Goal: Transaction & Acquisition: Purchase product/service

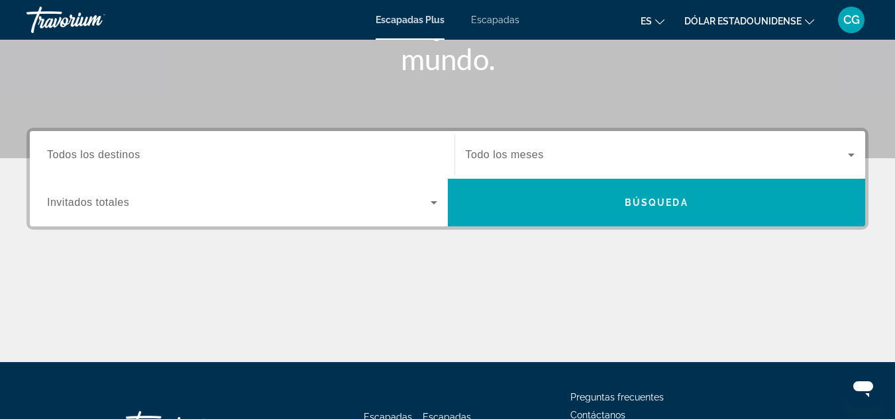
scroll to position [265, 0]
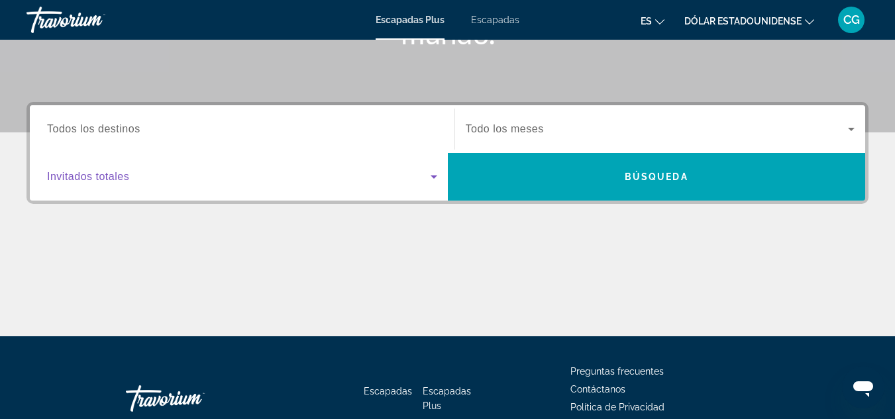
click at [436, 177] on icon "Widget de búsqueda" at bounding box center [434, 177] width 16 height 16
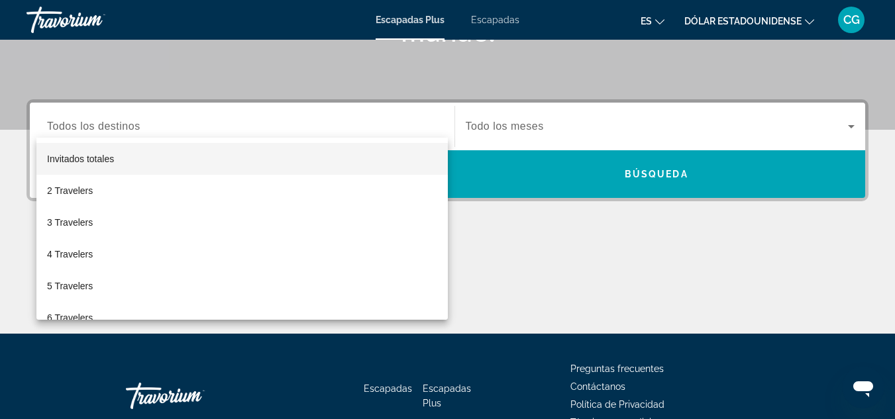
scroll to position [324, 0]
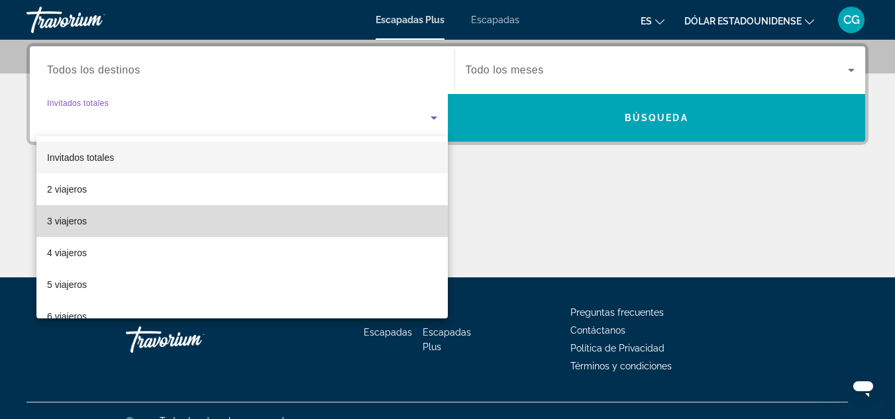
click at [407, 216] on mat-option "3 viajeros" at bounding box center [241, 221] width 411 height 32
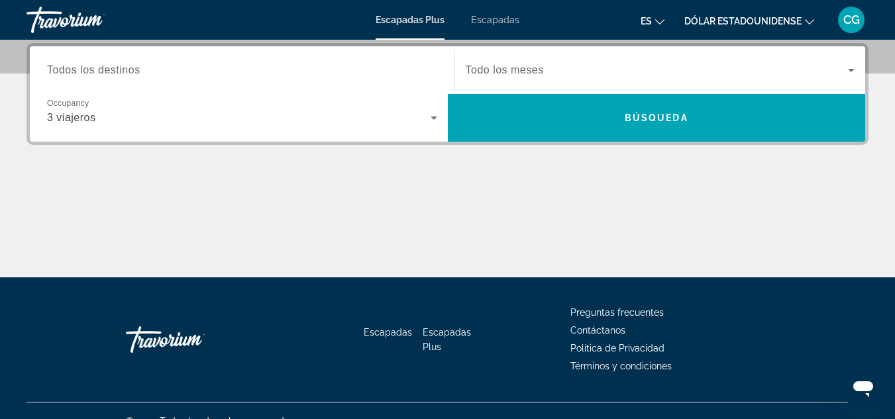
click at [513, 68] on span "Todo los meses" at bounding box center [505, 69] width 78 height 11
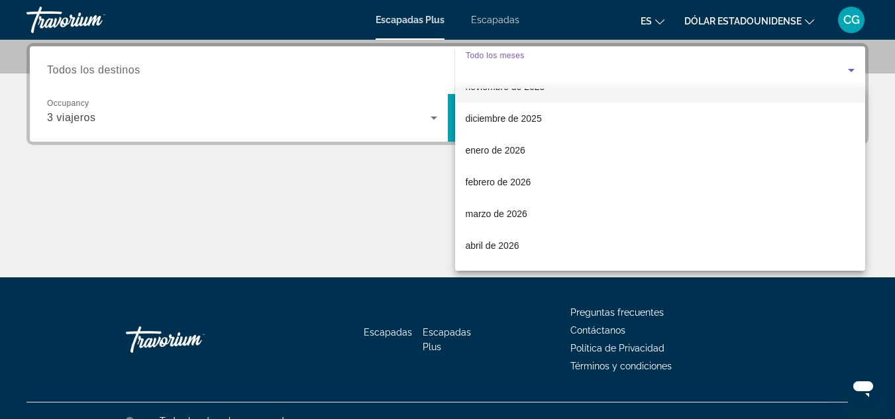
scroll to position [132, 0]
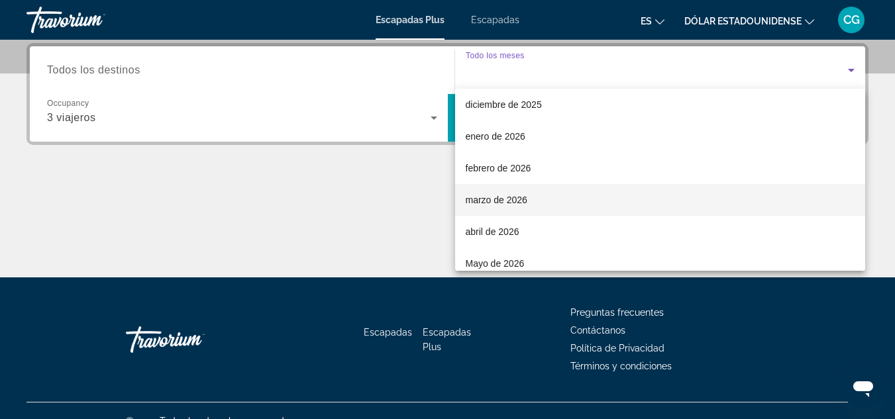
click at [517, 195] on font "marzo de 2026" at bounding box center [497, 200] width 62 height 11
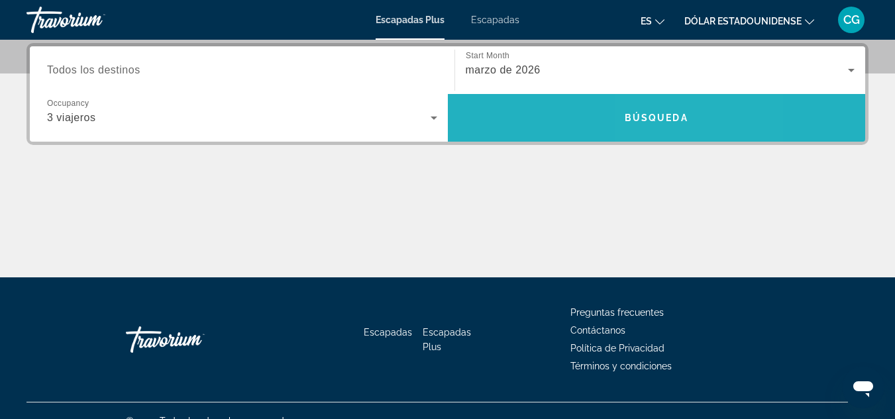
click at [688, 114] on span "Widget de búsqueda" at bounding box center [657, 118] width 418 height 32
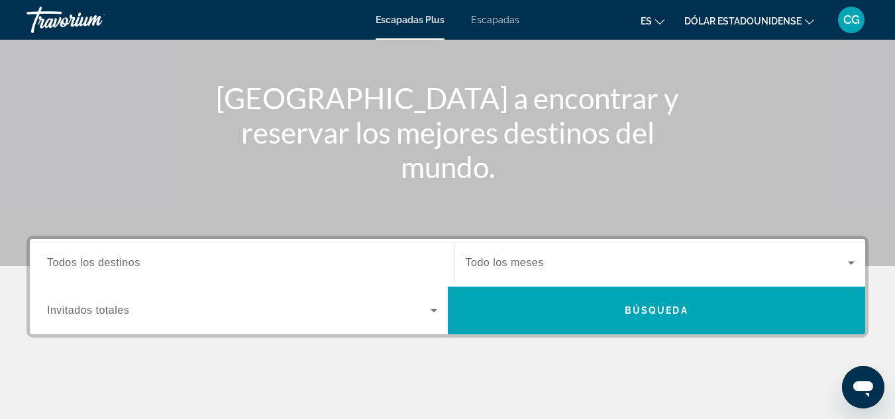
scroll to position [132, 0]
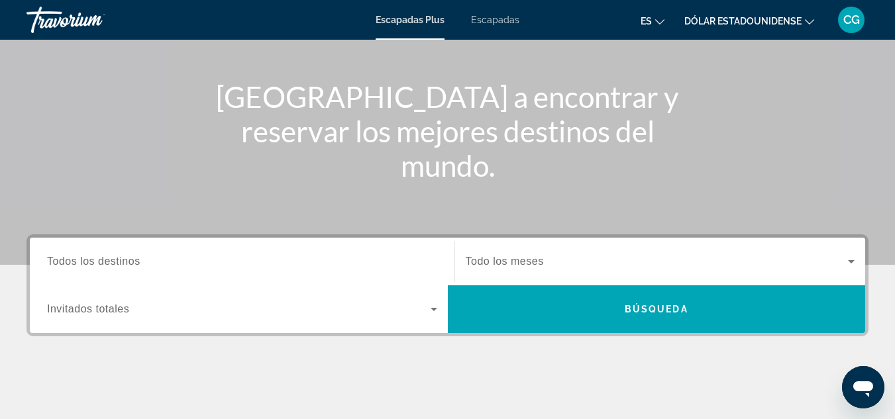
click at [699, 276] on div "Widget de búsqueda" at bounding box center [660, 261] width 389 height 37
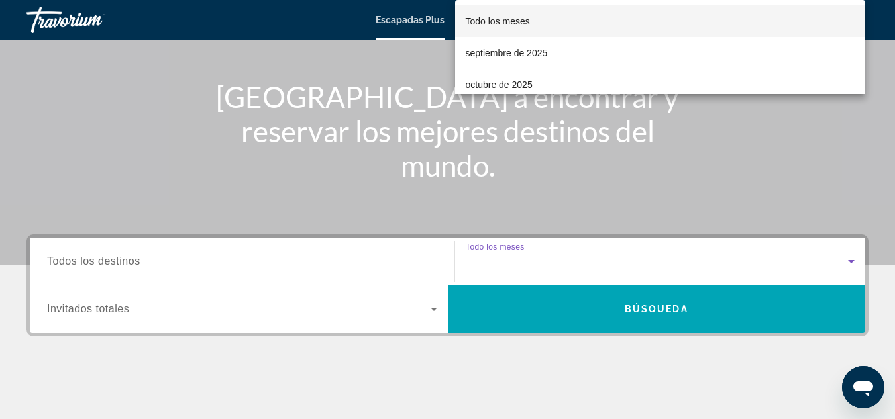
scroll to position [324, 0]
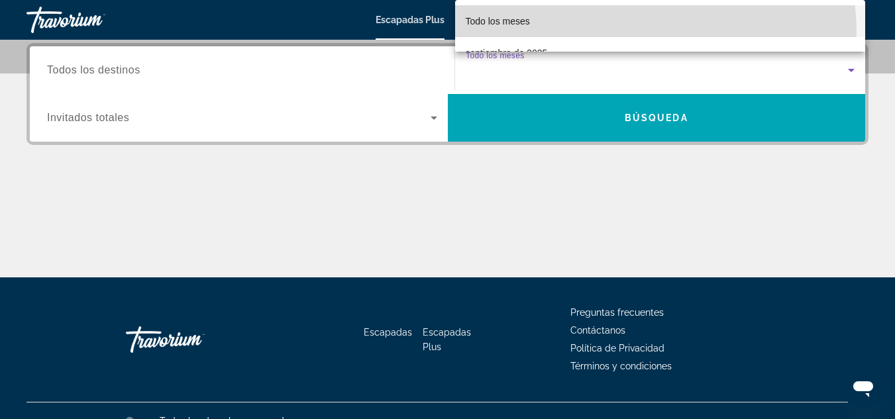
click at [592, 34] on mat-option "Todo los meses" at bounding box center [660, 21] width 411 height 32
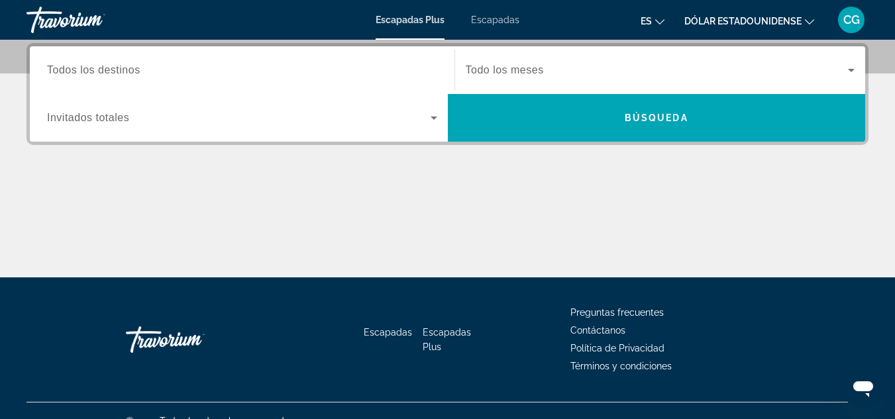
click at [582, 61] on div "Widget de búsqueda" at bounding box center [660, 70] width 389 height 37
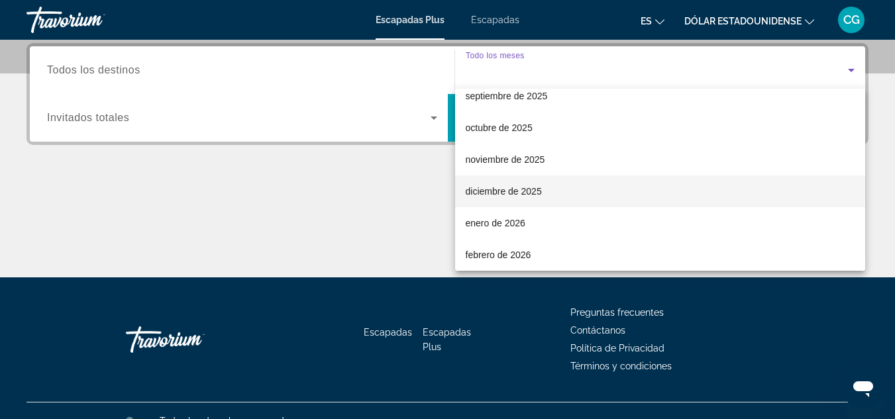
scroll to position [132, 0]
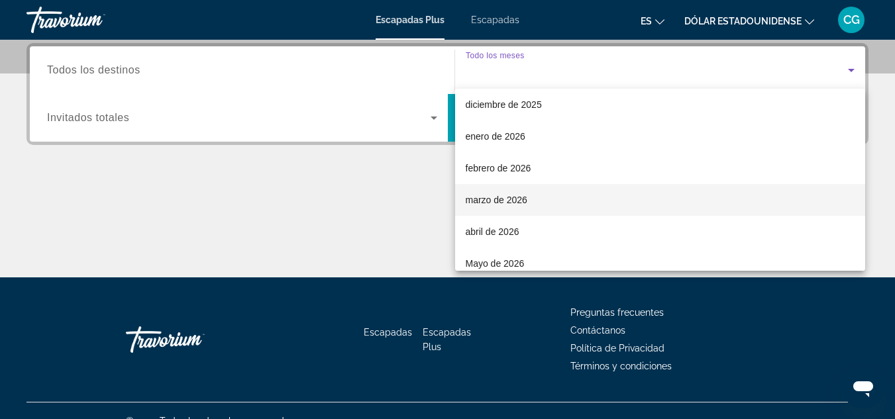
click at [576, 189] on mat-option "marzo de 2026" at bounding box center [660, 200] width 411 height 32
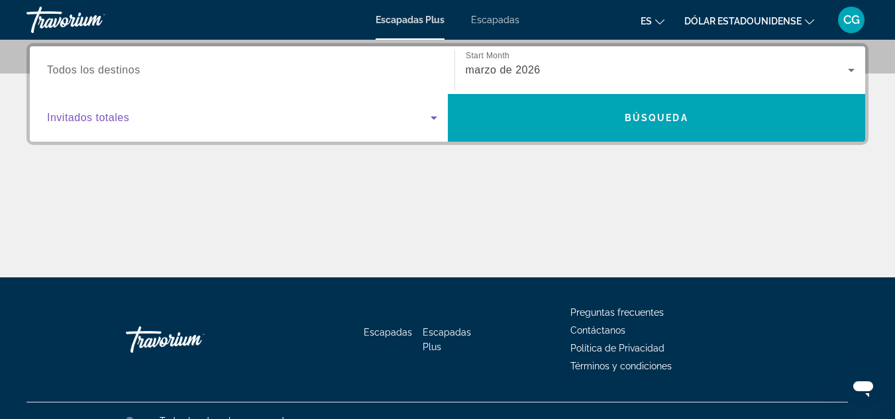
click at [285, 121] on span "Widget de búsqueda" at bounding box center [239, 118] width 384 height 16
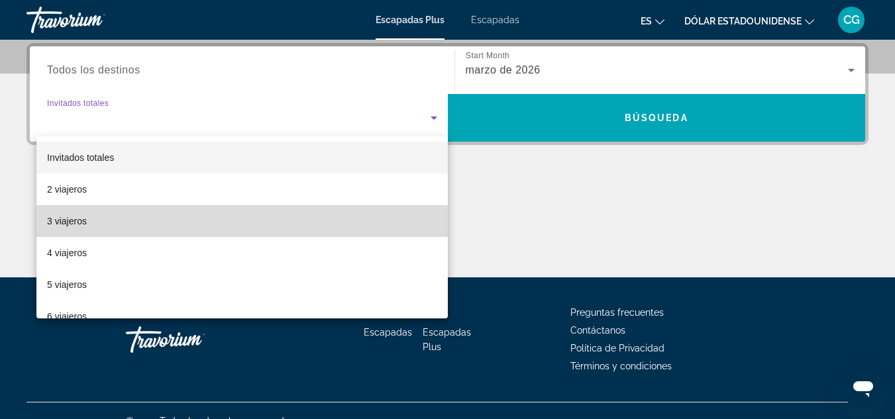
click at [254, 205] on mat-option "3 viajeros" at bounding box center [241, 221] width 411 height 32
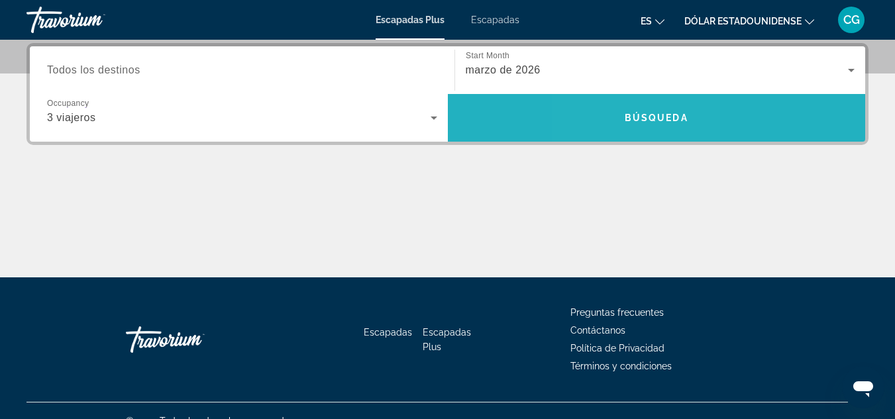
click at [625, 115] on span "Búsqueda" at bounding box center [657, 118] width 64 height 11
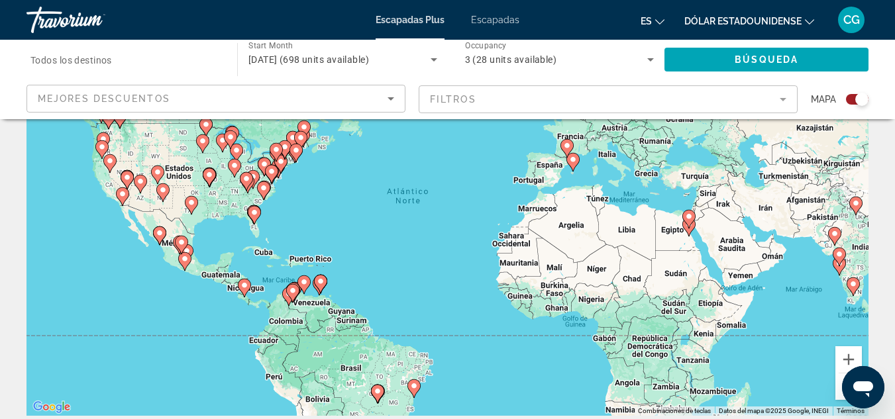
scroll to position [132, 0]
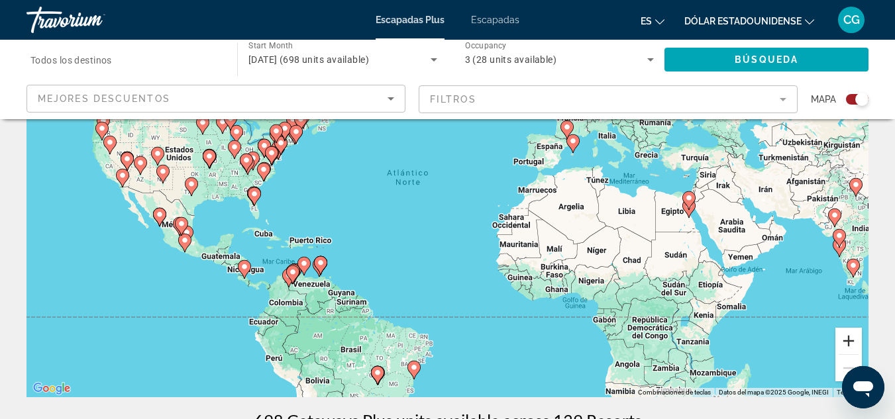
click at [851, 340] on button "Ampliar" at bounding box center [848, 341] width 26 height 26
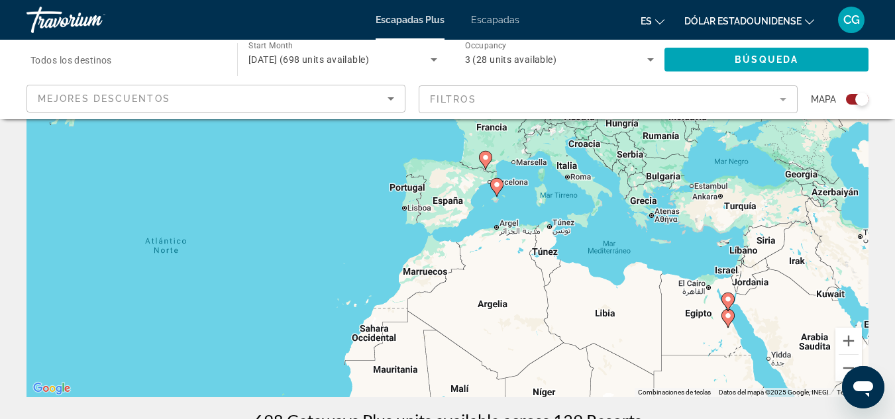
drag, startPoint x: 805, startPoint y: 282, endPoint x: 603, endPoint y: 371, distance: 220.9
click at [603, 371] on div "Para activar la función de arrastre con el teclado, pulsa Alt + Intro. Cuando h…" at bounding box center [447, 198] width 842 height 397
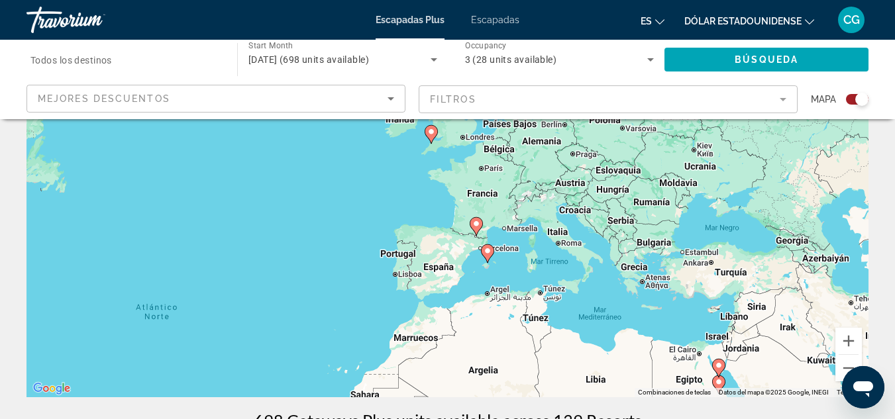
drag, startPoint x: 715, startPoint y: 263, endPoint x: 706, endPoint y: 331, distance: 68.2
click at [706, 331] on div "Para activar la función de arrastre con el teclado, pulsa Alt + Intro. Cuando h…" at bounding box center [447, 198] width 842 height 397
click at [843, 337] on button "Ampliar" at bounding box center [848, 341] width 26 height 26
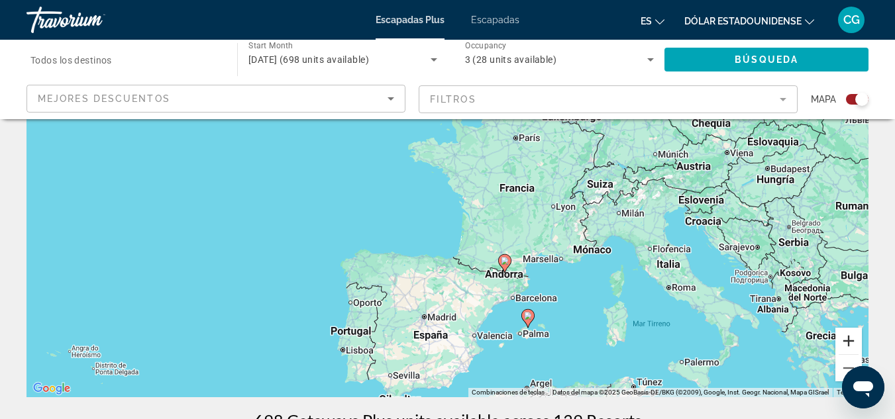
click at [843, 335] on button "Ampliar" at bounding box center [848, 341] width 26 height 26
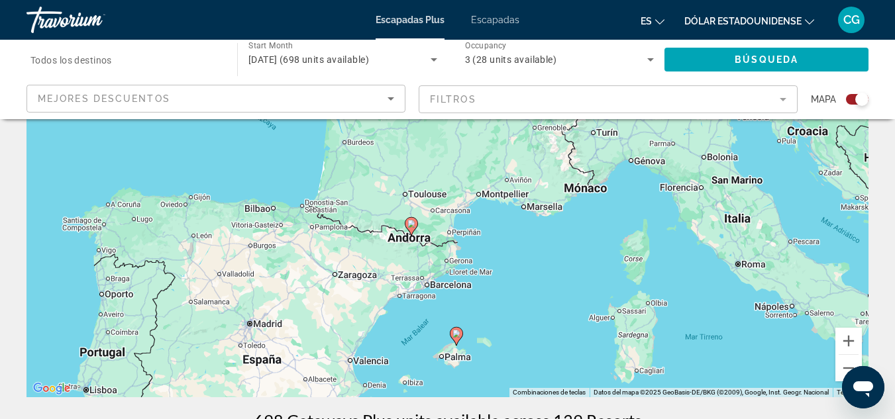
drag, startPoint x: 703, startPoint y: 319, endPoint x: 553, endPoint y: 205, distance: 188.3
click at [553, 205] on div "Para activar la función de arrastre con el teclado, pulsa Alt + Intro. Cuando h…" at bounding box center [447, 198] width 842 height 397
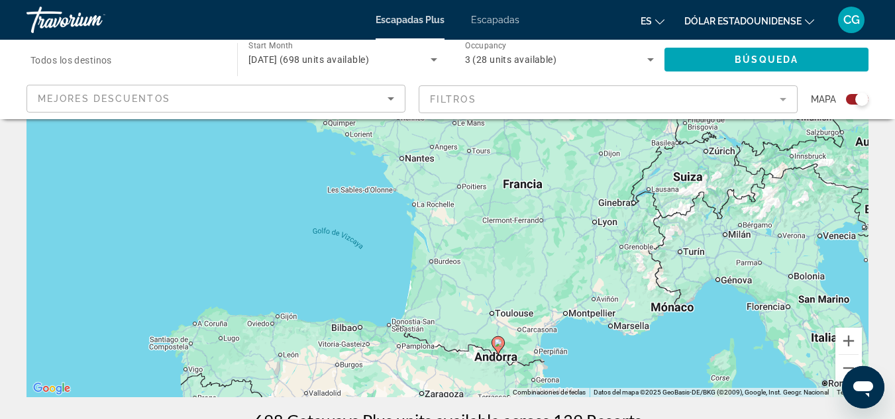
drag, startPoint x: 679, startPoint y: 199, endPoint x: 767, endPoint y: 321, distance: 150.4
click at [767, 321] on div "Para activar la función de arrastre con el teclado, pulsa Alt + Intro. Cuando h…" at bounding box center [447, 198] width 842 height 397
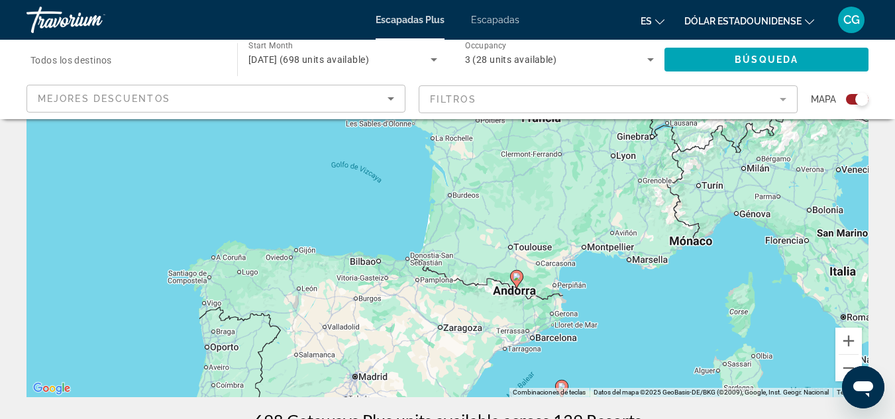
drag, startPoint x: 608, startPoint y: 314, endPoint x: 627, endPoint y: 246, distance: 70.7
click at [627, 246] on div "Para activar la función de arrastre con el teclado, pulsa Alt + Intro. Cuando h…" at bounding box center [447, 198] width 842 height 397
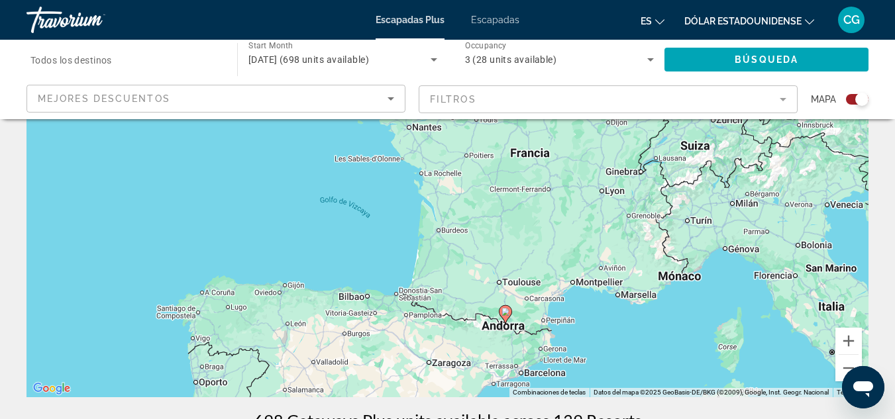
drag, startPoint x: 802, startPoint y: 205, endPoint x: 791, endPoint y: 242, distance: 38.8
click at [791, 242] on div "Para activar la función de arrastre con el teclado, pulsa Alt + Intro. Cuando h…" at bounding box center [447, 198] width 842 height 397
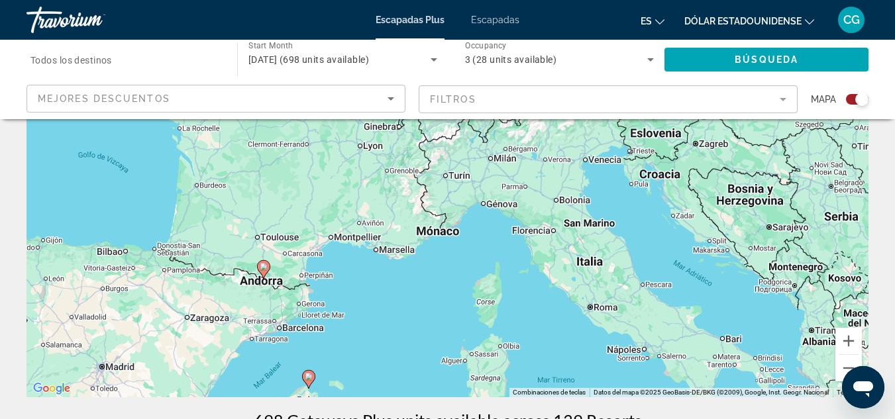
drag, startPoint x: 829, startPoint y: 305, endPoint x: 587, endPoint y: 259, distance: 246.8
click at [587, 259] on div "Para activar la función de arrastre con el teclado, pulsa Alt + Intro. Cuando h…" at bounding box center [447, 198] width 842 height 397
click at [845, 361] on button "Reducir" at bounding box center [848, 368] width 26 height 26
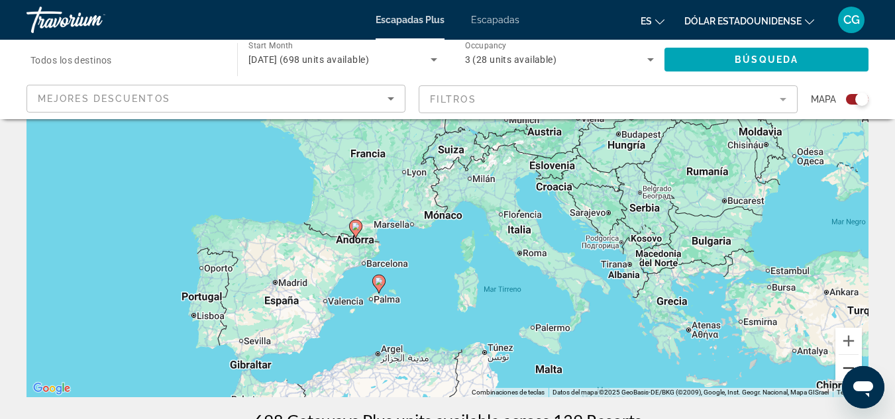
click at [845, 360] on button "Reducir" at bounding box center [848, 368] width 26 height 26
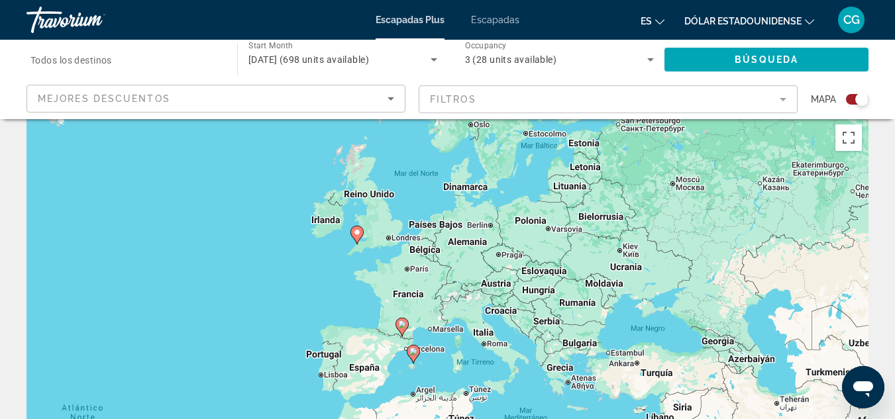
scroll to position [0, 0]
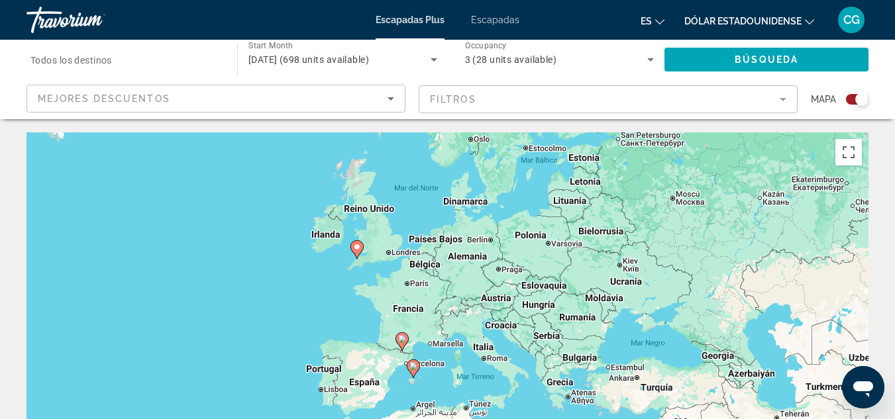
click at [345, 99] on div "Mejores descuentos" at bounding box center [213, 99] width 350 height 16
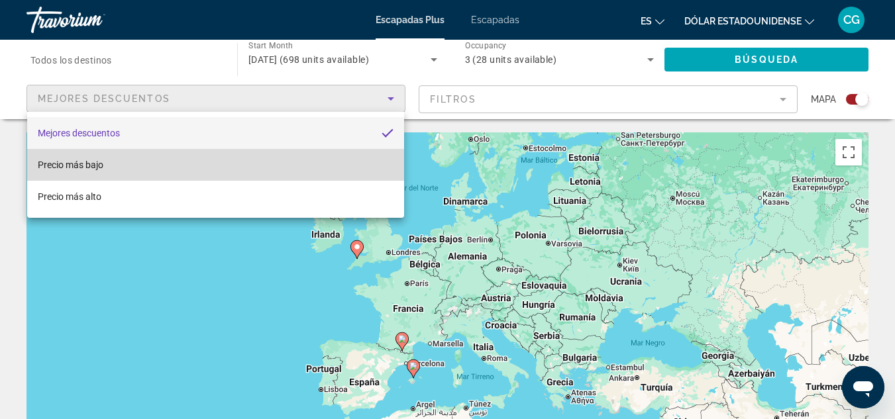
click at [280, 175] on mat-option "Precio más bajo" at bounding box center [215, 165] width 377 height 32
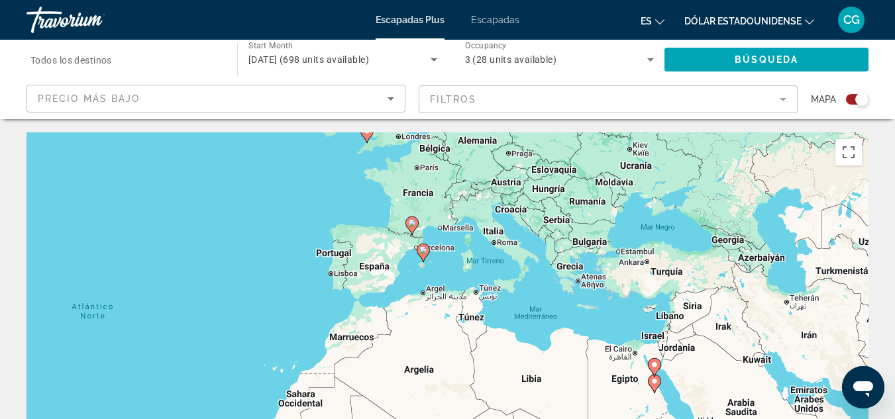
drag, startPoint x: 477, startPoint y: 317, endPoint x: 487, endPoint y: 199, distance: 118.3
click at [487, 199] on div "Para activar la función de arrastre con el teclado, pulsa Alt + Intro. Cuando h…" at bounding box center [447, 330] width 842 height 397
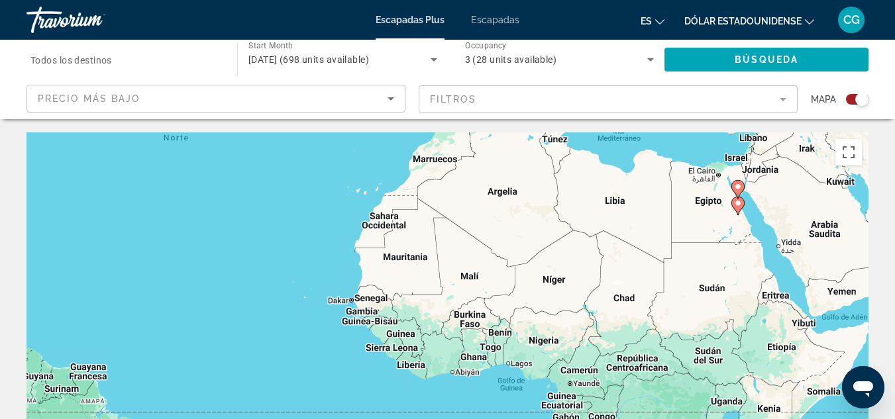
drag, startPoint x: 536, startPoint y: 323, endPoint x: 619, endPoint y: 143, distance: 198.3
click at [619, 143] on div "Para activar la función de arrastre con el teclado, pulsa Alt + Intro. Cuando h…" at bounding box center [447, 330] width 842 height 397
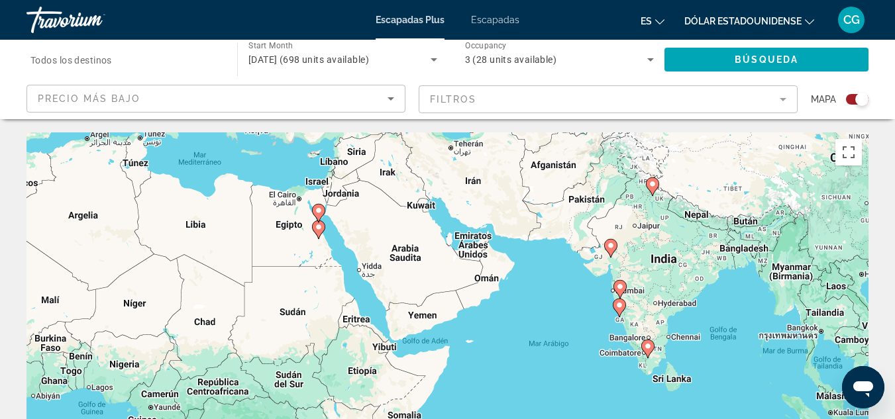
drag, startPoint x: 837, startPoint y: 354, endPoint x: 415, endPoint y: 377, distance: 423.2
click at [415, 377] on div "Para activar la función de arrastre con el teclado, pulsa Alt + Intro. Cuando h…" at bounding box center [447, 330] width 842 height 397
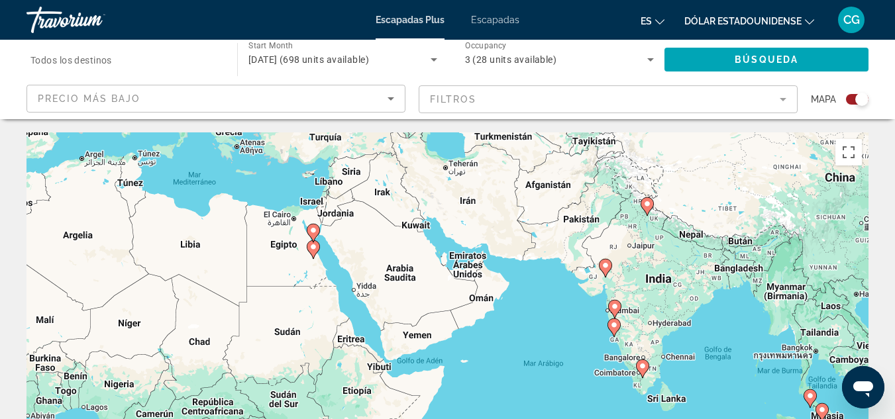
drag, startPoint x: 415, startPoint y: 377, endPoint x: 413, endPoint y: 399, distance: 21.9
click at [413, 399] on div "Para activar la función de arrastre con el teclado, pulsa Alt + Intro. Cuando h…" at bounding box center [447, 330] width 842 height 397
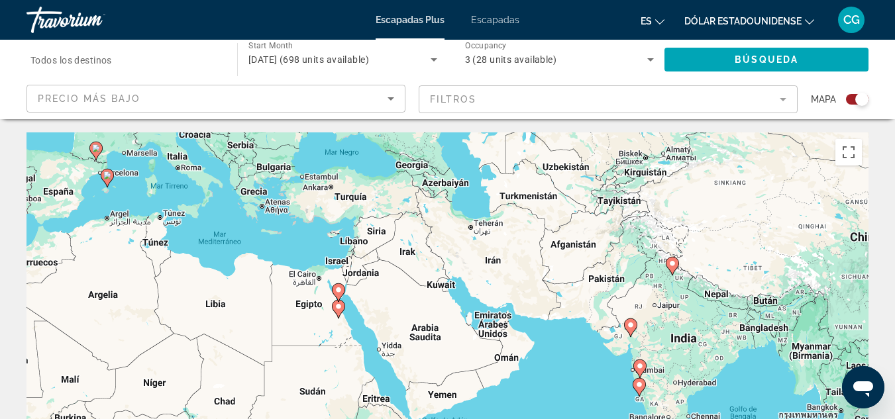
drag, startPoint x: 442, startPoint y: 295, endPoint x: 467, endPoint y: 352, distance: 62.9
click at [467, 352] on div "Para activar la función de arrastre con el teclado, pulsa Alt + Intro. Cuando h…" at bounding box center [447, 330] width 842 height 397
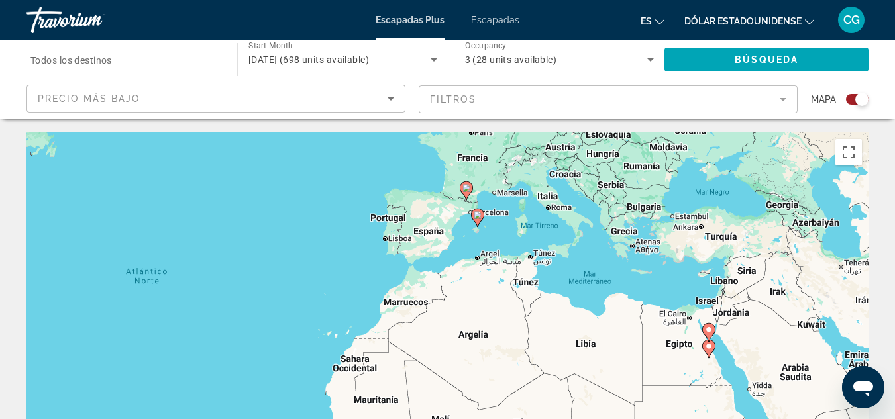
drag, startPoint x: 295, startPoint y: 338, endPoint x: 672, endPoint y: 382, distance: 378.7
click at [672, 382] on div "Para activar la función de arrastre con el teclado, pulsa Alt + Intro. Cuando h…" at bounding box center [447, 330] width 842 height 397
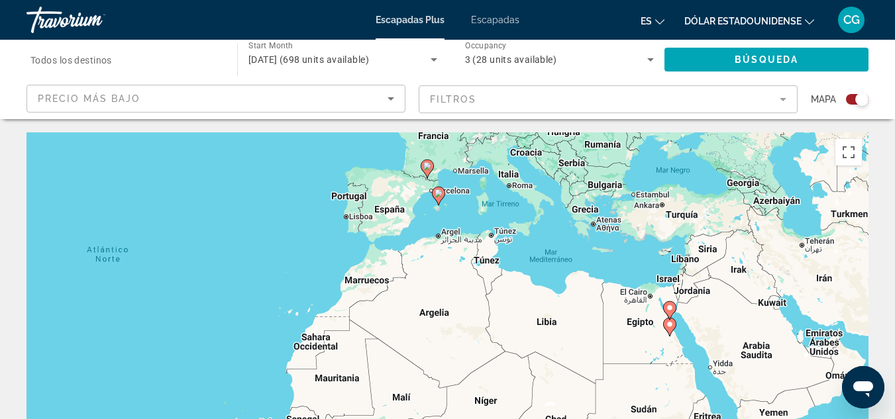
drag, startPoint x: 773, startPoint y: 336, endPoint x: 728, endPoint y: 309, distance: 52.6
click at [728, 309] on div "Para activar la función de arrastre con el teclado, pulsa Alt + Intro. Cuando h…" at bounding box center [447, 330] width 842 height 397
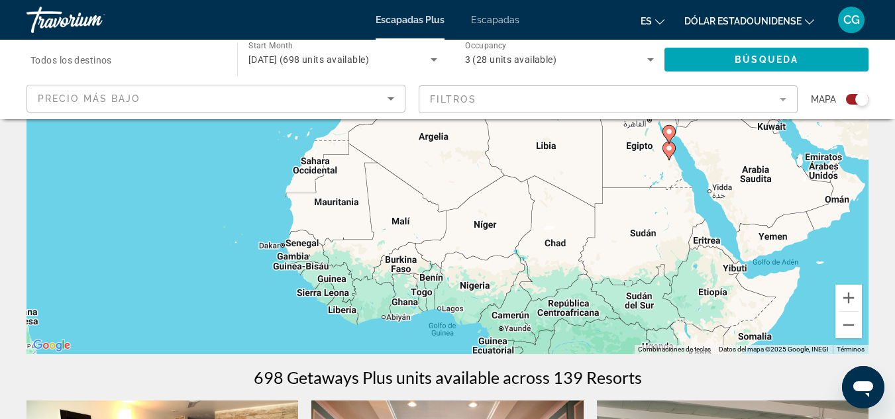
scroll to position [199, 0]
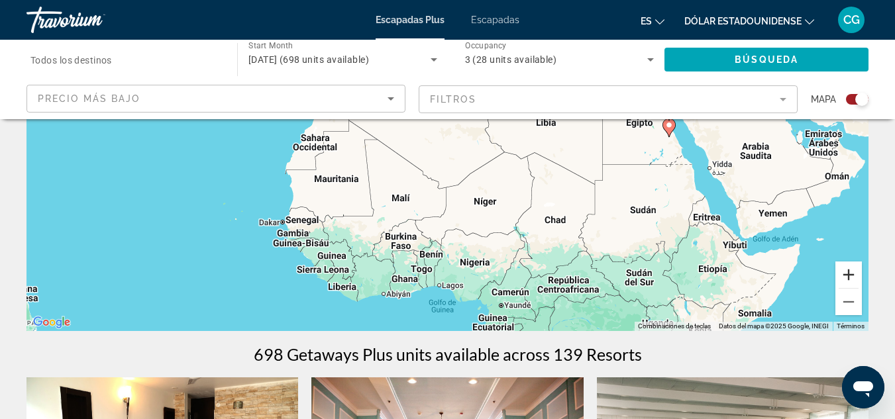
click at [848, 274] on button "Ampliar" at bounding box center [848, 275] width 26 height 26
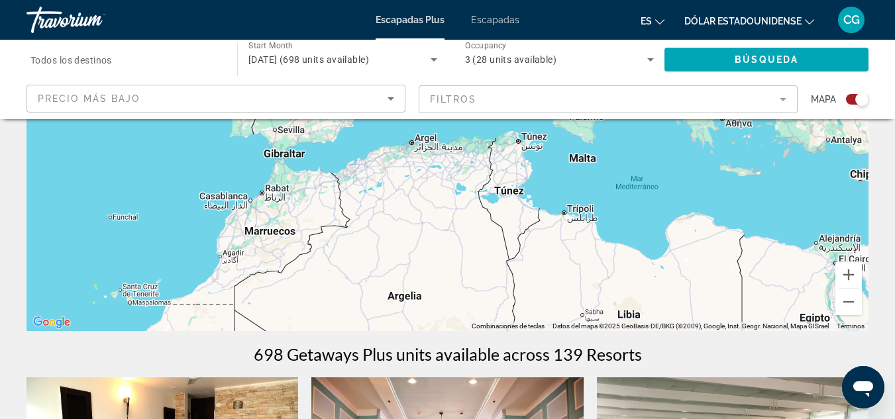
drag, startPoint x: 507, startPoint y: 209, endPoint x: 491, endPoint y: 413, distance: 204.0
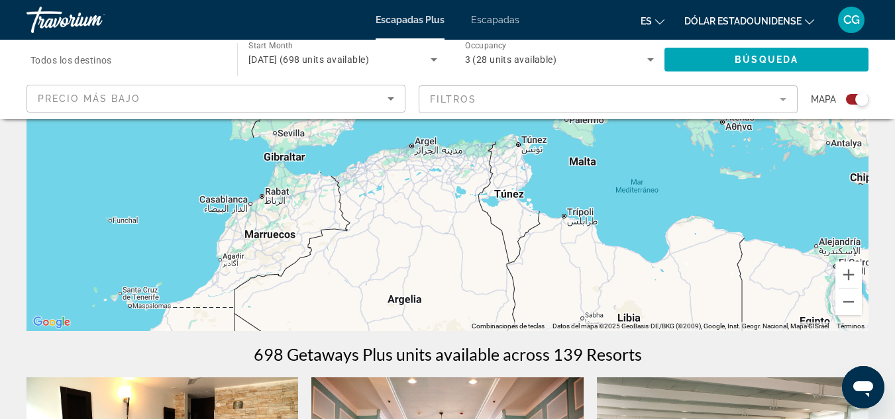
click at [172, 70] on div "Search widget" at bounding box center [124, 60] width 189 height 38
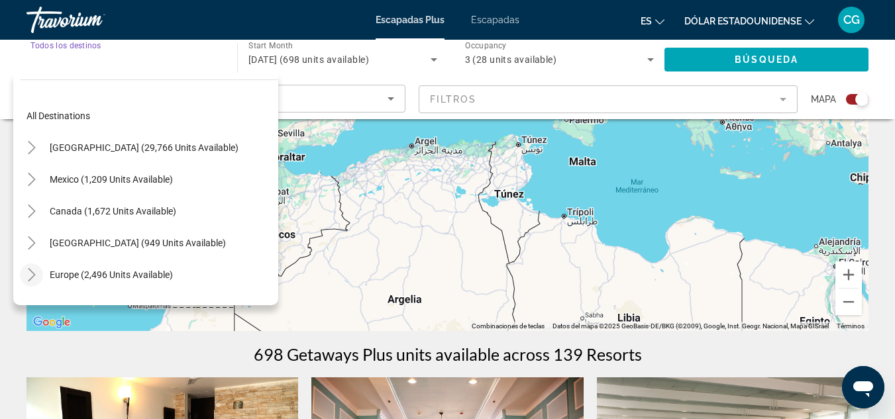
click at [29, 276] on icon "Toggle Europe (2,496 units available)" at bounding box center [31, 274] width 13 height 13
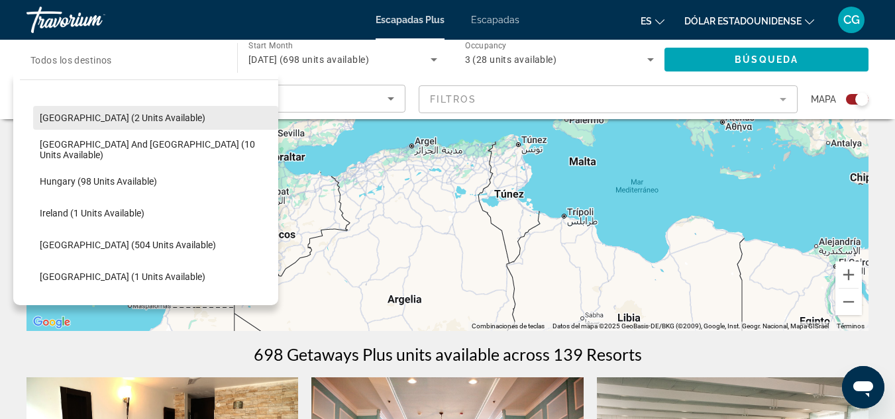
scroll to position [431, 0]
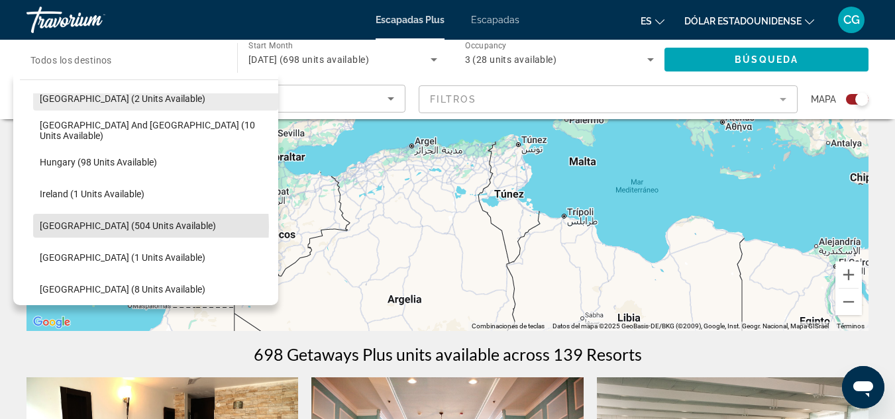
click at [69, 227] on span "Italy (504 units available)" at bounding box center [128, 226] width 176 height 11
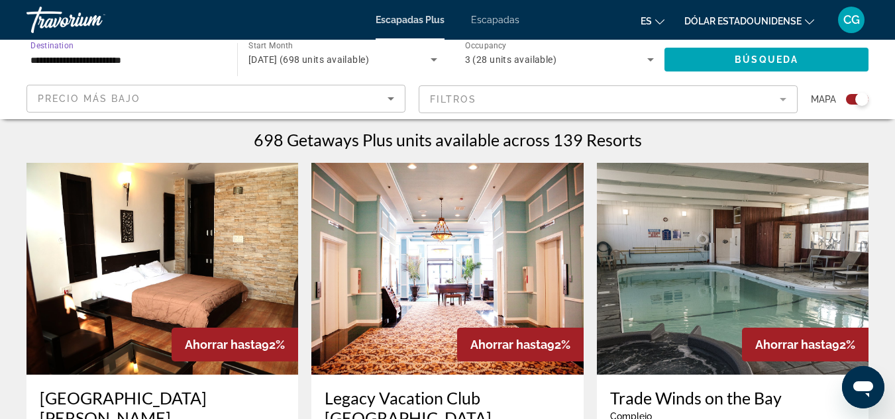
scroll to position [397, 0]
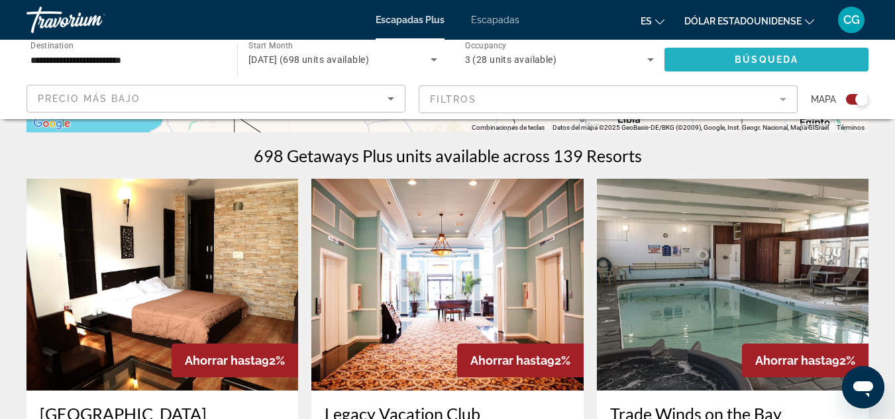
click at [725, 58] on span "Search widget" at bounding box center [766, 60] width 204 height 32
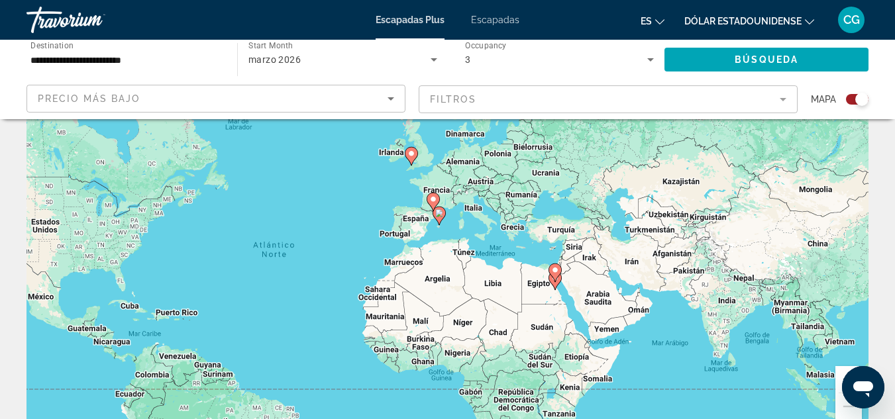
scroll to position [117, 0]
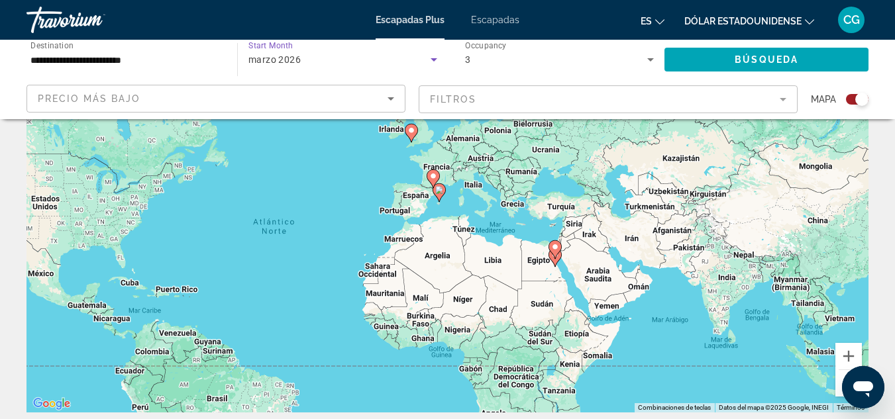
click at [332, 57] on div "marzo 2026" at bounding box center [339, 60] width 182 height 16
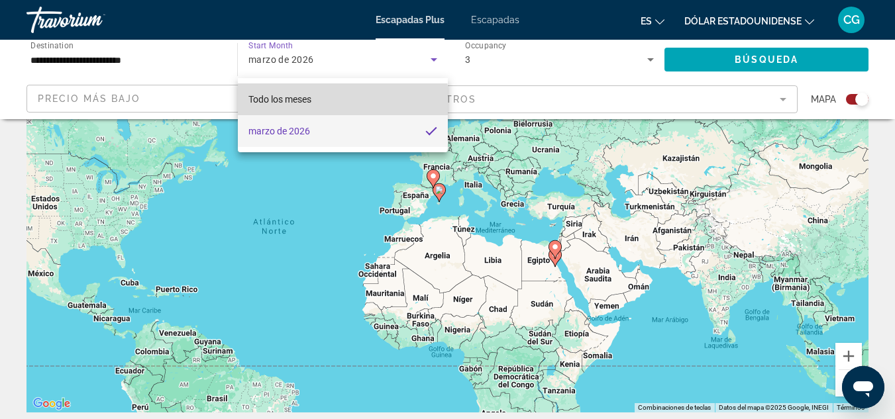
click at [337, 103] on mat-option "Todo los meses" at bounding box center [343, 99] width 210 height 32
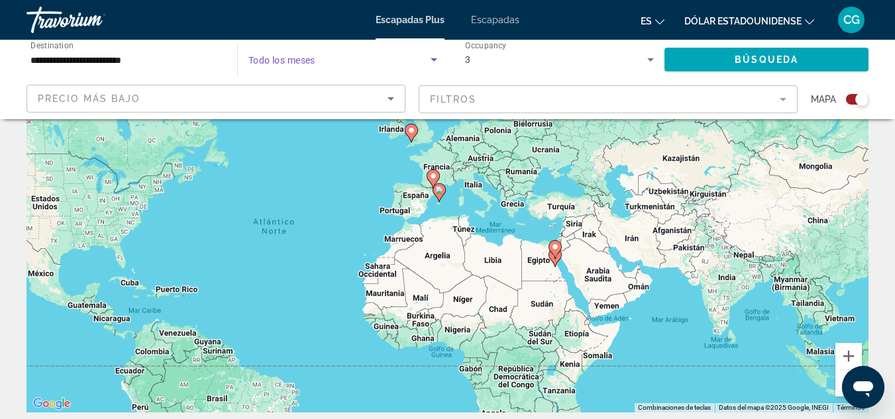
click at [437, 54] on icon "Search widget" at bounding box center [434, 60] width 16 height 16
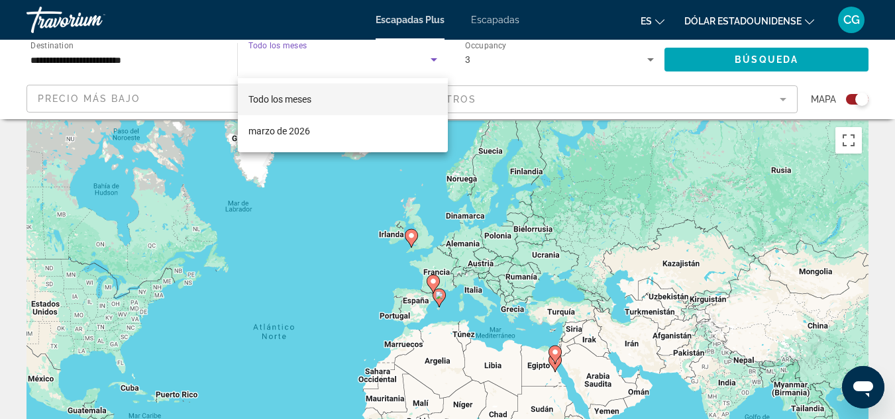
scroll to position [0, 0]
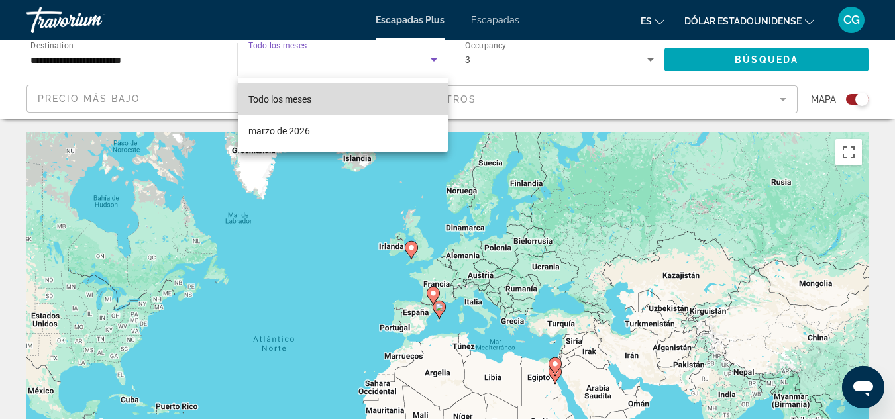
click at [289, 90] on mat-option "Todo los meses" at bounding box center [343, 99] width 210 height 32
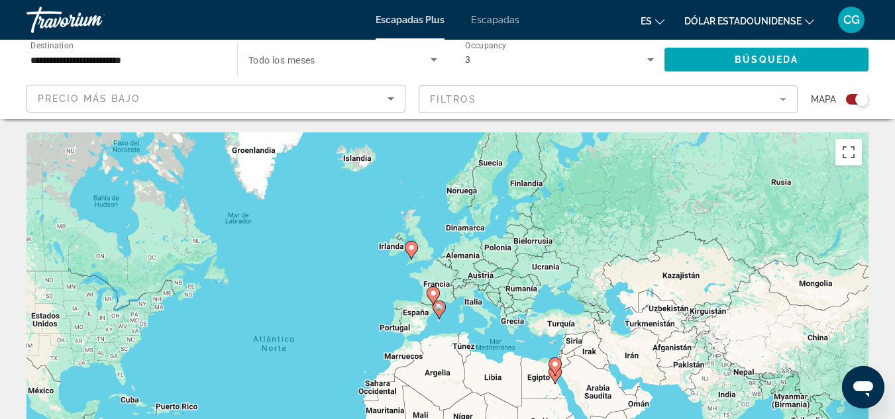
click at [285, 64] on span "Todo los meses" at bounding box center [281, 60] width 67 height 11
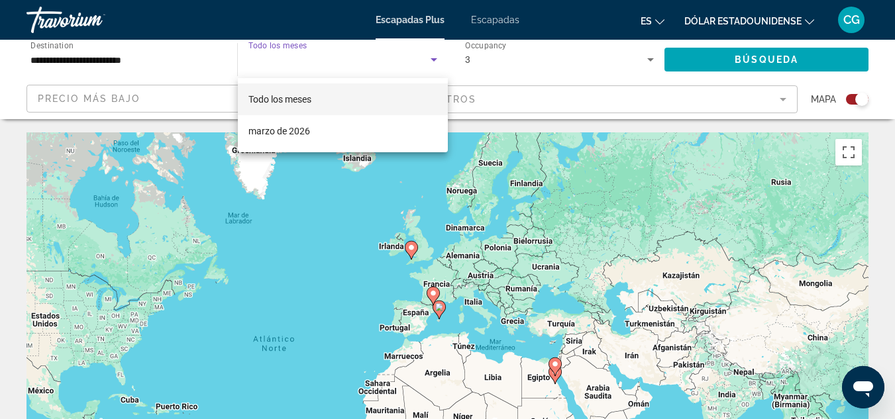
click at [303, 94] on font "Todo los meses" at bounding box center [279, 99] width 63 height 11
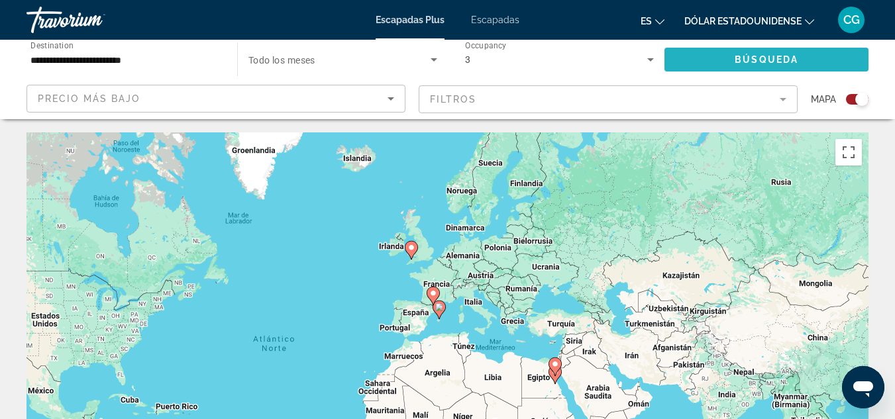
click at [696, 50] on span "Search widget" at bounding box center [766, 60] width 204 height 32
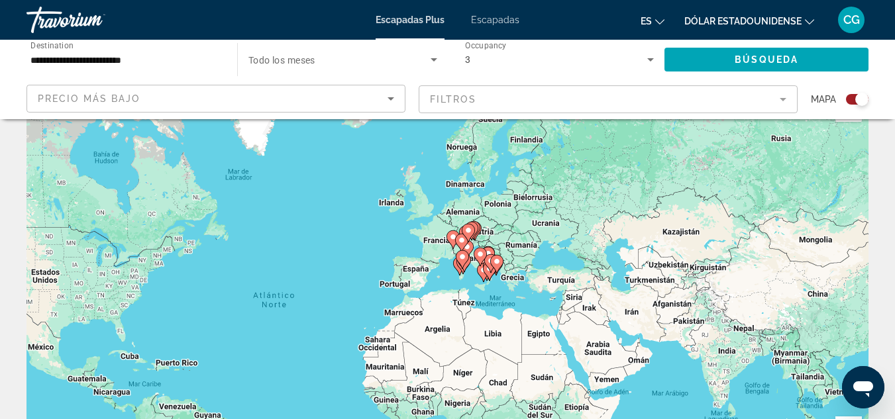
scroll to position [66, 0]
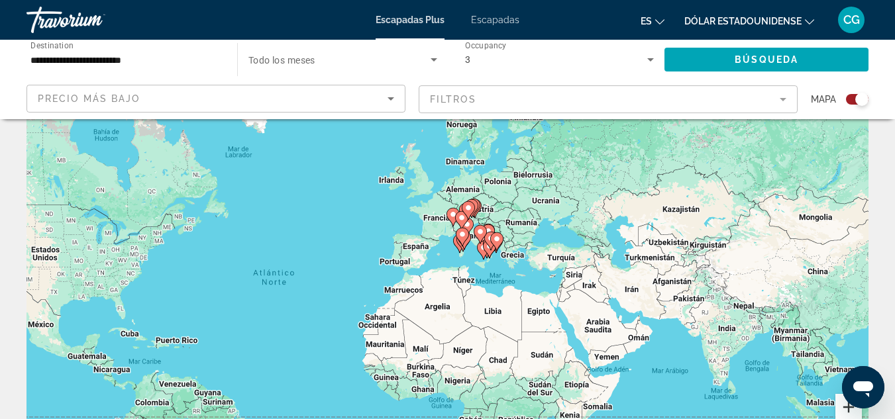
click at [841, 407] on button "Ampliar" at bounding box center [848, 407] width 26 height 26
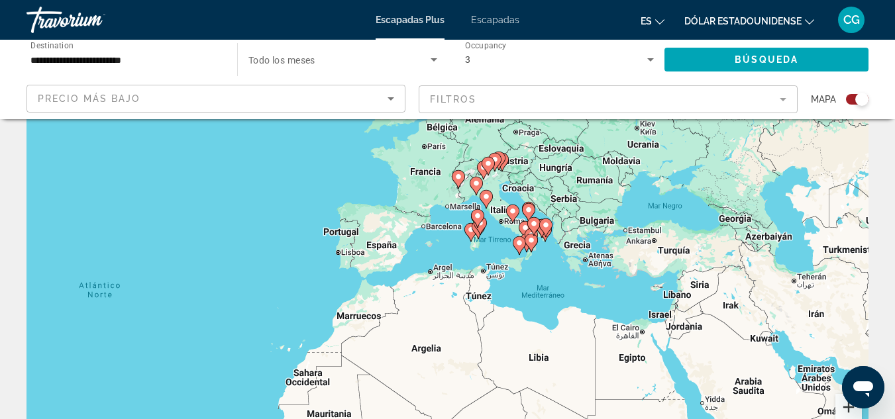
click at [841, 407] on button "Ampliar" at bounding box center [848, 407] width 26 height 26
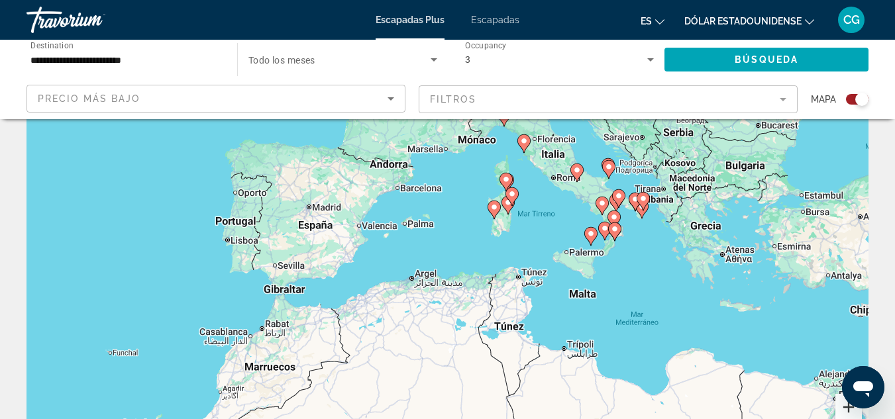
click at [841, 407] on button "Ampliar" at bounding box center [848, 407] width 26 height 26
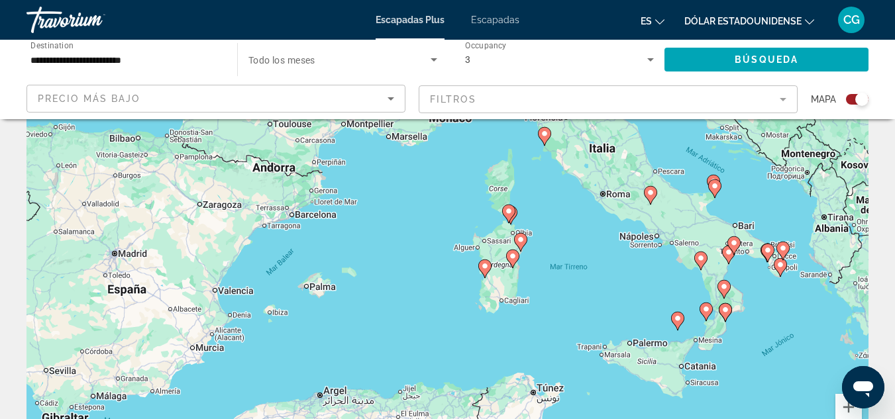
drag, startPoint x: 658, startPoint y: 154, endPoint x: 601, endPoint y: 260, distance: 120.0
click at [601, 260] on div "Para activar la función de arrastre con el teclado, pulsa Alt + Intro. Cuando h…" at bounding box center [447, 264] width 842 height 397
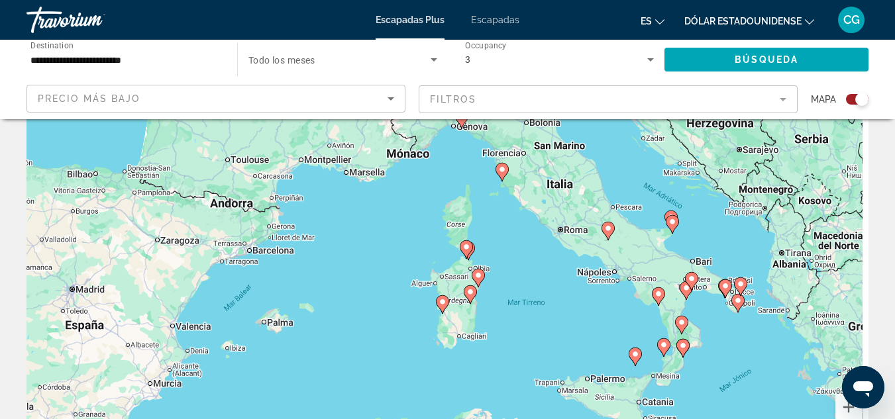
drag, startPoint x: 599, startPoint y: 242, endPoint x: 556, endPoint y: 279, distance: 56.3
click at [556, 279] on div "Para activar la función de arrastre con el teclado, pulsa Alt + Intro. Cuando h…" at bounding box center [447, 264] width 842 height 397
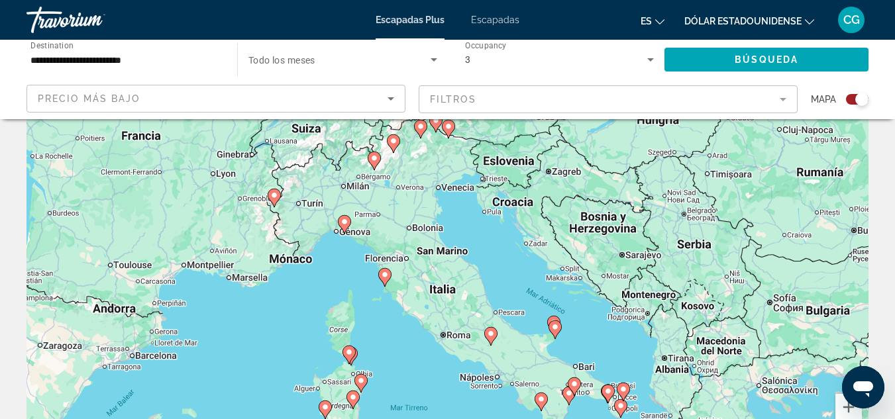
drag, startPoint x: 555, startPoint y: 271, endPoint x: 437, endPoint y: 376, distance: 158.6
click at [437, 376] on div "Para activar la función de arrastre con el teclado, pulsa Alt + Intro. Cuando h…" at bounding box center [447, 264] width 842 height 397
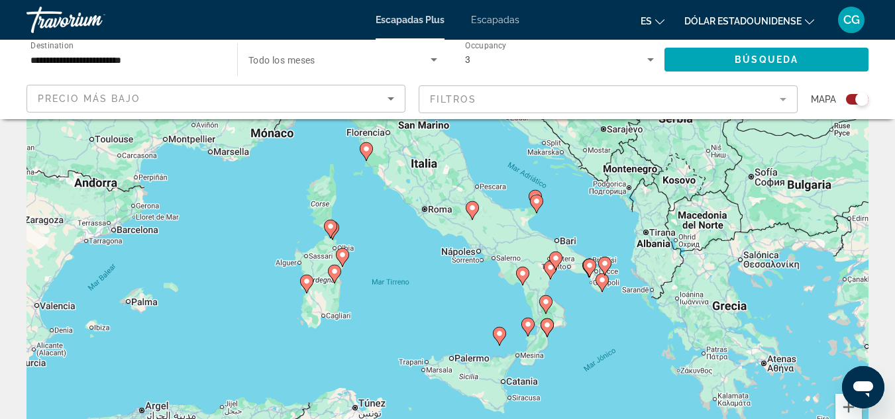
drag, startPoint x: 372, startPoint y: 324, endPoint x: 356, endPoint y: 203, distance: 121.7
click at [356, 203] on div "Para activar la función de arrastre con el teclado, pulsa Alt + Intro. Cuando h…" at bounding box center [447, 264] width 842 height 397
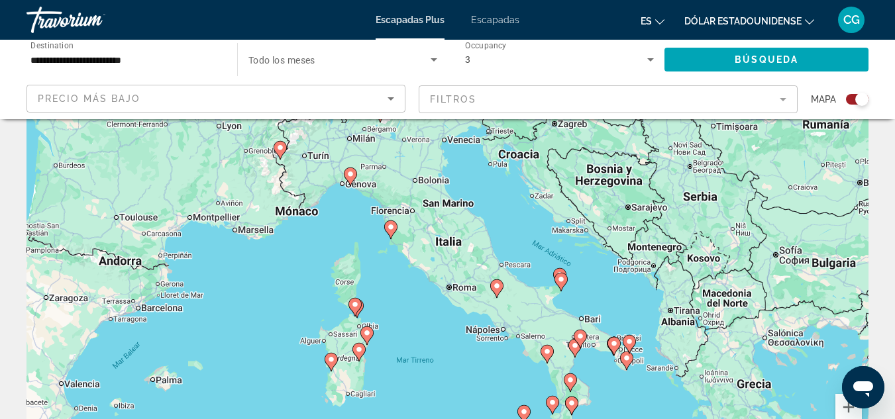
drag, startPoint x: 360, startPoint y: 188, endPoint x: 385, endPoint y: 260, distance: 76.2
click at [385, 260] on div "Para activar la función de arrastre con el teclado, pulsa Alt + Intro. Cuando h…" at bounding box center [447, 264] width 842 height 397
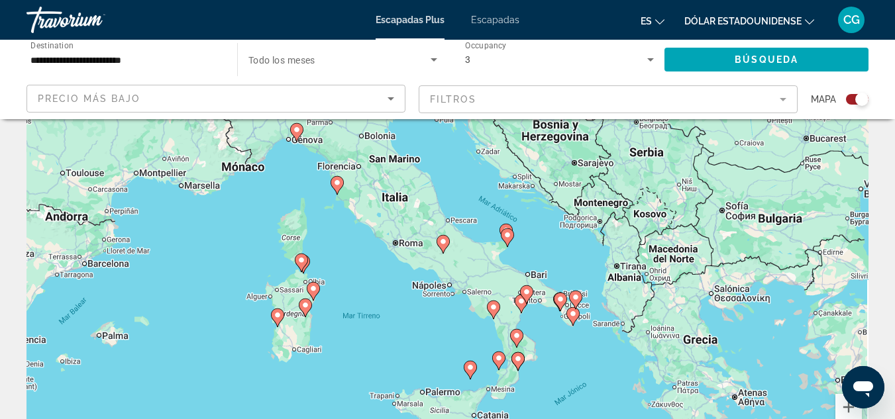
drag, startPoint x: 413, startPoint y: 299, endPoint x: 368, endPoint y: 268, distance: 54.8
click at [368, 268] on div "Para activar la función de arrastre con el teclado, pulsa Alt + Intro. Cuando h…" at bounding box center [447, 264] width 842 height 397
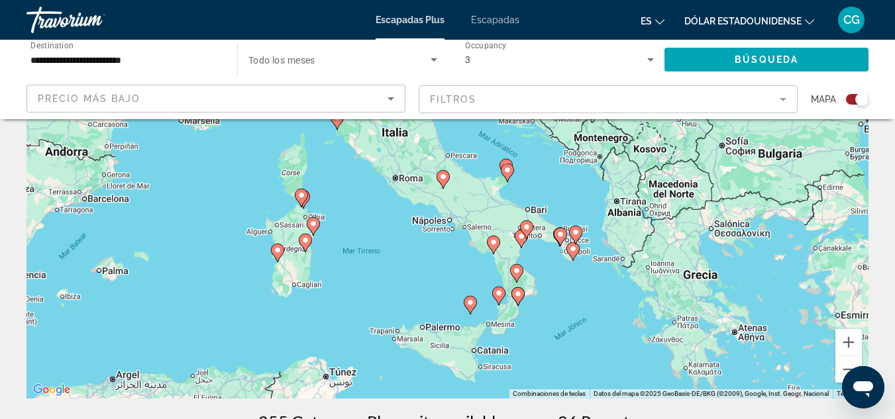
scroll to position [132, 0]
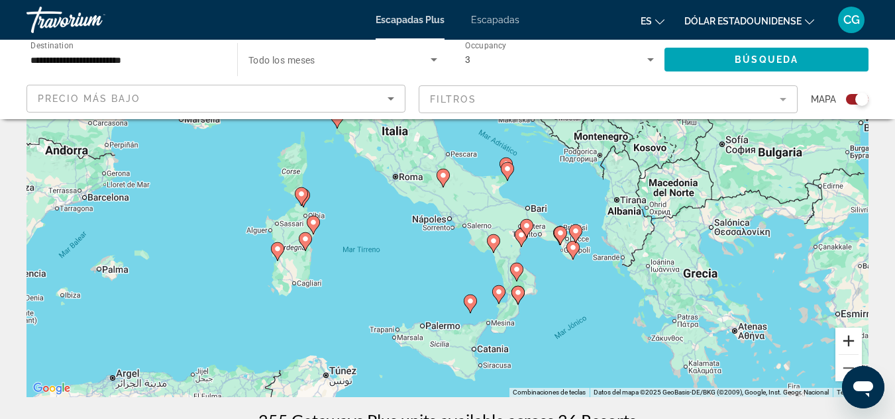
click at [849, 346] on button "Ampliar" at bounding box center [848, 341] width 26 height 26
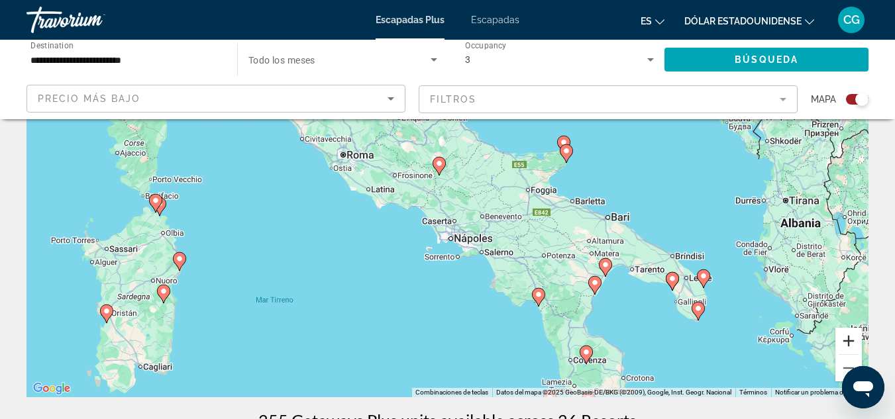
click at [849, 346] on button "Ampliar" at bounding box center [848, 341] width 26 height 26
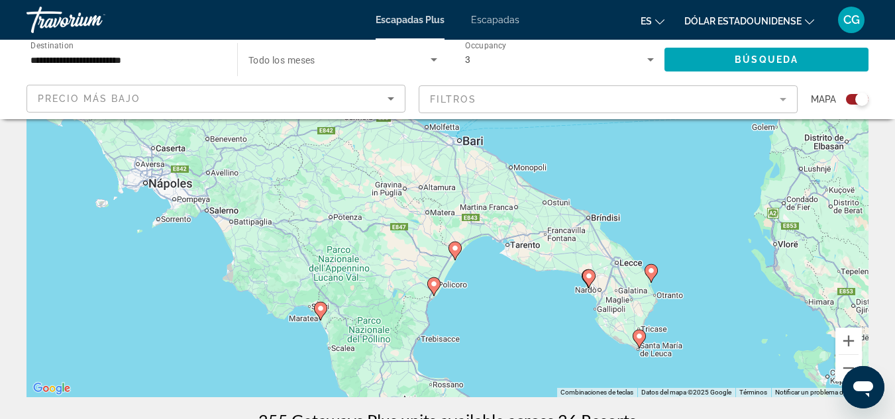
drag, startPoint x: 789, startPoint y: 310, endPoint x: 478, endPoint y: 214, distance: 325.2
click at [478, 214] on div "Para activar la función de arrastre con el teclado, pulsa Alt + Intro. Cuando h…" at bounding box center [447, 198] width 842 height 397
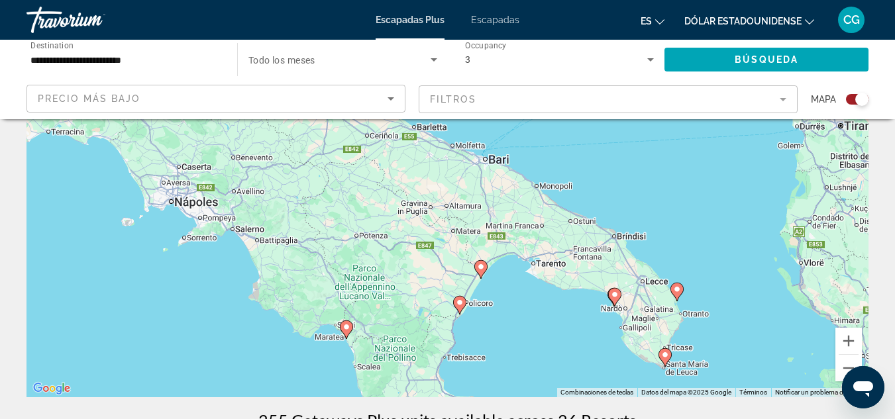
drag, startPoint x: 546, startPoint y: 331, endPoint x: 574, endPoint y: 351, distance: 34.6
click at [574, 351] on div "Para activar la función de arrastre con el teclado, pulsa Alt + Intro. Cuando h…" at bounding box center [447, 198] width 842 height 397
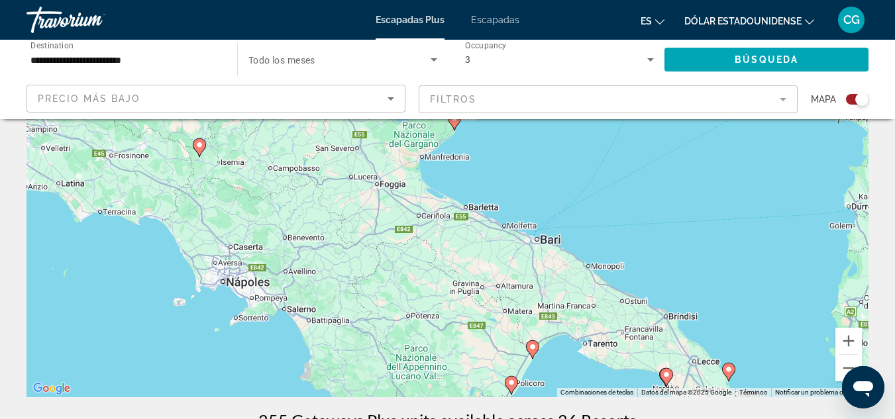
drag, startPoint x: 551, startPoint y: 256, endPoint x: 602, endPoint y: 333, distance: 92.2
click at [602, 333] on div "Para activar la función de arrastre con el teclado, pulsa Alt + Intro. Cuando h…" at bounding box center [447, 198] width 842 height 397
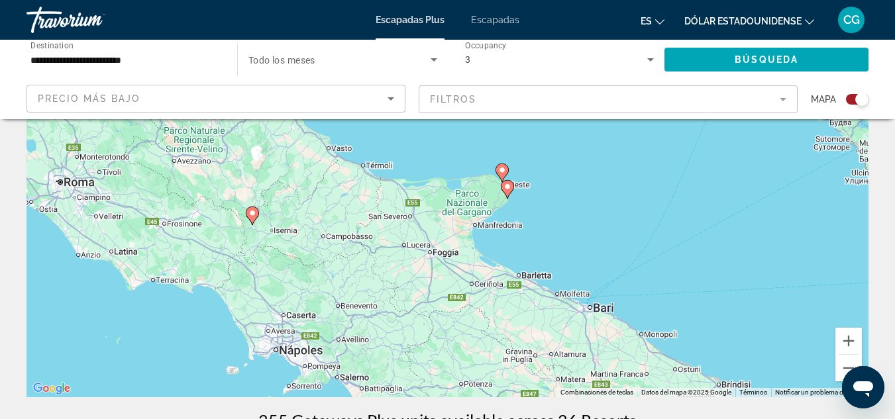
drag, startPoint x: 484, startPoint y: 264, endPoint x: 535, endPoint y: 329, distance: 82.7
click at [535, 329] on div "Para activar la función de arrastre con el teclado, pulsa Alt + Intro. Cuando h…" at bounding box center [447, 198] width 842 height 397
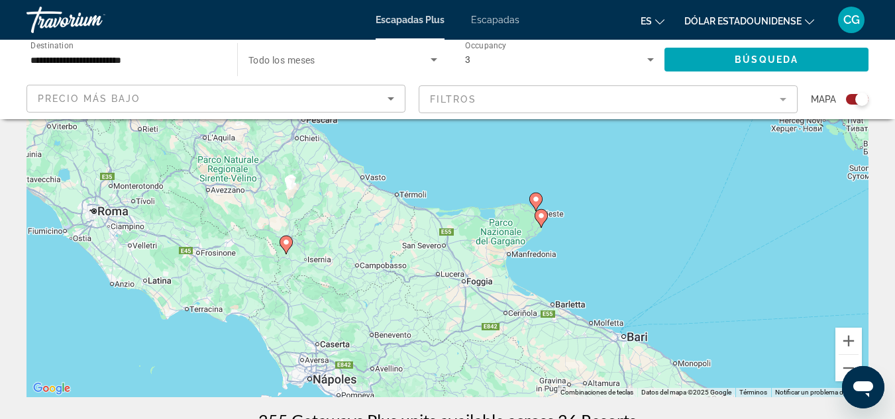
drag, startPoint x: 466, startPoint y: 277, endPoint x: 499, endPoint y: 306, distance: 44.1
click at [499, 306] on div "Para activar la función de arrastre con el teclado, pulsa Alt + Intro. Cuando h…" at bounding box center [447, 198] width 842 height 397
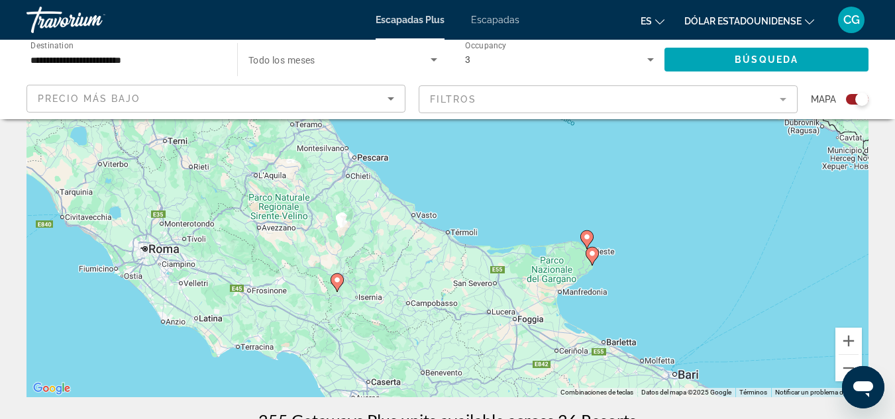
drag, startPoint x: 427, startPoint y: 255, endPoint x: 478, endPoint y: 294, distance: 64.3
click at [478, 294] on div "Para activar la función de arrastre con el teclado, pulsa Alt + Intro. Cuando h…" at bounding box center [447, 198] width 842 height 397
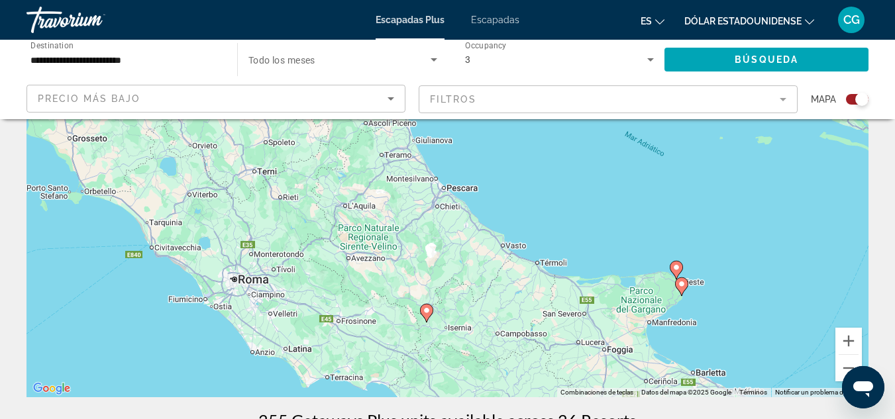
drag, startPoint x: 397, startPoint y: 272, endPoint x: 486, endPoint y: 303, distance: 94.5
click at [486, 303] on div "Para activar la función de arrastre con el teclado, pulsa Alt + Intro. Cuando h…" at bounding box center [447, 198] width 842 height 397
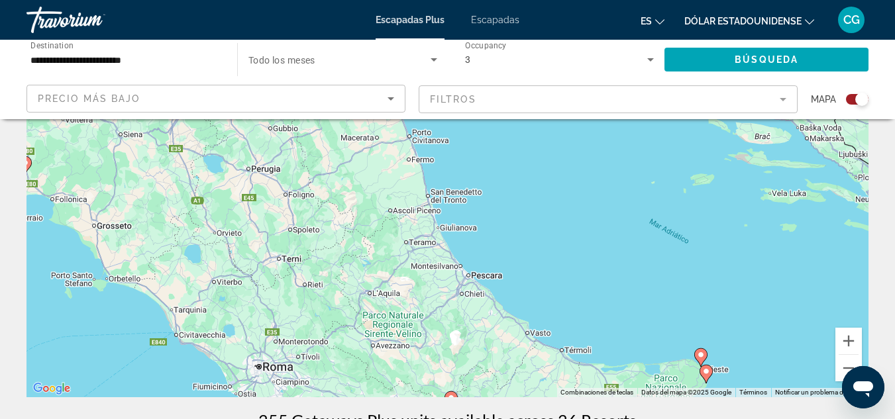
drag, startPoint x: 449, startPoint y: 254, endPoint x: 474, endPoint y: 344, distance: 92.7
click at [474, 344] on div "Para activar la función de arrastre con el teclado, pulsa Alt + Intro. Cuando h…" at bounding box center [447, 198] width 842 height 397
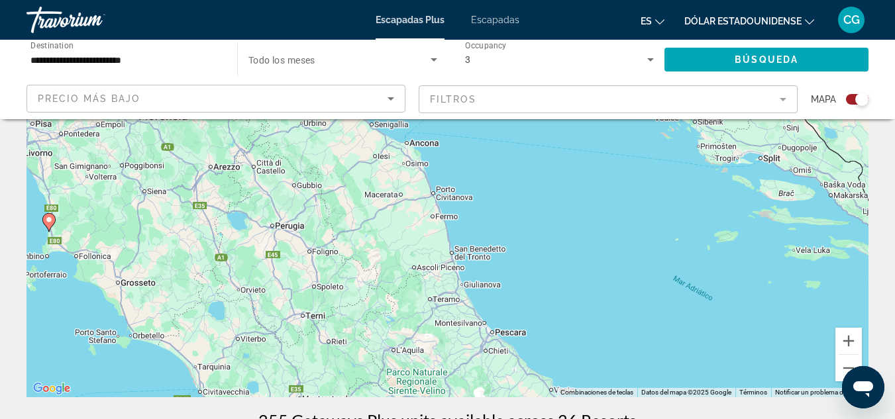
drag, startPoint x: 441, startPoint y: 290, endPoint x: 465, endPoint y: 348, distance: 63.0
click at [465, 348] on div "Para activar la función de arrastre con el teclado, pulsa Alt + Intro. Cuando h…" at bounding box center [447, 198] width 842 height 397
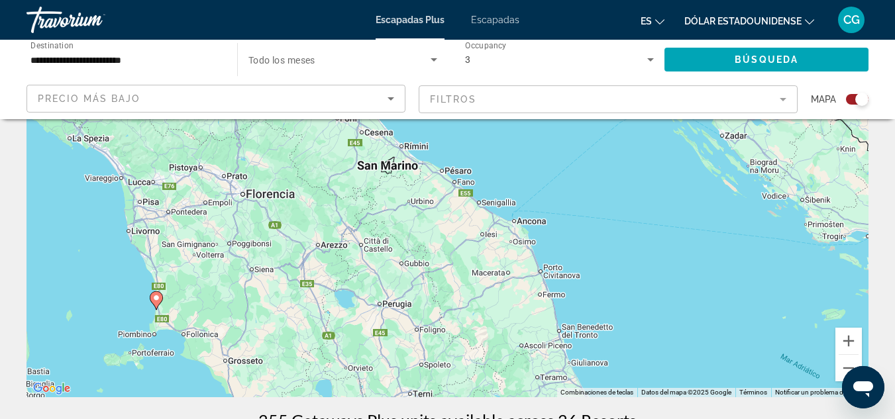
drag, startPoint x: 360, startPoint y: 219, endPoint x: 468, endPoint y: 296, distance: 132.5
click at [468, 298] on div "Para activar la función de arrastre con el teclado, pulsa Alt + Intro. Cuando h…" at bounding box center [447, 198] width 842 height 397
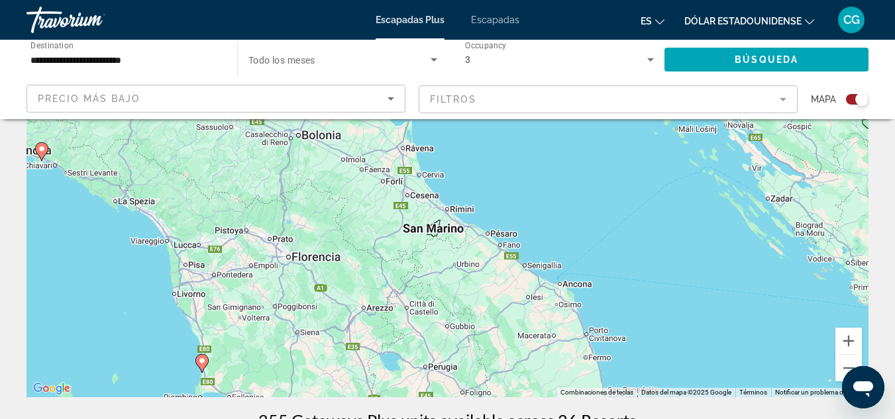
drag, startPoint x: 410, startPoint y: 239, endPoint x: 459, endPoint y: 307, distance: 83.5
click at [458, 307] on div "Para activar la función de arrastre con el teclado, pulsa Alt + Intro. Cuando h…" at bounding box center [447, 198] width 842 height 397
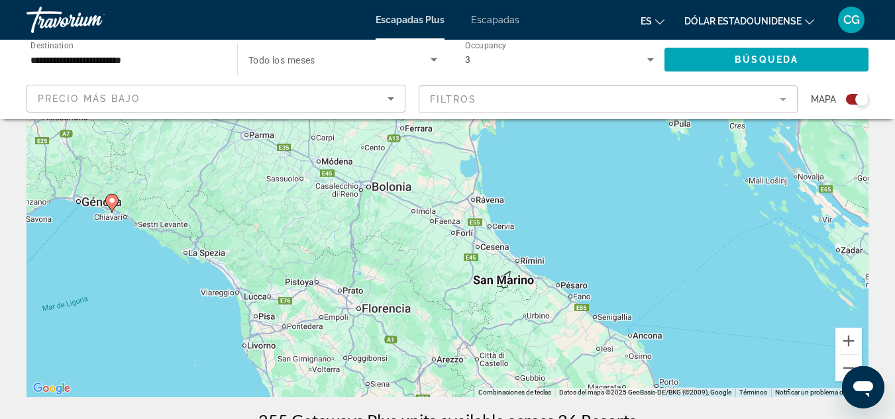
drag, startPoint x: 386, startPoint y: 228, endPoint x: 454, endPoint y: 281, distance: 86.4
click at [454, 281] on div "Para activar la función de arrastre con el teclado, pulsa Alt + Intro. Cuando h…" at bounding box center [447, 198] width 842 height 397
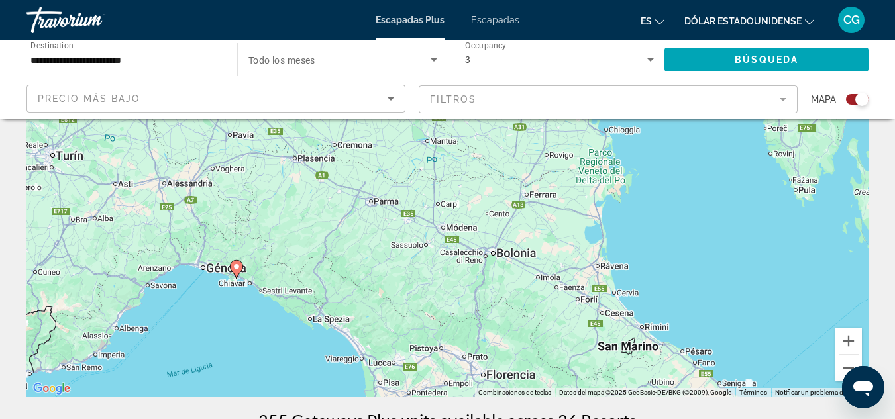
drag, startPoint x: 418, startPoint y: 234, endPoint x: 542, endPoint y: 299, distance: 139.5
click at [542, 299] on div "Para activar la función de arrastre con el teclado, pulsa Alt + Intro. Cuando h…" at bounding box center [447, 198] width 842 height 397
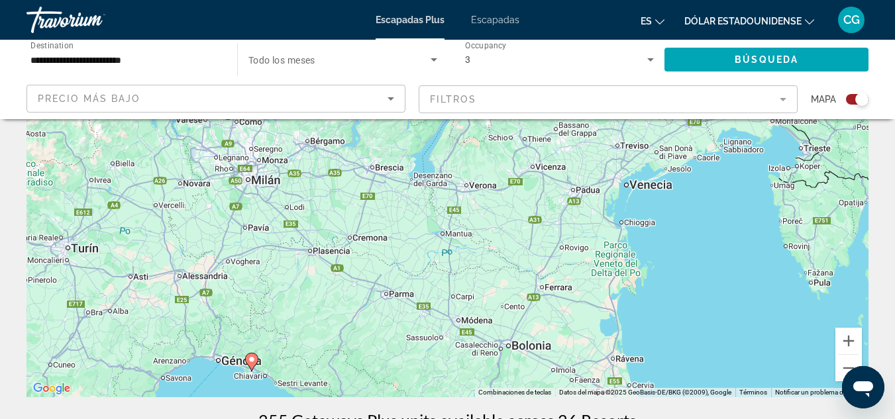
drag, startPoint x: 346, startPoint y: 199, endPoint x: 362, endPoint y: 294, distance: 95.9
click at [362, 294] on div "Para activar la función de arrastre con el teclado, pulsa Alt + Intro. Cuando h…" at bounding box center [447, 198] width 842 height 397
click at [843, 360] on button "Reducir" at bounding box center [848, 368] width 26 height 26
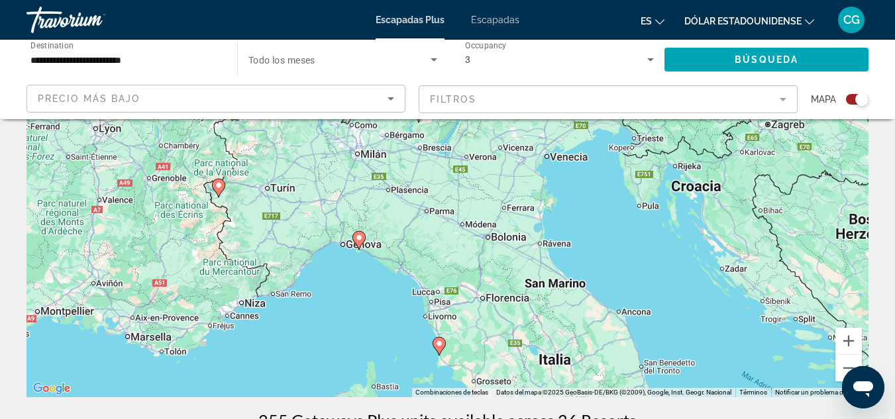
drag, startPoint x: 703, startPoint y: 329, endPoint x: 710, endPoint y: 270, distance: 59.4
click at [710, 277] on div "Para activar la función de arrastre con el teclado, pulsa Alt + Intro. Cuando h…" at bounding box center [447, 198] width 842 height 397
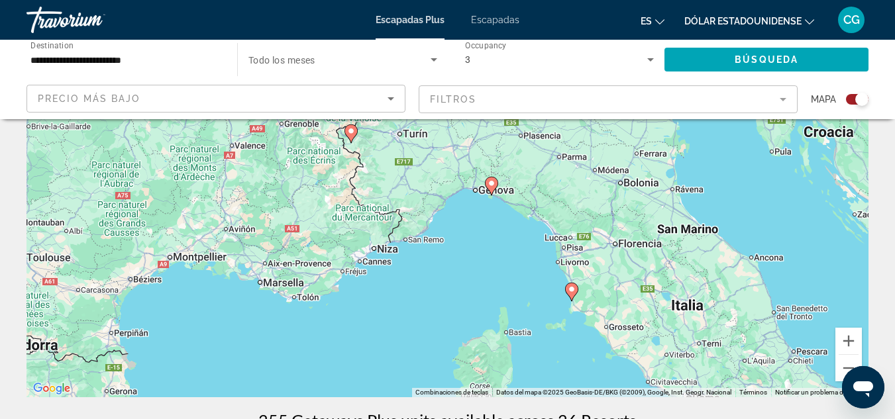
drag, startPoint x: 225, startPoint y: 324, endPoint x: 361, endPoint y: 287, distance: 140.6
click at [361, 287] on div "Para activar la función de arrastre con el teclado, pulsa Alt + Intro. Cuando h…" at bounding box center [447, 198] width 842 height 397
click at [568, 290] on icon "Contenido principal" at bounding box center [571, 292] width 12 height 17
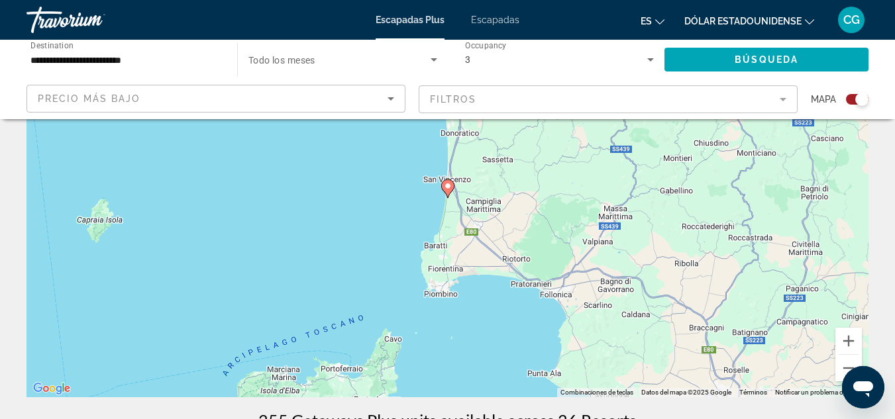
click at [446, 191] on icon "Contenido principal" at bounding box center [447, 188] width 12 height 17
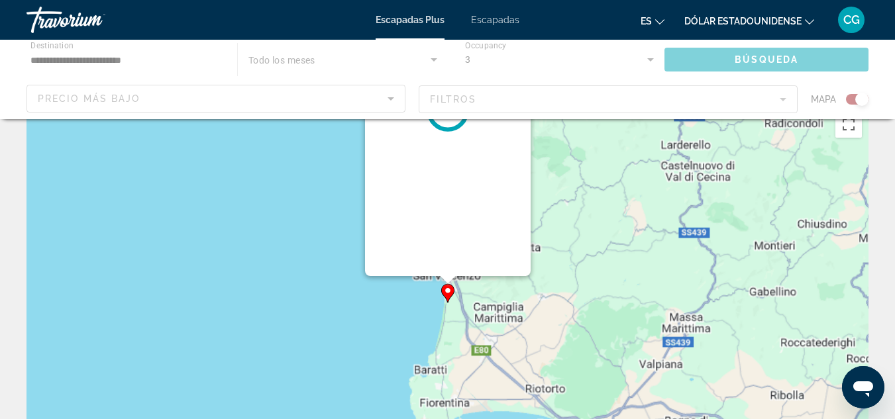
scroll to position [0, 0]
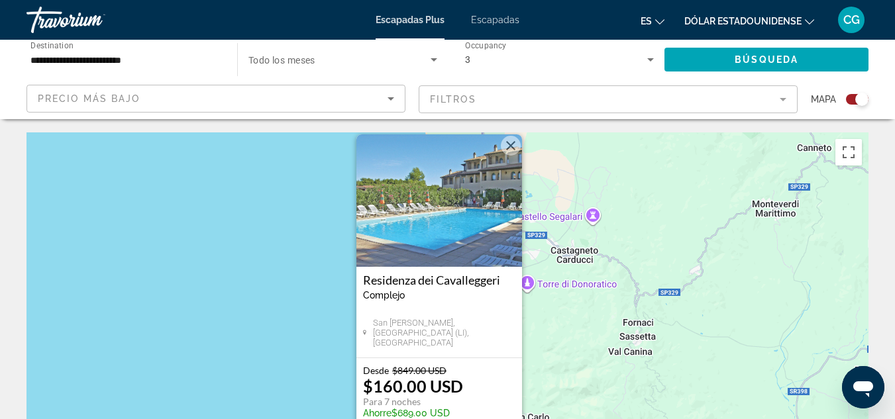
drag, startPoint x: 569, startPoint y: 345, endPoint x: 560, endPoint y: 326, distance: 21.1
click at [560, 326] on div "Para activar la función de arrastre con el teclado, pulsa Alt + Intro. Cuando h…" at bounding box center [447, 330] width 842 height 397
click at [512, 150] on button "Cerrar" at bounding box center [511, 146] width 20 height 20
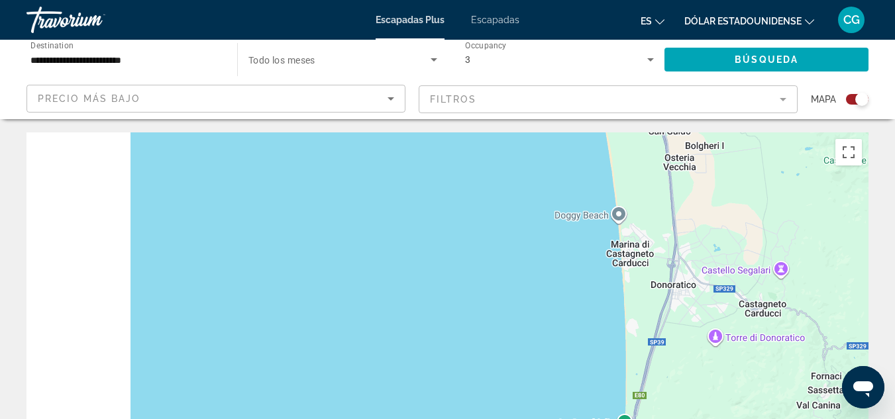
drag, startPoint x: 286, startPoint y: 235, endPoint x: 497, endPoint y: 293, distance: 218.6
click at [497, 293] on div "Para activar la función de arrastre con el teclado, pulsa Alt + Intro. Cuando h…" at bounding box center [447, 330] width 842 height 397
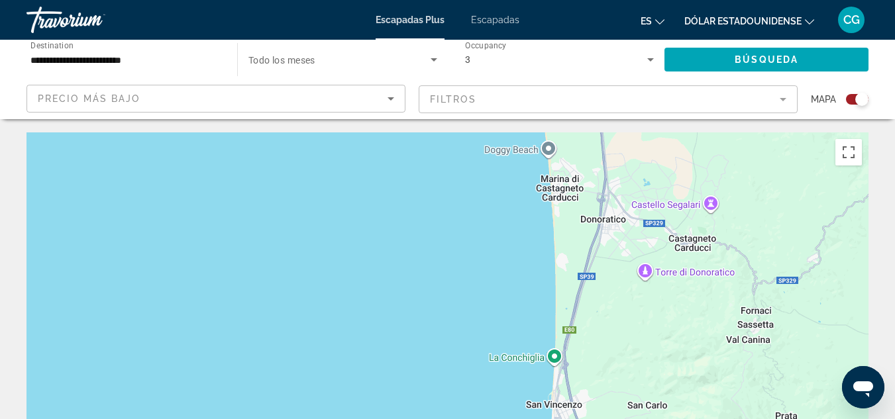
drag, startPoint x: 814, startPoint y: 343, endPoint x: 705, endPoint y: 271, distance: 130.4
click at [705, 271] on div "Para activar la función de arrastre con el teclado, pulsa Alt + Intro. Cuando h…" at bounding box center [447, 330] width 842 height 397
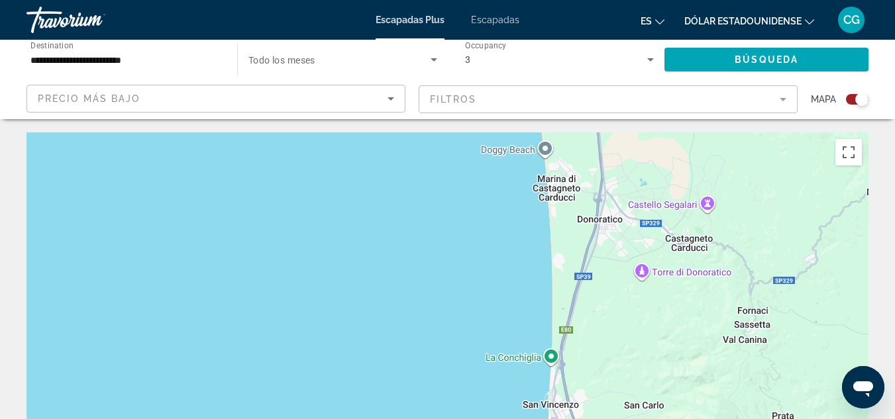
drag, startPoint x: 881, startPoint y: 340, endPoint x: 879, endPoint y: 242, distance: 98.7
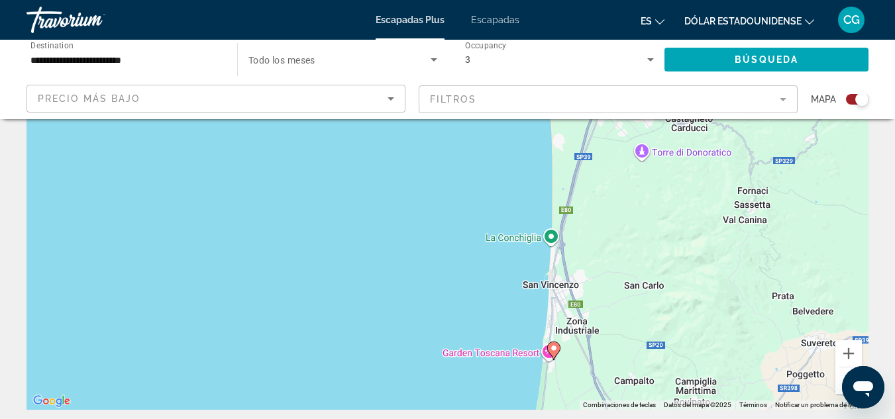
scroll to position [132, 0]
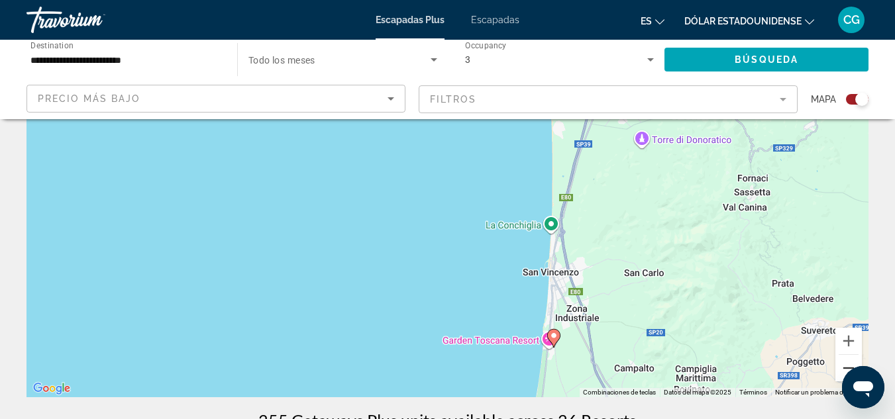
click at [841, 370] on button "Reducir" at bounding box center [848, 368] width 26 height 26
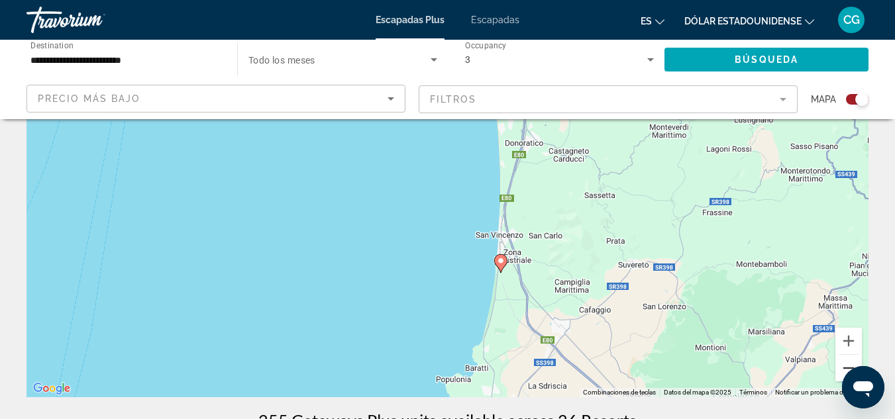
click at [841, 370] on button "Reducir" at bounding box center [848, 368] width 26 height 26
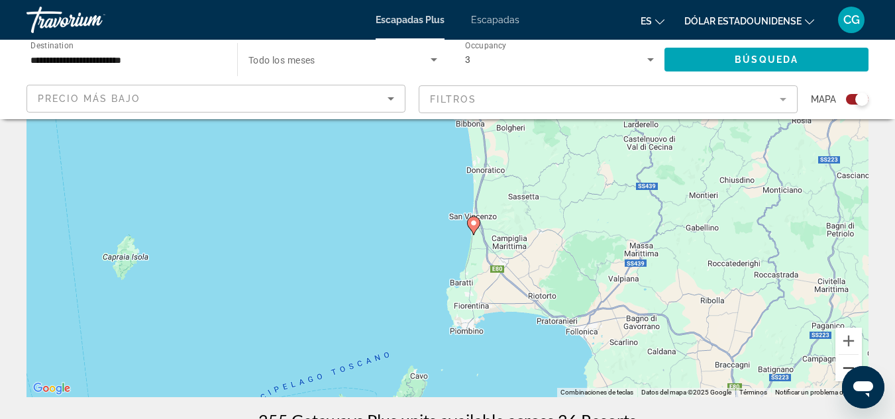
click at [841, 370] on button "Reducir" at bounding box center [848, 368] width 26 height 26
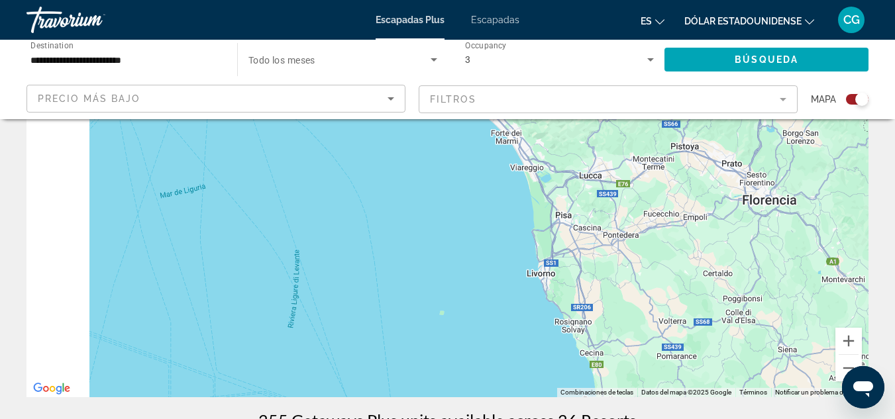
drag, startPoint x: 425, startPoint y: 199, endPoint x: 561, endPoint y: 415, distance: 255.1
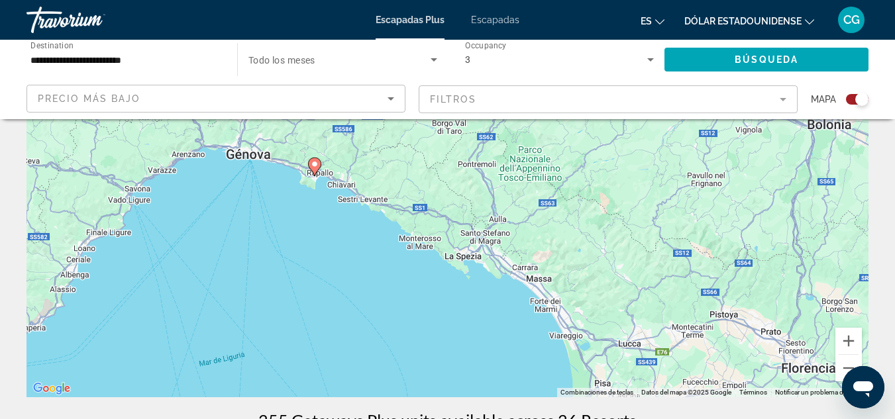
drag, startPoint x: 471, startPoint y: 209, endPoint x: 511, endPoint y: 374, distance: 169.0
click at [511, 375] on div "Para activar la función de arrastre con el teclado, pulsa Alt + Intro. Cuando h…" at bounding box center [447, 198] width 842 height 397
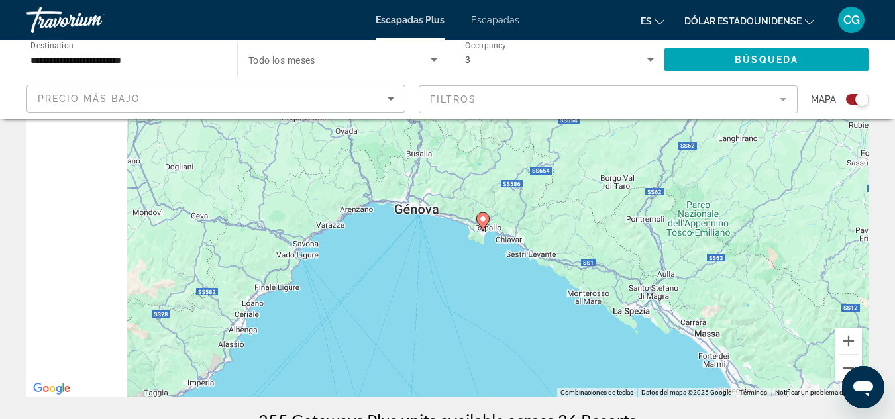
drag, startPoint x: 381, startPoint y: 271, endPoint x: 556, endPoint y: 325, distance: 183.7
click at [556, 325] on div "Para activar la función de arrastre con el teclado, pulsa Alt + Intro. Cuando h…" at bounding box center [447, 198] width 842 height 397
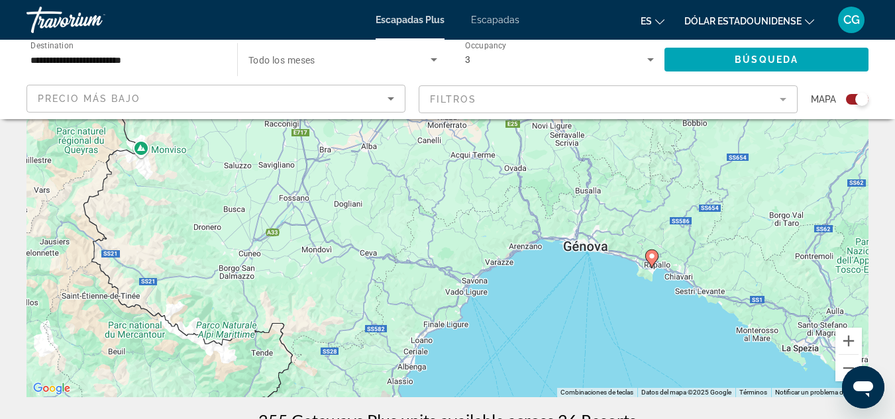
drag, startPoint x: 391, startPoint y: 289, endPoint x: 550, endPoint y: 325, distance: 162.8
click at [550, 325] on div "Para activar la función de arrastre con el teclado, pulsa Alt + Intro. Cuando h…" at bounding box center [447, 198] width 842 height 397
click at [845, 363] on button "Reducir" at bounding box center [848, 368] width 26 height 26
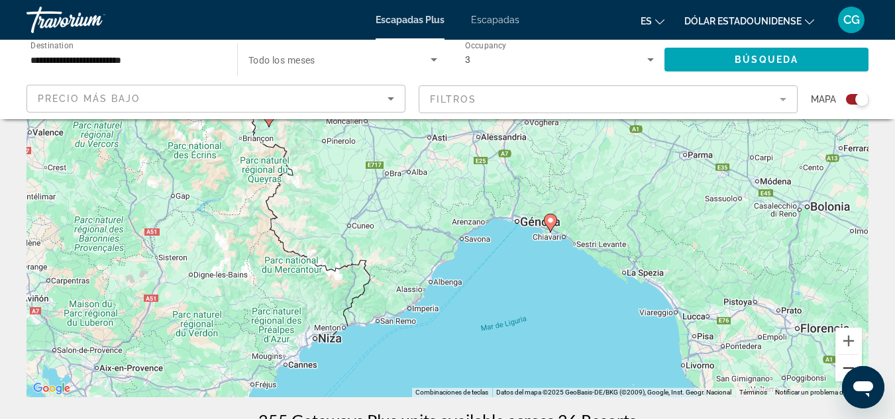
click at [844, 365] on button "Reducir" at bounding box center [848, 368] width 26 height 26
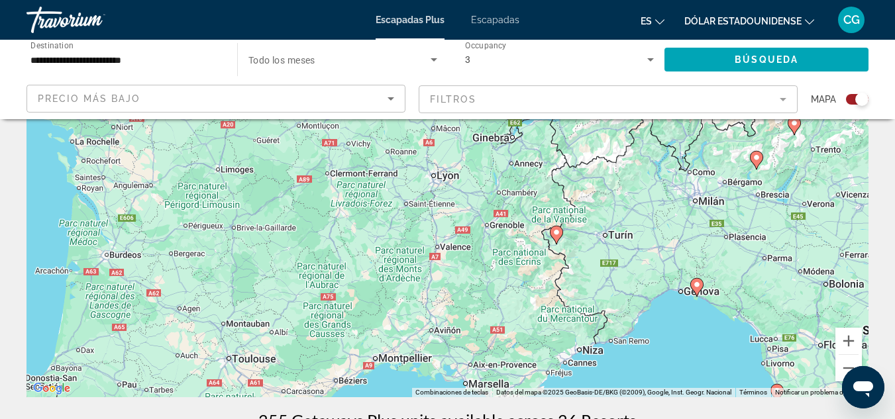
drag, startPoint x: 406, startPoint y: 204, endPoint x: 605, endPoint y: 287, distance: 215.9
click at [605, 287] on div "Para activar la función de arrastre con el teclado, pulsa Alt + Intro. Cuando h…" at bounding box center [447, 198] width 842 height 397
click at [842, 368] on button "Reducir" at bounding box center [848, 368] width 26 height 26
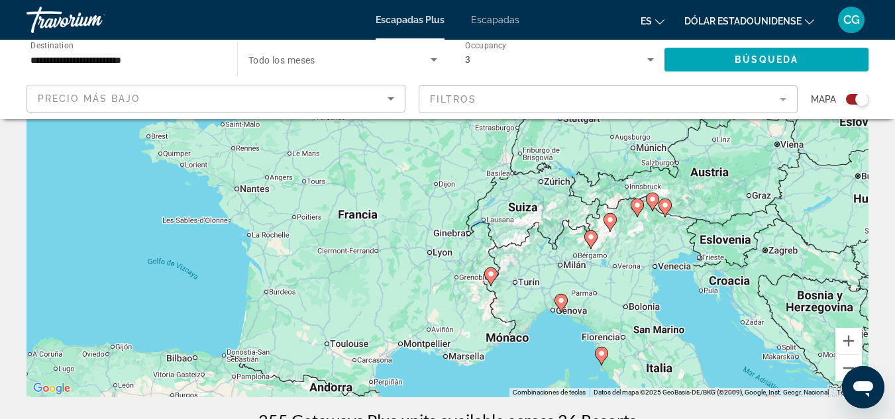
drag, startPoint x: 632, startPoint y: 196, endPoint x: 621, endPoint y: 262, distance: 67.2
click at [621, 262] on div "Para activar la función de arrastre con el teclado, pulsa Alt + Intro. Cuando h…" at bounding box center [447, 198] width 842 height 397
click at [842, 366] on button "Reducir" at bounding box center [848, 368] width 26 height 26
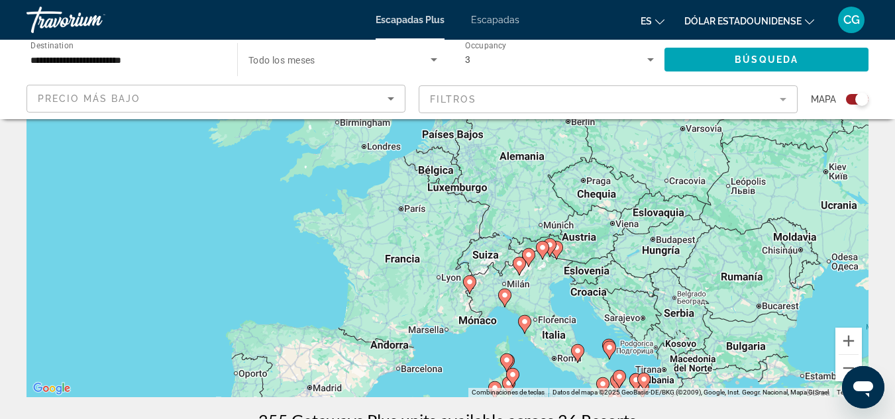
drag, startPoint x: 415, startPoint y: 174, endPoint x: 415, endPoint y: 234, distance: 60.3
click at [415, 234] on div "Para activar la función de arrastre con el teclado, pulsa Alt + Intro. Cuando h…" at bounding box center [447, 198] width 842 height 397
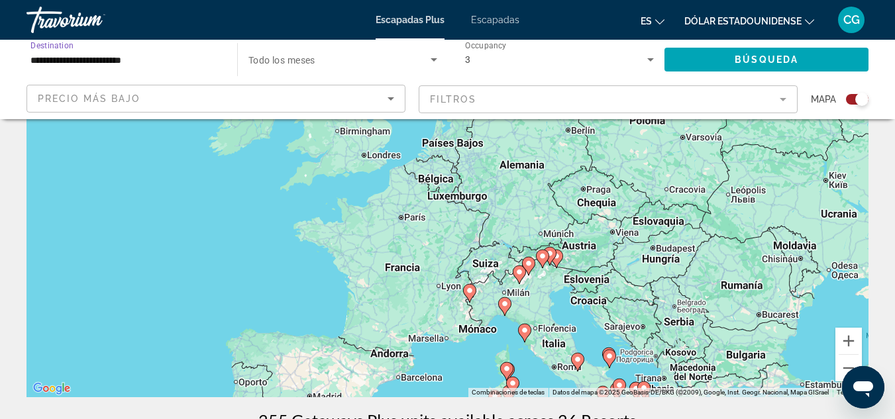
click at [190, 64] on input "**********" at bounding box center [124, 60] width 189 height 16
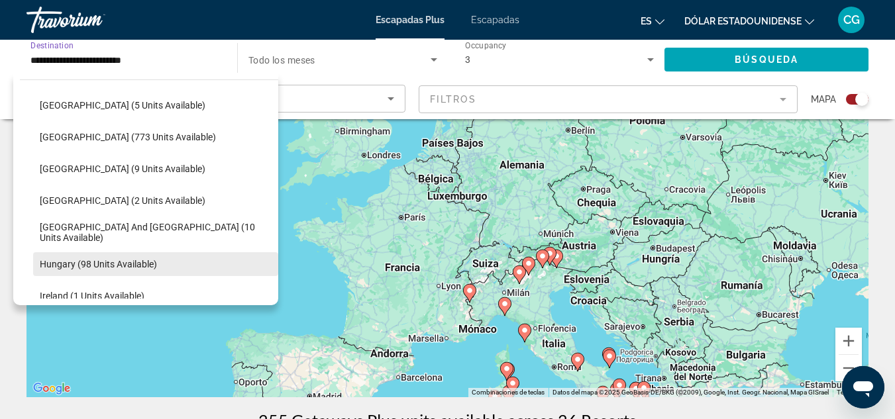
scroll to position [328, 0]
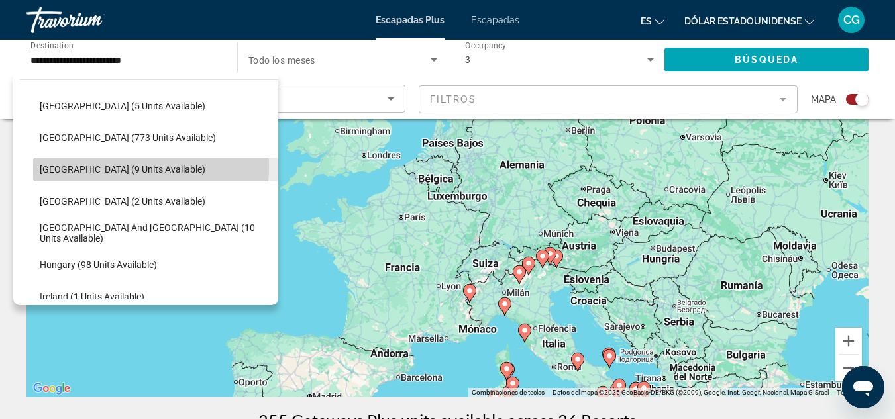
click at [110, 167] on span "France (9 units available)" at bounding box center [123, 169] width 166 height 11
type input "**********"
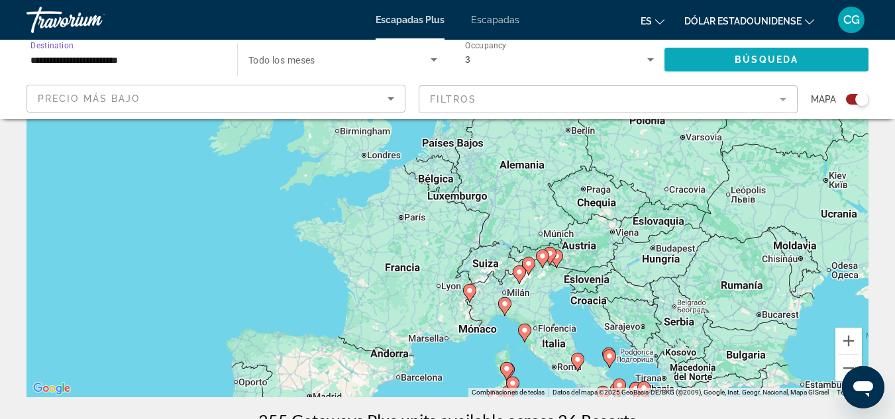
click at [782, 50] on span "Search widget" at bounding box center [766, 60] width 204 height 32
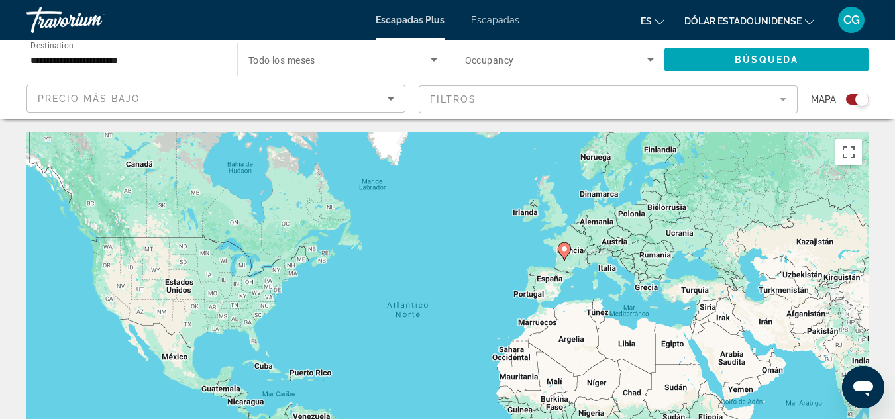
drag, startPoint x: 882, startPoint y: 353, endPoint x: 874, endPoint y: 284, distance: 69.9
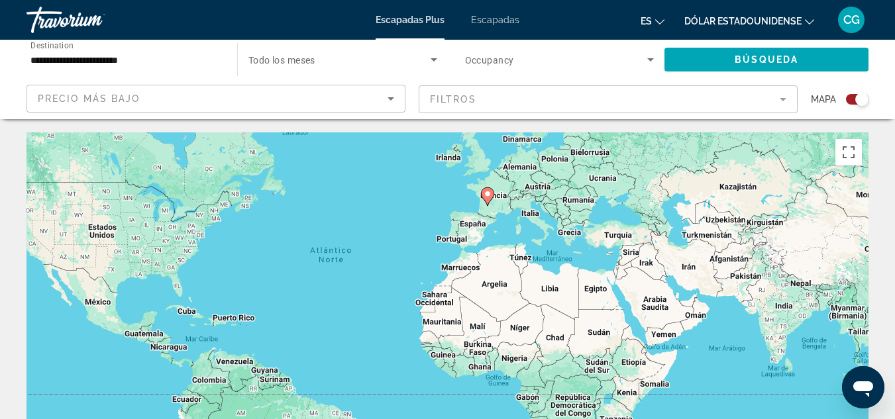
drag, startPoint x: 838, startPoint y: 336, endPoint x: 754, endPoint y: 283, distance: 99.4
click at [754, 283] on div "Para activar la función de arrastre con el teclado, pulsa Alt + Intro. Cuando h…" at bounding box center [447, 330] width 842 height 397
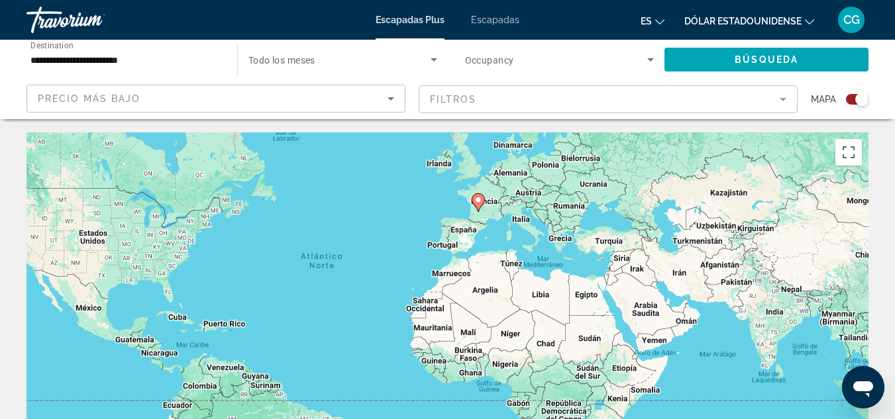
drag, startPoint x: 876, startPoint y: 348, endPoint x: 886, endPoint y: 250, distance: 97.9
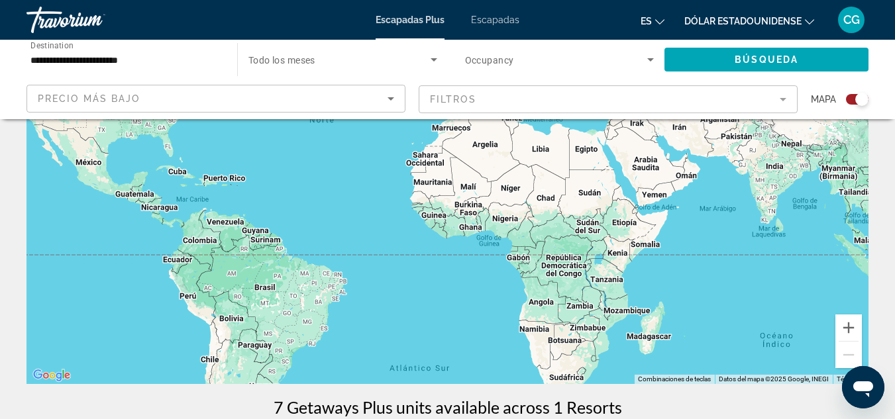
scroll to position [152, 0]
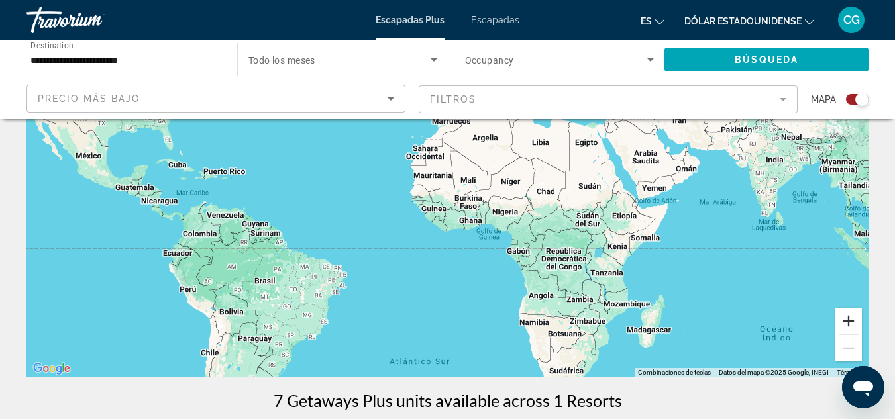
click at [854, 317] on button "Ampliar" at bounding box center [848, 321] width 26 height 26
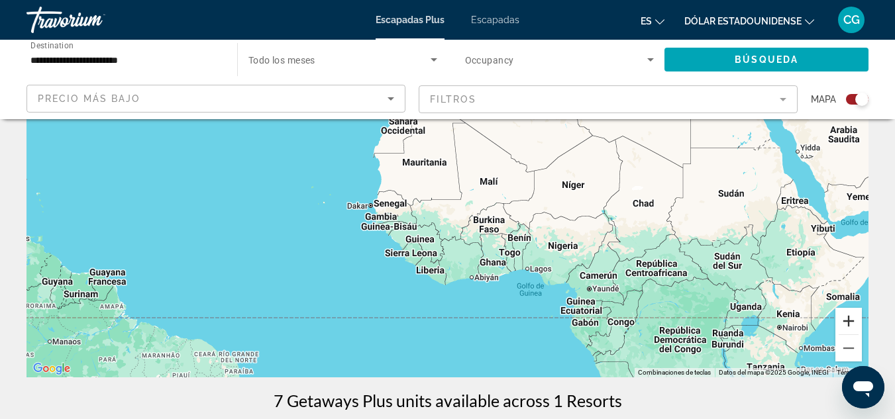
click at [854, 317] on button "Ampliar" at bounding box center [848, 321] width 26 height 26
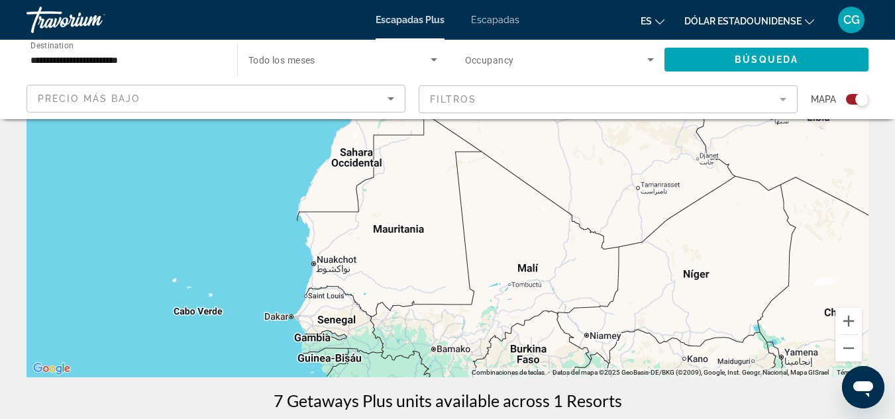
drag, startPoint x: 707, startPoint y: 180, endPoint x: 705, endPoint y: 266, distance: 86.2
click at [705, 266] on div "Contenido principal" at bounding box center [447, 178] width 842 height 397
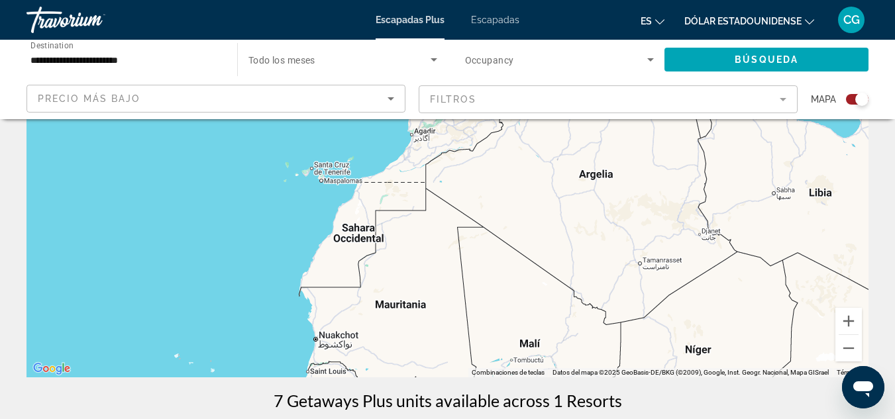
drag, startPoint x: 680, startPoint y: 187, endPoint x: 684, endPoint y: 263, distance: 75.6
click at [684, 263] on div "Contenido principal" at bounding box center [447, 178] width 842 height 397
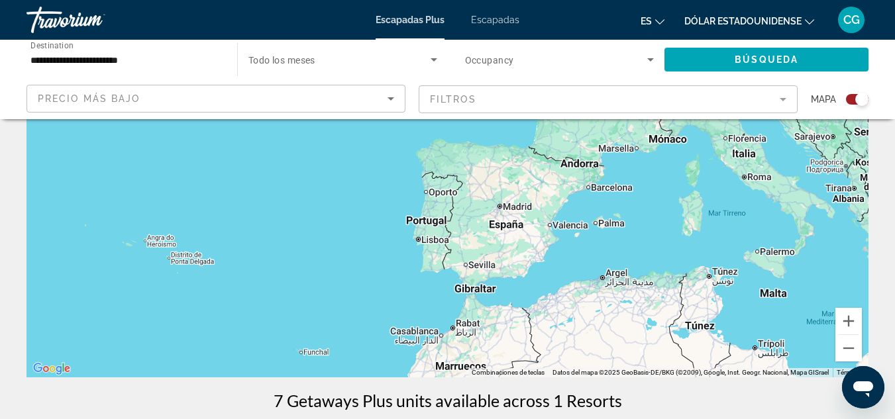
drag, startPoint x: 688, startPoint y: 130, endPoint x: 688, endPoint y: 385, distance: 255.0
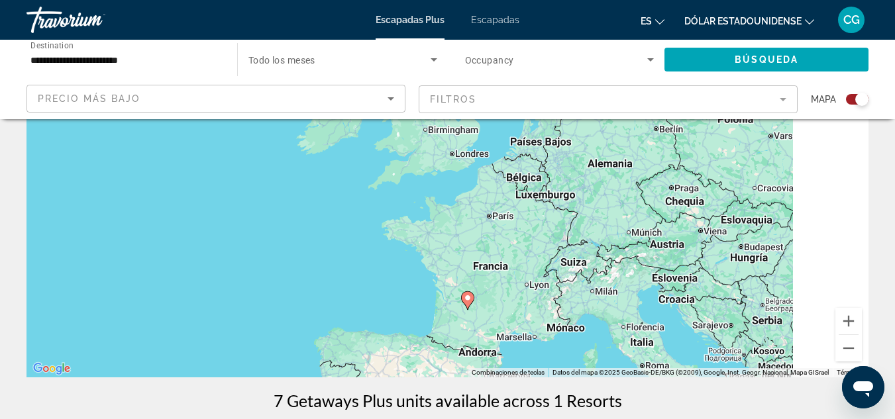
drag, startPoint x: 705, startPoint y: 158, endPoint x: 603, endPoint y: 348, distance: 215.7
click at [603, 348] on div "Para activar la función de arrastre con el teclado, pulsa Alt + Intro. Cuando h…" at bounding box center [447, 178] width 842 height 397
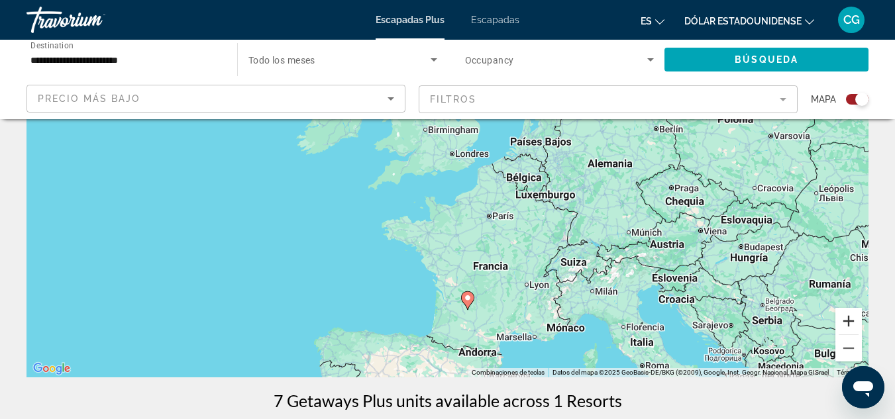
click at [839, 319] on button "Ampliar" at bounding box center [848, 321] width 26 height 26
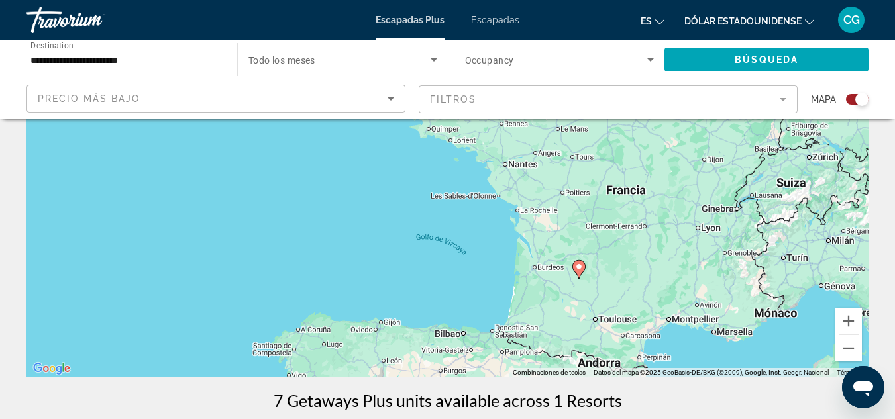
drag, startPoint x: 666, startPoint y: 356, endPoint x: 757, endPoint y: 193, distance: 186.5
click at [757, 193] on div "Para activar la función de arrastre con el teclado, pulsa Alt + Intro. Cuando h…" at bounding box center [447, 178] width 842 height 397
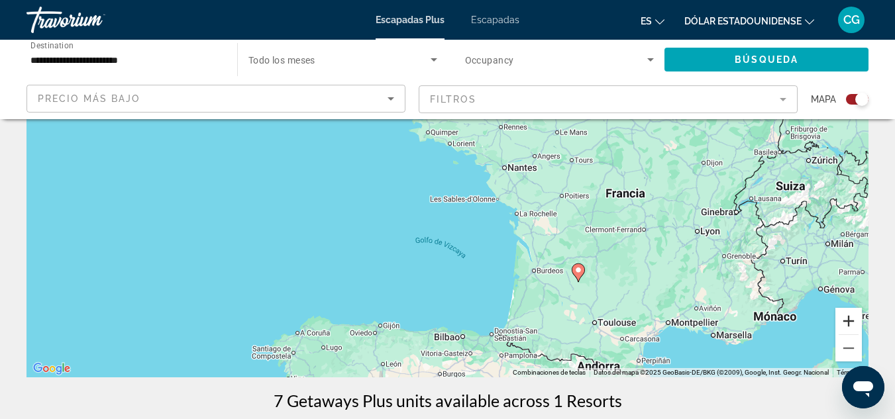
drag, startPoint x: 841, startPoint y: 322, endPoint x: 840, endPoint y: 237, distance: 84.8
click at [840, 237] on div "Para activar la función de arrastre con el teclado, pulsa Alt + Intro. Cuando h…" at bounding box center [447, 178] width 842 height 397
click at [852, 321] on button "Ampliar" at bounding box center [848, 321] width 26 height 26
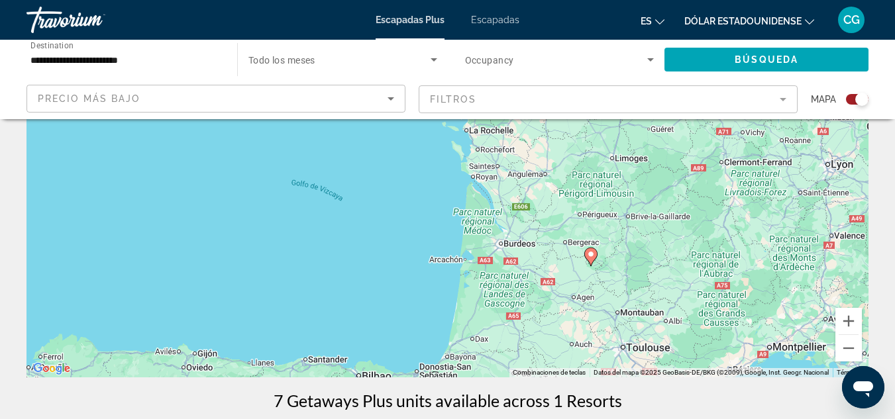
drag, startPoint x: 729, startPoint y: 331, endPoint x: 607, endPoint y: 213, distance: 170.0
click at [607, 213] on div "Para activar la función de arrastre con el teclado, pulsa Alt + Intro. Cuando h…" at bounding box center [447, 178] width 842 height 397
click at [586, 255] on image "Contenido principal" at bounding box center [589, 254] width 8 height 8
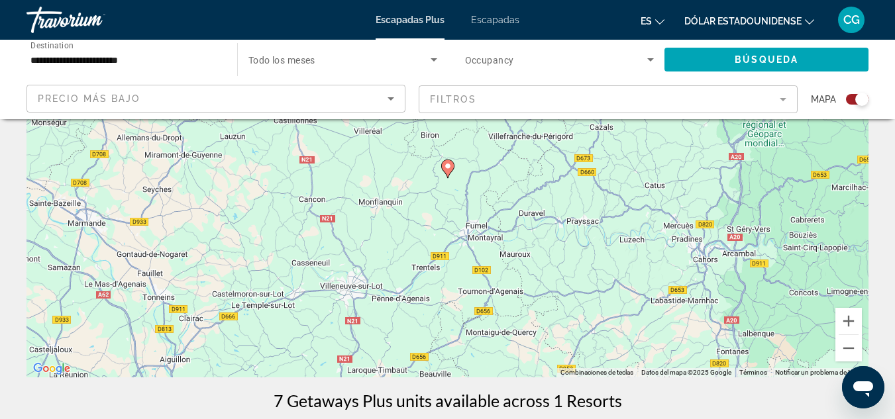
click at [450, 168] on image "Contenido principal" at bounding box center [448, 166] width 8 height 8
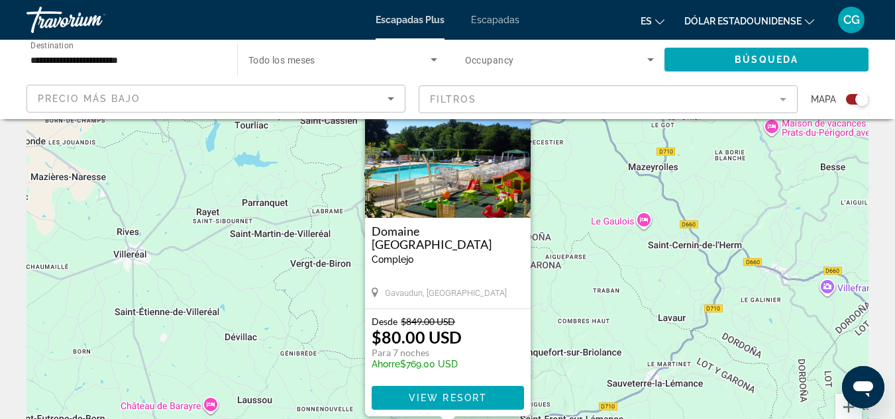
scroll to position [132, 0]
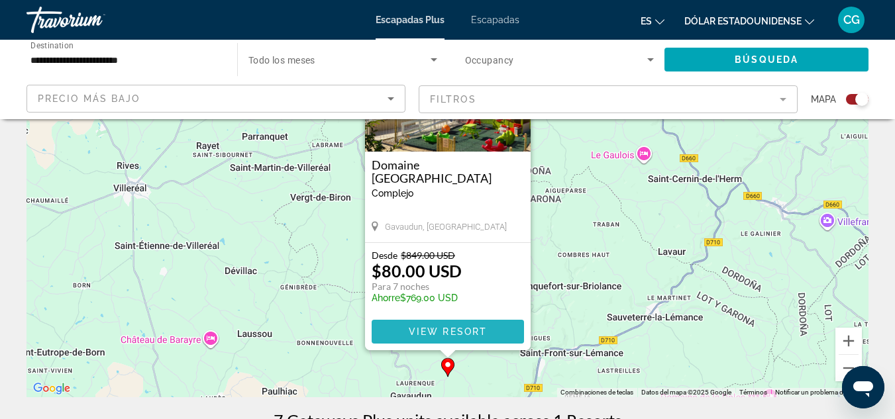
click at [445, 333] on span "View Resort" at bounding box center [447, 332] width 78 height 11
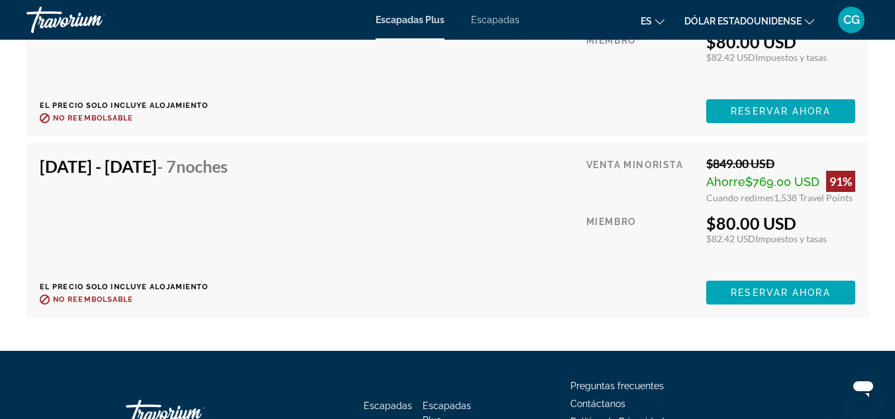
scroll to position [3992, 0]
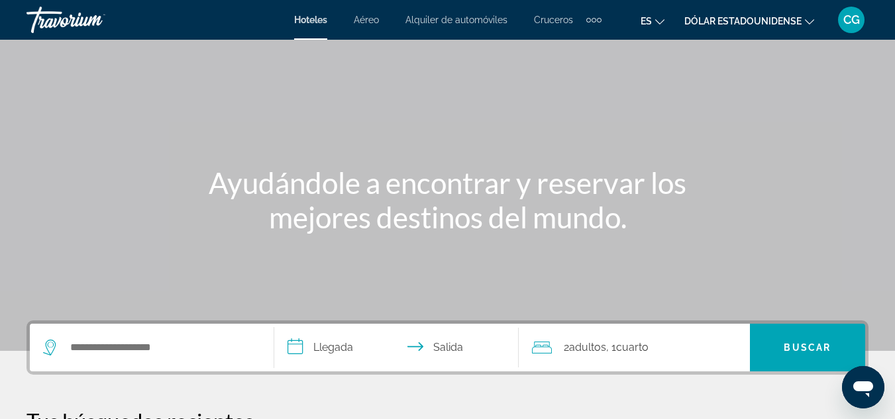
scroll to position [199, 0]
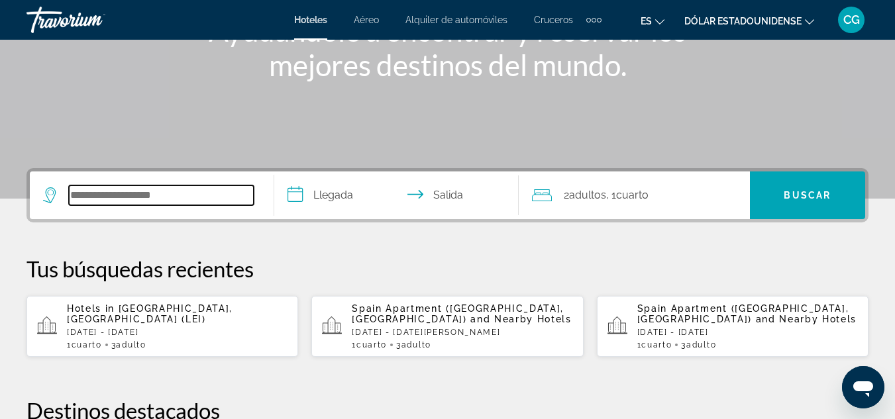
click at [164, 192] on input "Widget de búsqueda" at bounding box center [161, 195] width 185 height 20
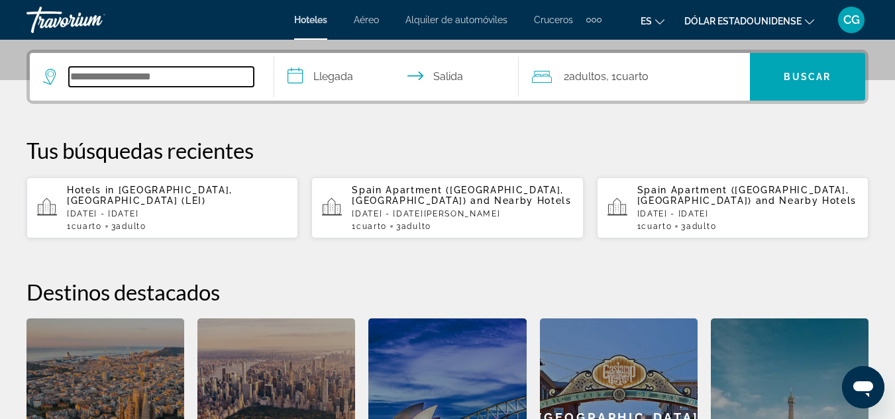
scroll to position [324, 0]
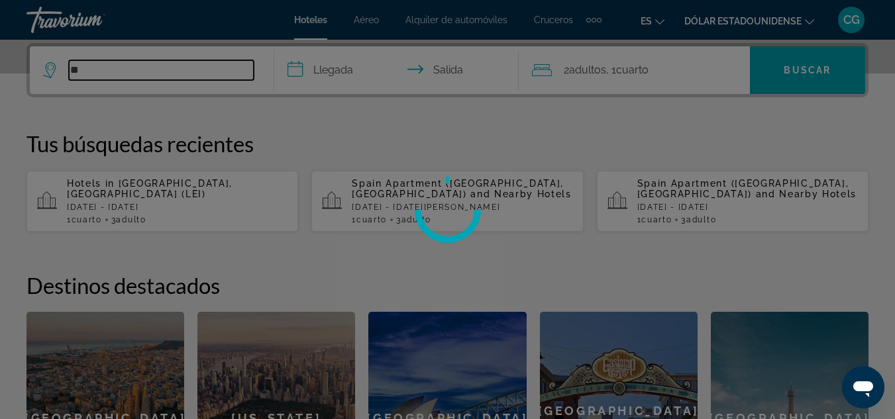
type input "*"
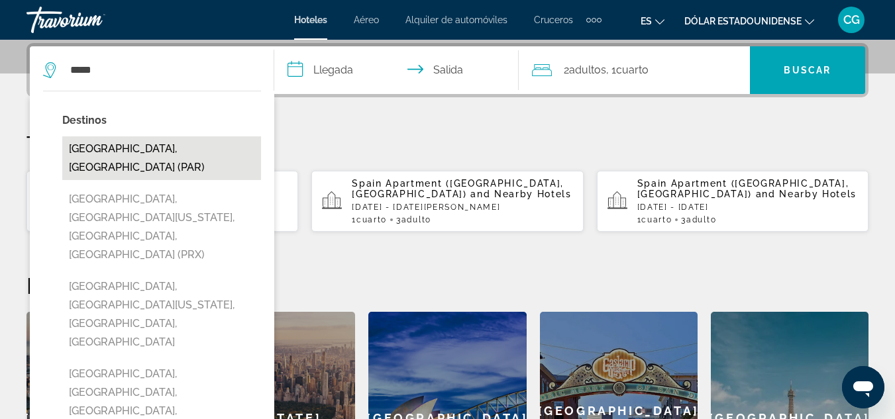
click at [111, 156] on button "Paris, France (PAR)" at bounding box center [161, 158] width 199 height 44
type input "**********"
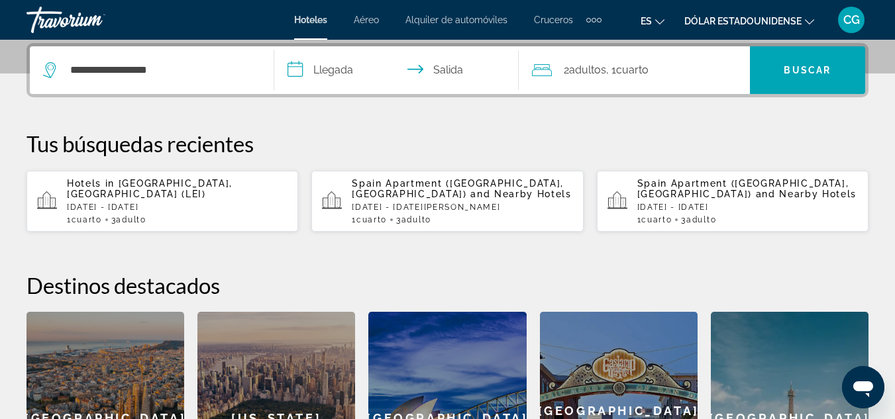
click at [560, 67] on div "2 adultos Adulto , 1 Cuarto habitaciones" at bounding box center [641, 70] width 218 height 19
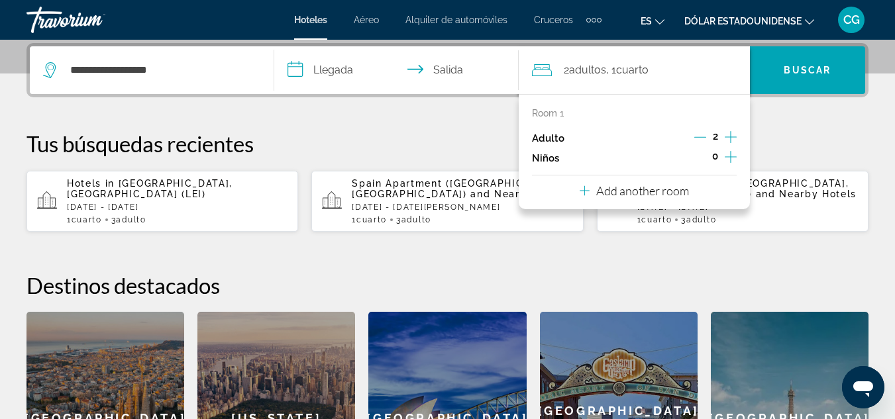
click at [730, 138] on icon "Increment adults" at bounding box center [731, 137] width 12 height 16
click at [458, 136] on p "Tus búsquedas recientes" at bounding box center [447, 143] width 842 height 26
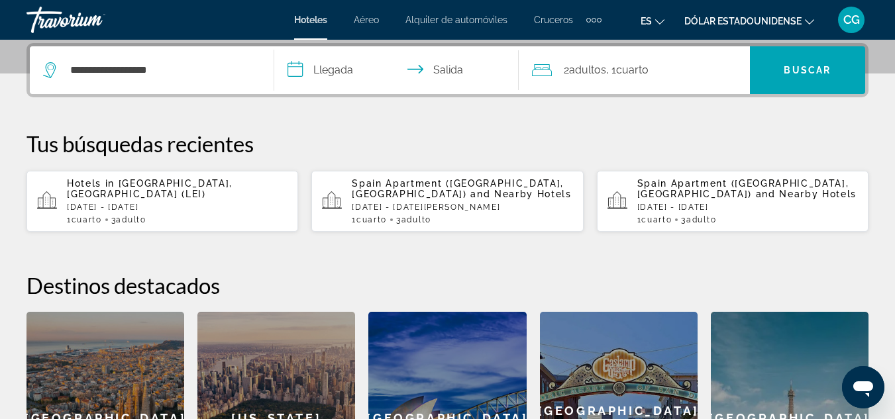
click at [605, 66] on font "adultos" at bounding box center [587, 70] width 37 height 13
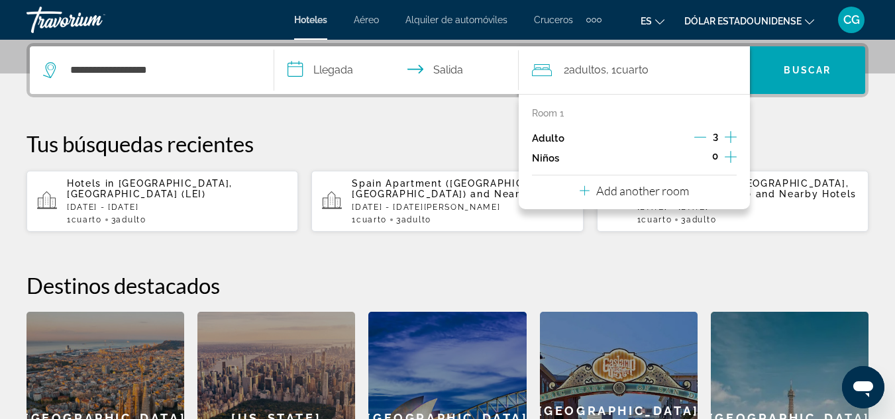
click at [671, 187] on p "Add another room" at bounding box center [642, 190] width 93 height 15
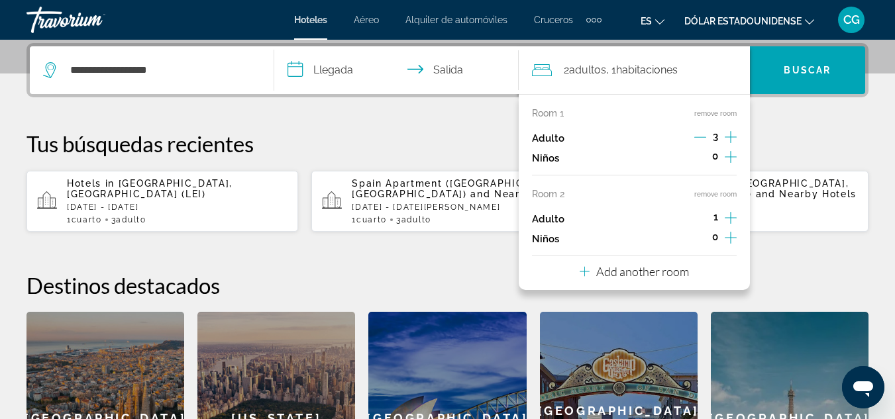
click at [455, 132] on p "Tus búsquedas recientes" at bounding box center [447, 143] width 842 height 26
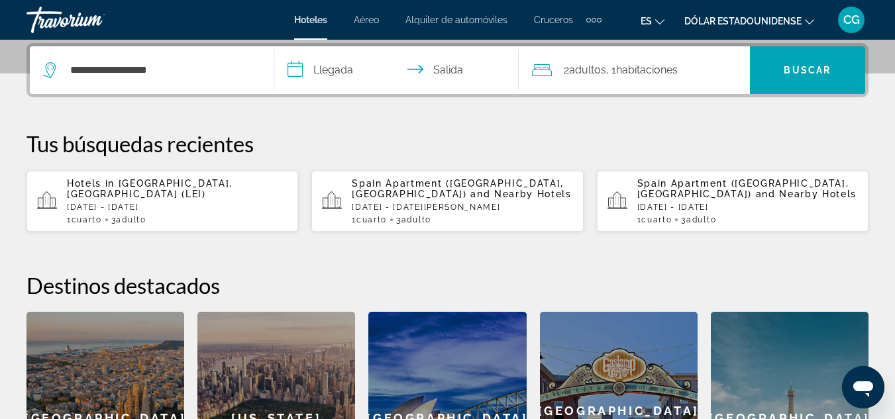
click at [335, 72] on input "**********" at bounding box center [399, 72] width 250 height 52
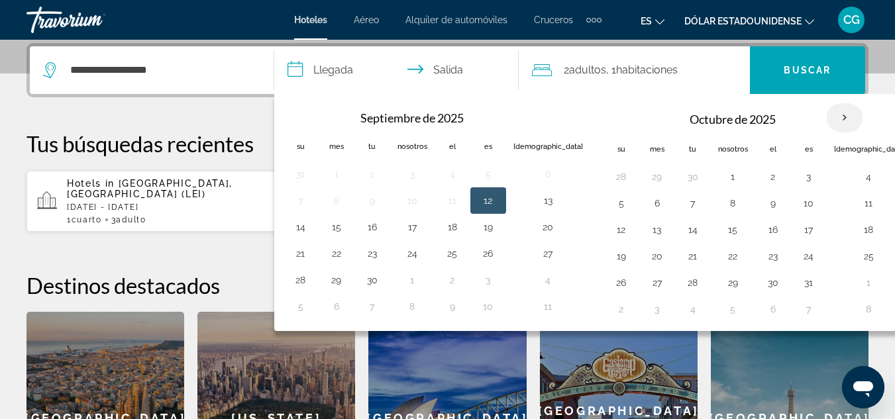
click at [827, 122] on th "Mes próximo" at bounding box center [845, 117] width 36 height 29
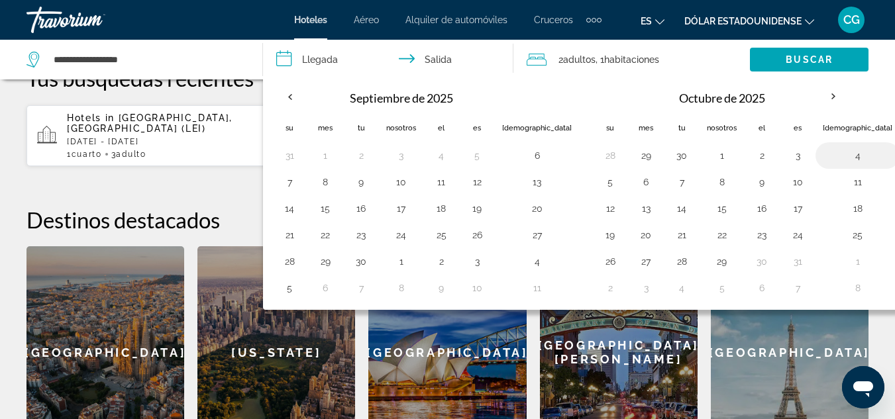
scroll to position [456, 0]
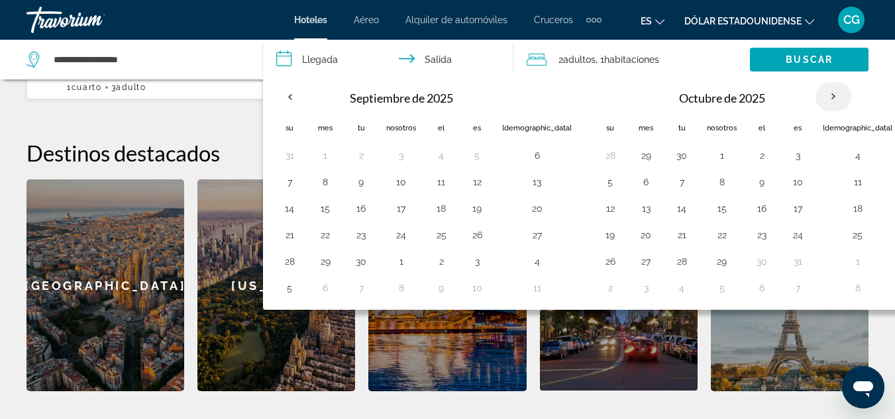
click at [815, 92] on th "Mes próximo" at bounding box center [833, 96] width 36 height 29
click at [815, 95] on th "Mes próximo" at bounding box center [833, 96] width 36 height 29
click at [794, 354] on div "Paris" at bounding box center [790, 286] width 158 height 212
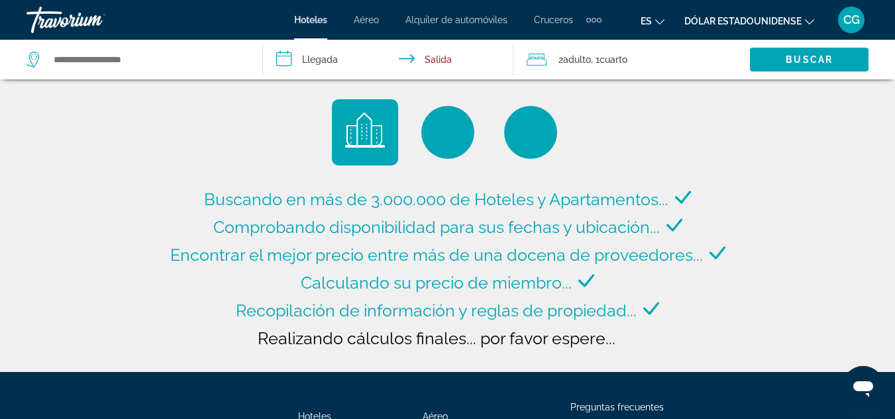
type input "**********"
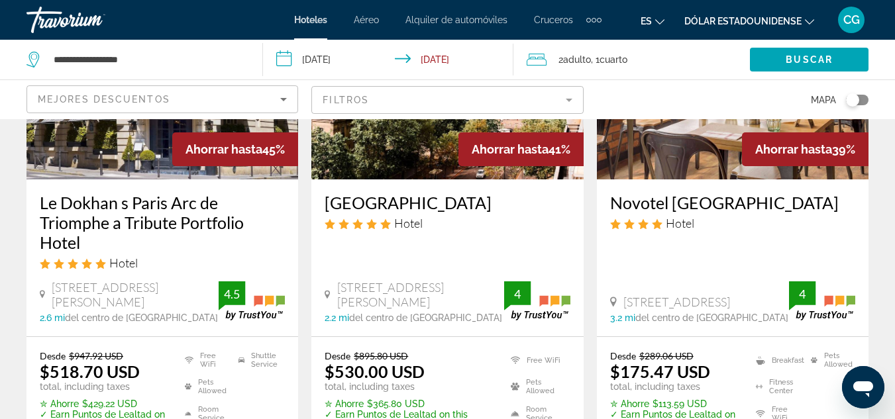
scroll to position [795, 0]
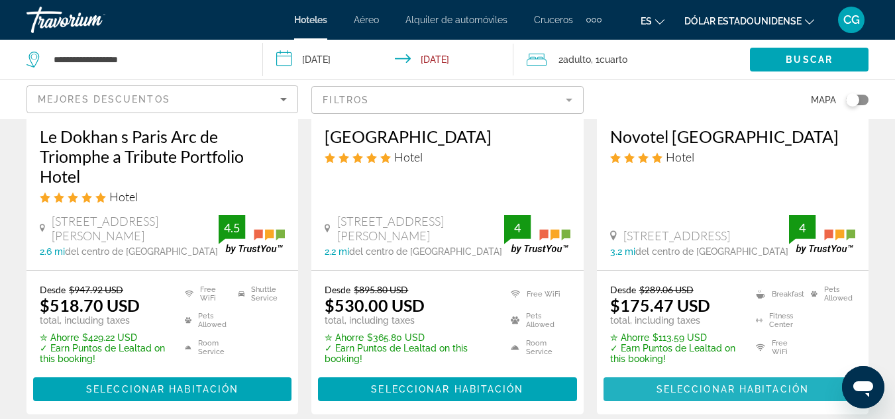
click at [755, 384] on span "Seleccionar habitación" at bounding box center [732, 389] width 152 height 11
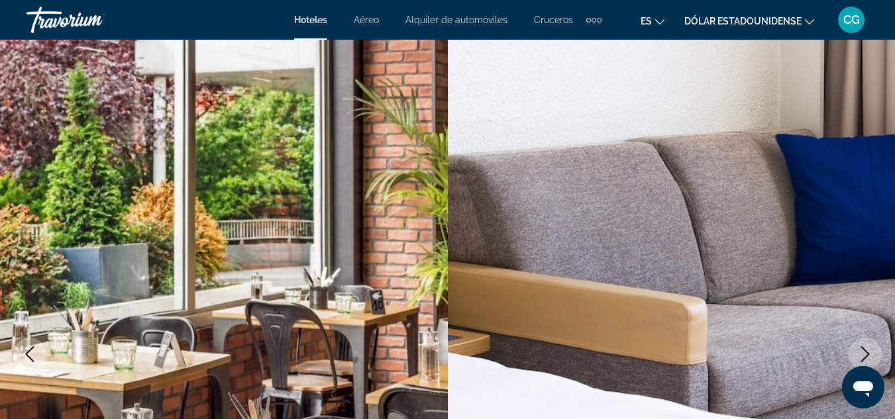
scroll to position [132, 0]
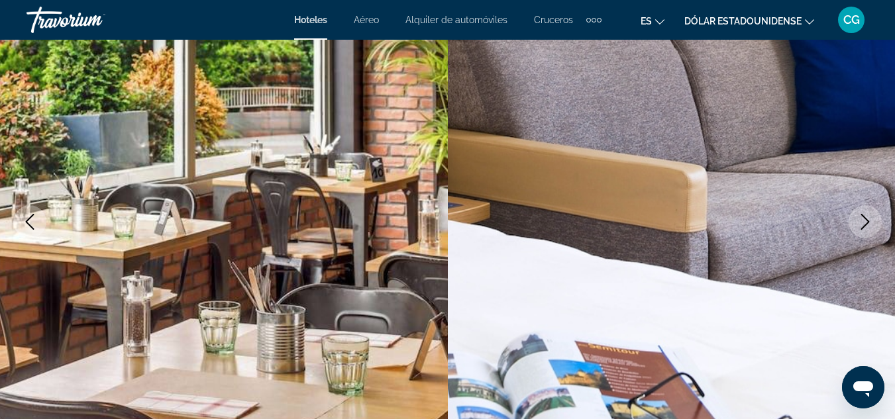
click at [872, 223] on icon "Next image" at bounding box center [865, 222] width 16 height 16
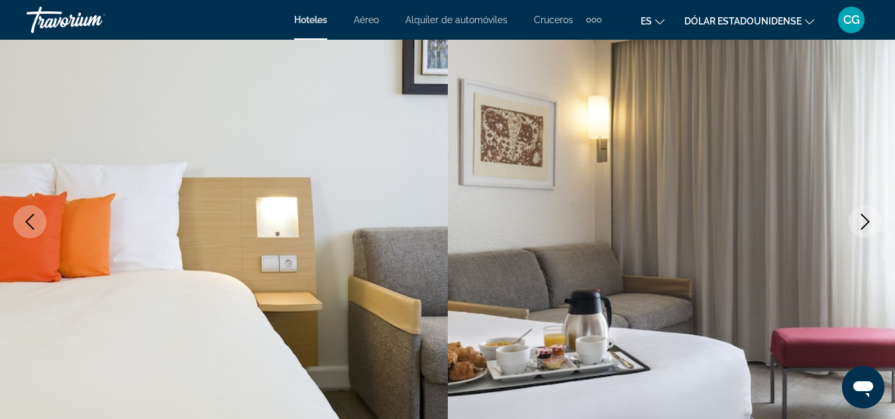
click at [872, 223] on icon "Next image" at bounding box center [865, 222] width 16 height 16
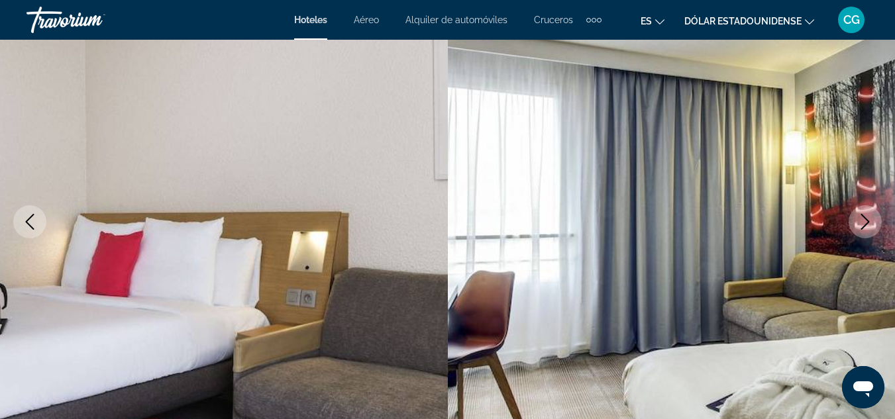
click at [872, 223] on icon "Next image" at bounding box center [865, 222] width 16 height 16
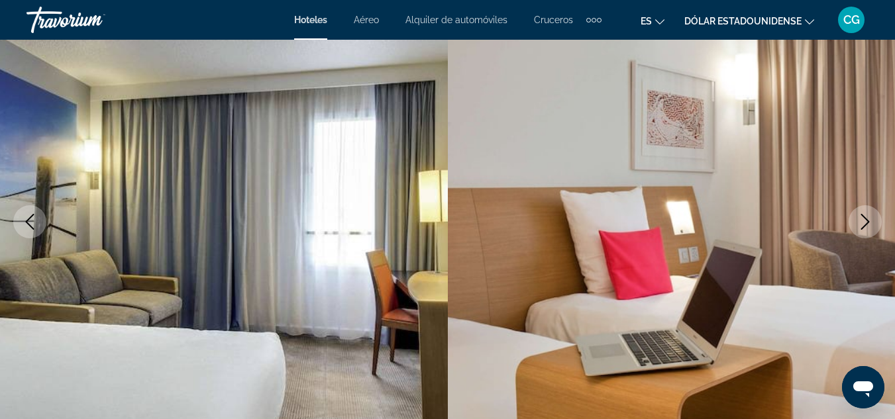
click at [872, 223] on icon "Next image" at bounding box center [865, 222] width 16 height 16
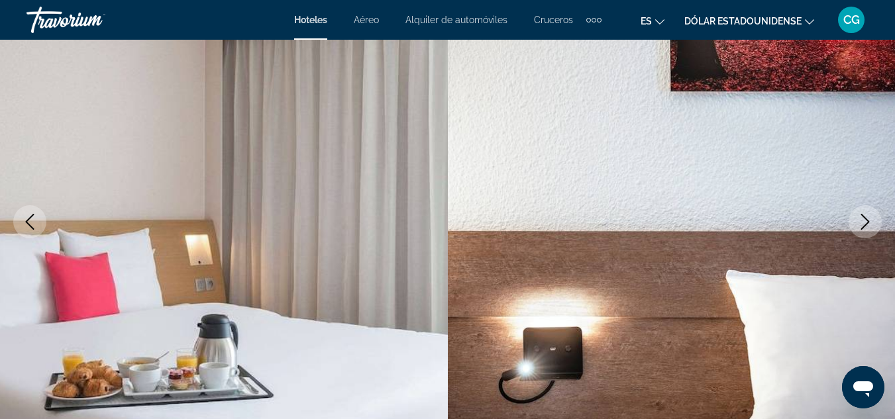
click at [872, 223] on icon "Next image" at bounding box center [865, 222] width 16 height 16
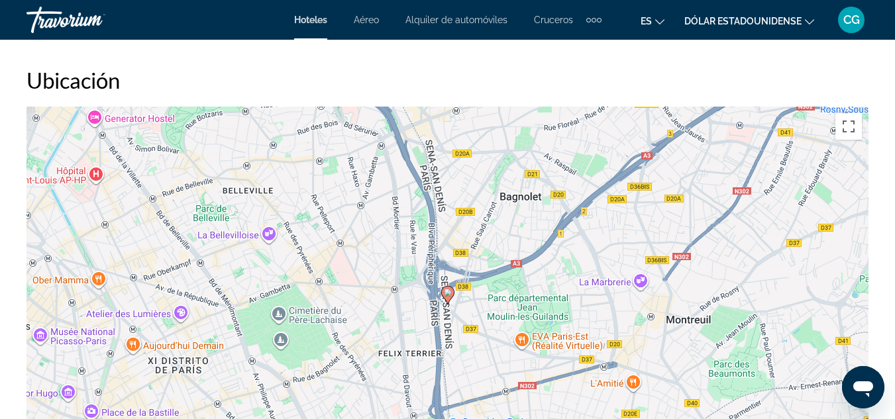
scroll to position [1524, 0]
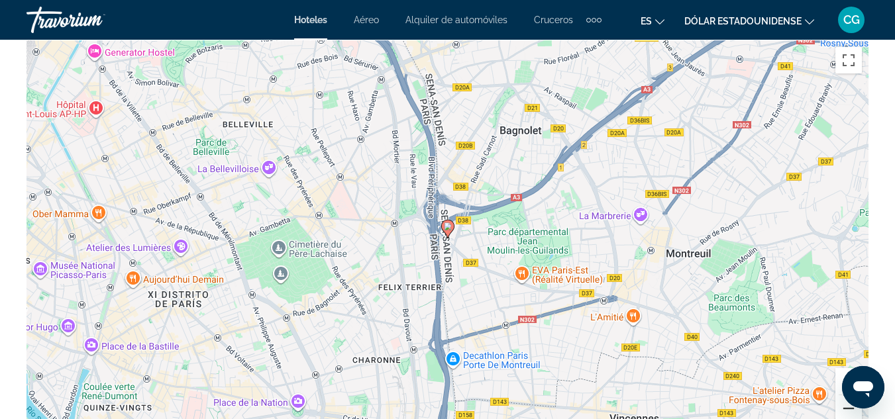
click at [839, 406] on button "Reducir" at bounding box center [848, 408] width 26 height 26
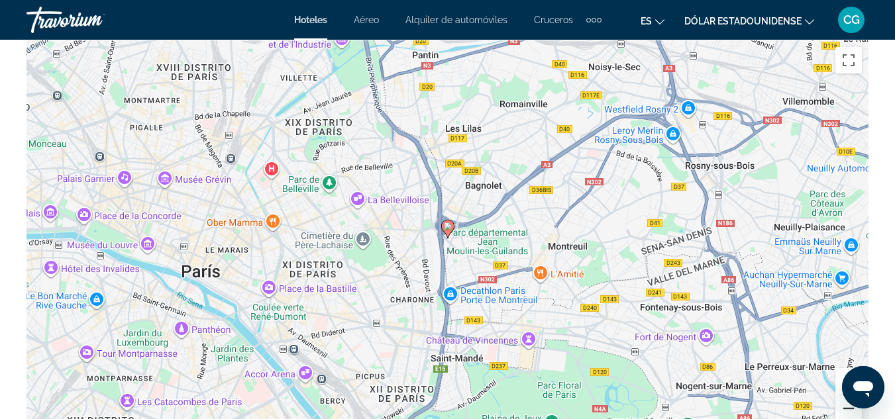
click at [839, 406] on button "Reducir" at bounding box center [848, 408] width 26 height 26
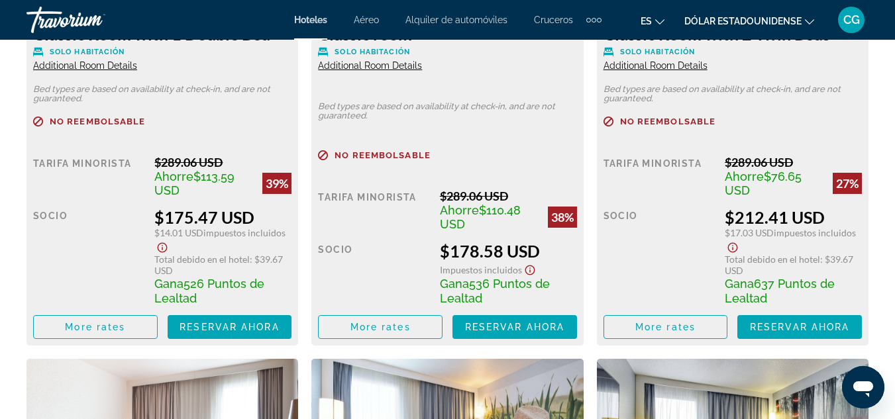
scroll to position [2252, 0]
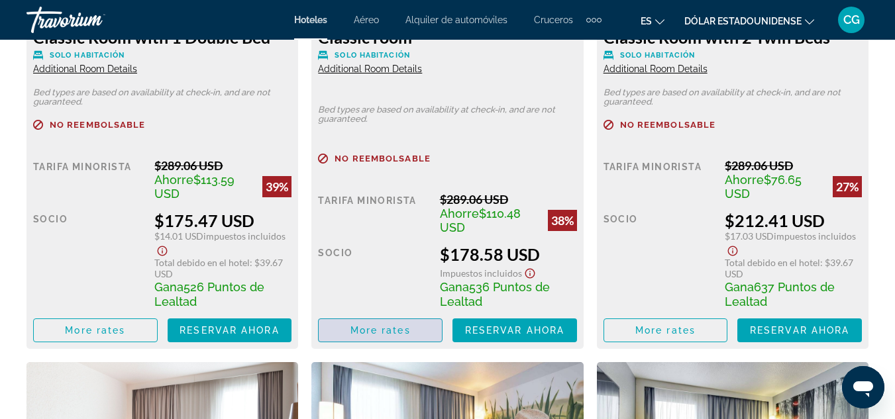
click at [403, 335] on span "More rates" at bounding box center [380, 330] width 60 height 11
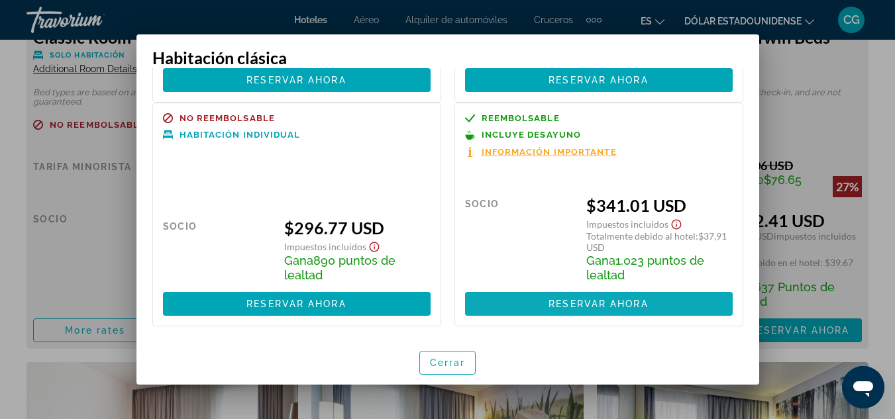
scroll to position [217, 0]
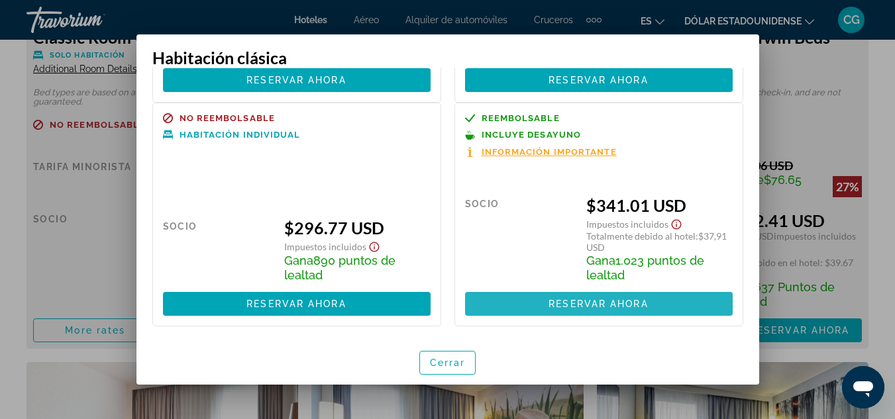
click at [603, 297] on span at bounding box center [599, 304] width 268 height 32
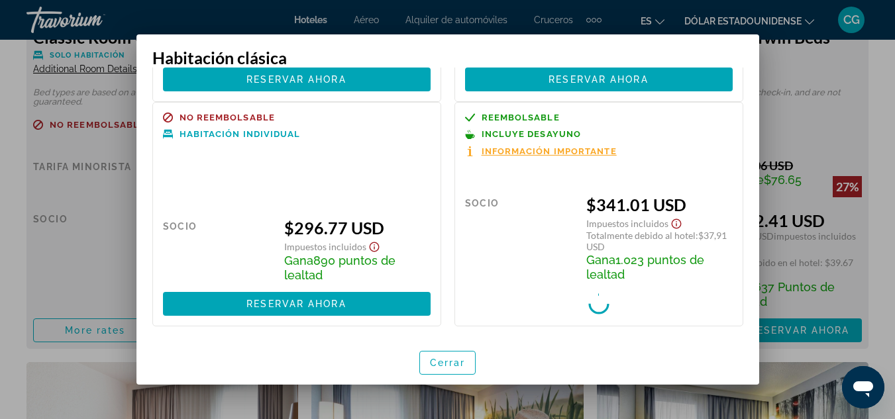
scroll to position [2252, 0]
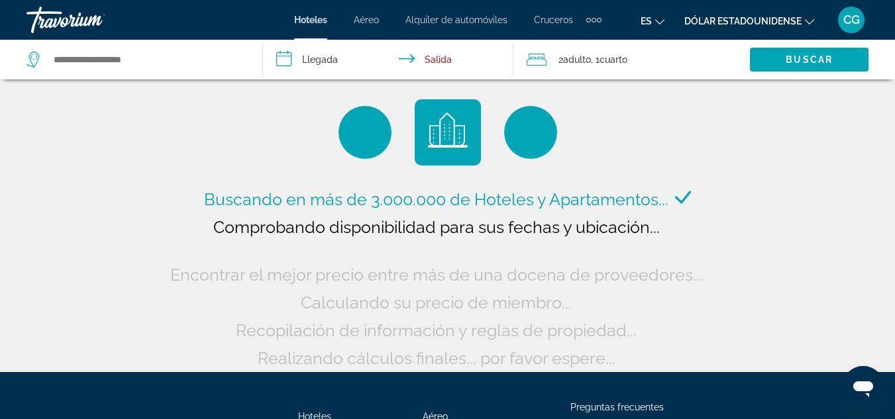
click at [568, 60] on span "Adulto" at bounding box center [577, 59] width 28 height 11
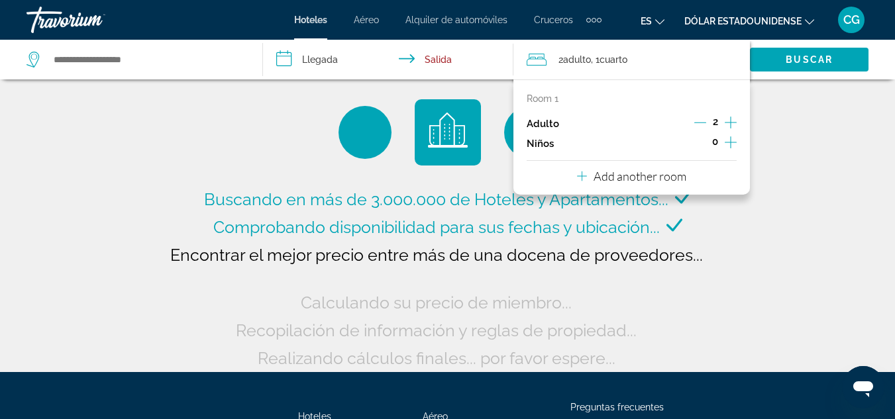
click at [728, 122] on icon "Increment adults" at bounding box center [731, 123] width 12 height 16
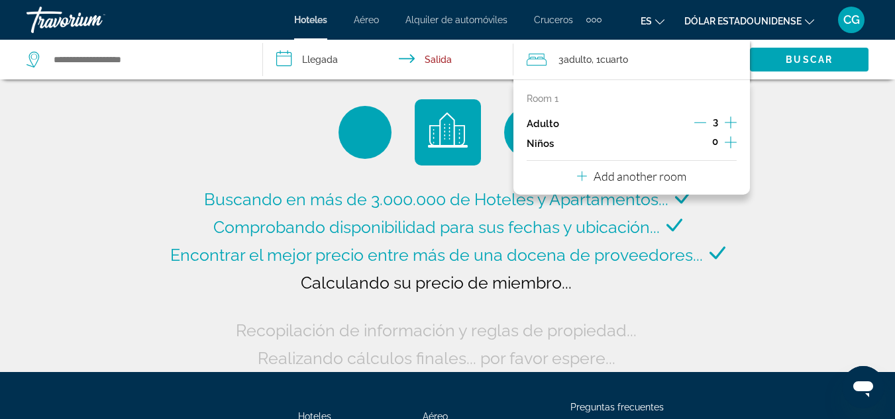
click at [811, 93] on div "Buscando en más de 3.000.000 de Hoteles y Apartamentos... Comprobando disponibi…" at bounding box center [447, 186] width 895 height 372
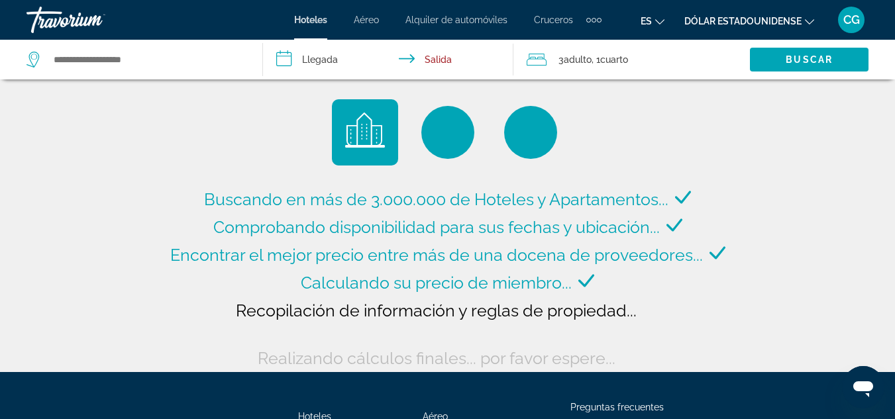
click at [305, 61] on input "**********" at bounding box center [390, 62] width 255 height 44
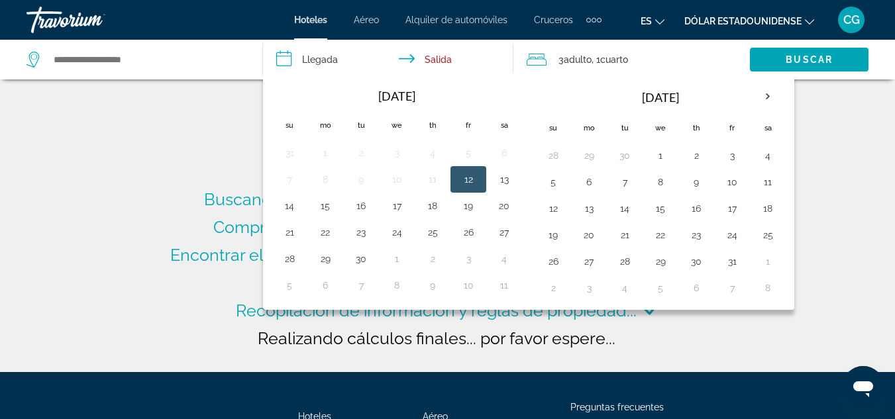
click at [438, 57] on input "**********" at bounding box center [390, 62] width 255 height 44
click at [771, 97] on th "Next month" at bounding box center [768, 96] width 36 height 29
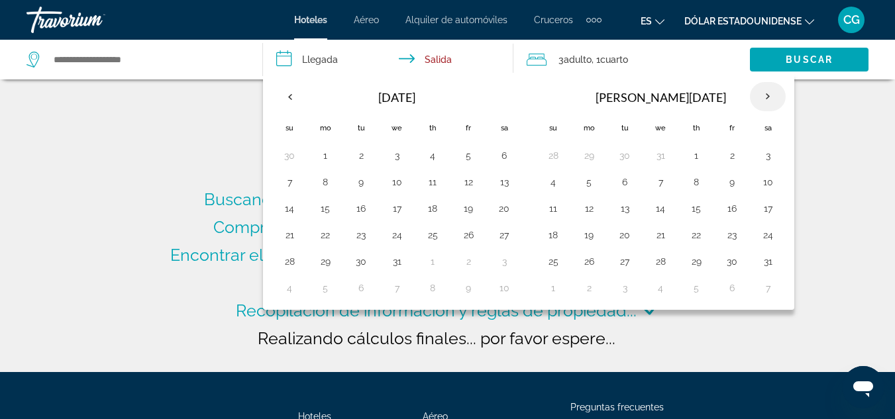
click at [771, 97] on th "Next month" at bounding box center [768, 96] width 36 height 29
type input "**********"
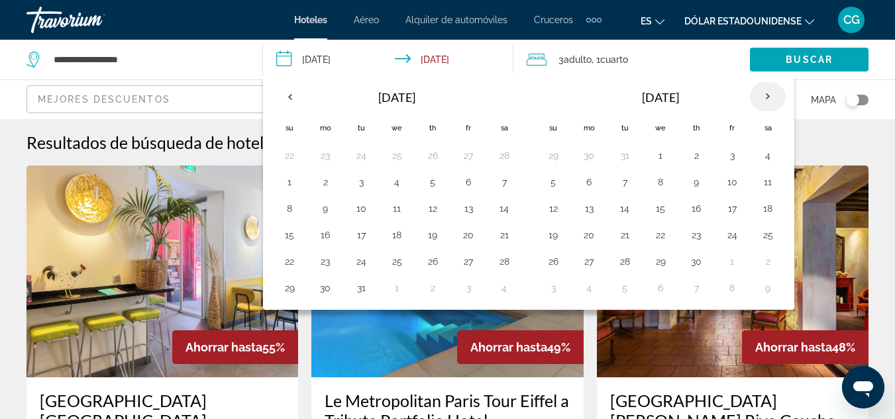
click at [767, 100] on th "Next month" at bounding box center [768, 96] width 36 height 29
click at [429, 160] on button "2" at bounding box center [432, 155] width 21 height 19
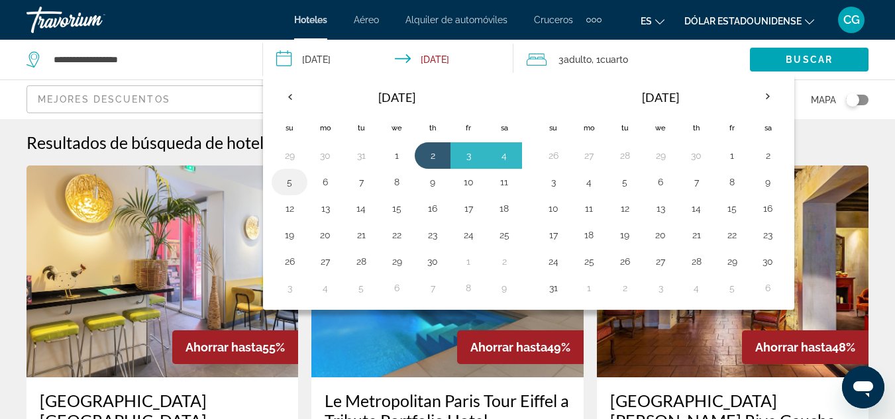
click at [285, 183] on button "5" at bounding box center [289, 182] width 21 height 19
type input "**********"
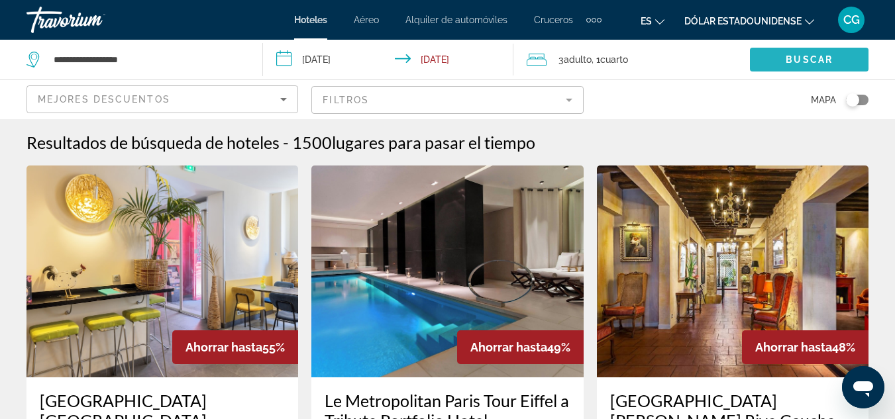
click at [780, 60] on span "Search widget" at bounding box center [809, 60] width 119 height 32
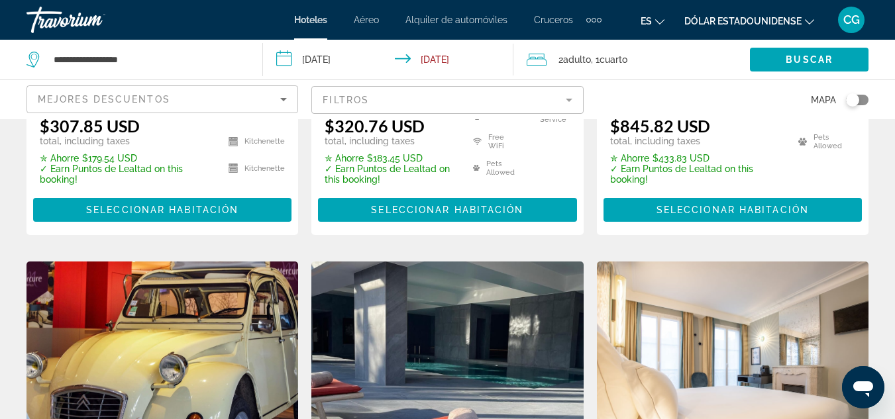
scroll to position [1524, 0]
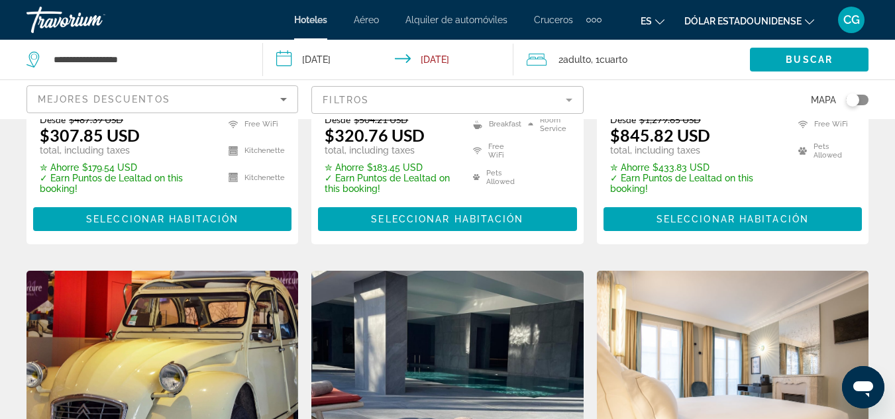
click at [252, 309] on img "Contenido principal" at bounding box center [162, 377] width 272 height 212
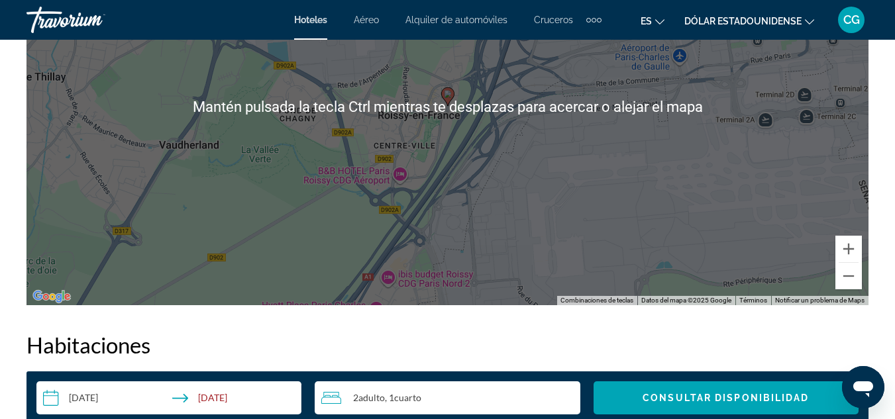
scroll to position [1590, 0]
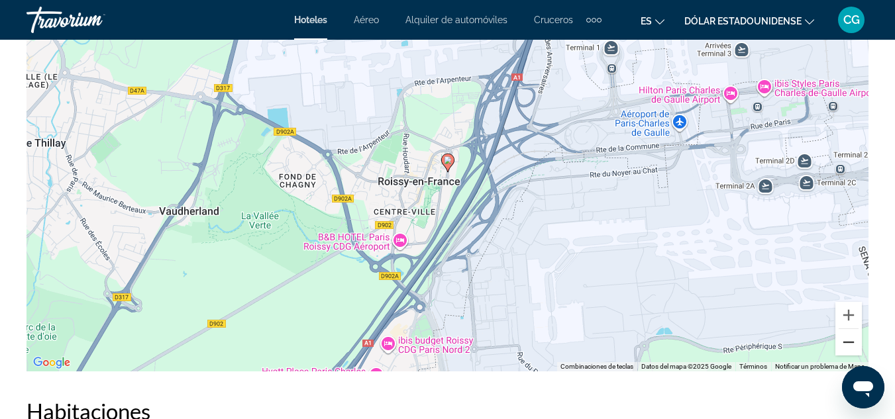
click at [856, 347] on button "Reducir" at bounding box center [848, 342] width 26 height 26
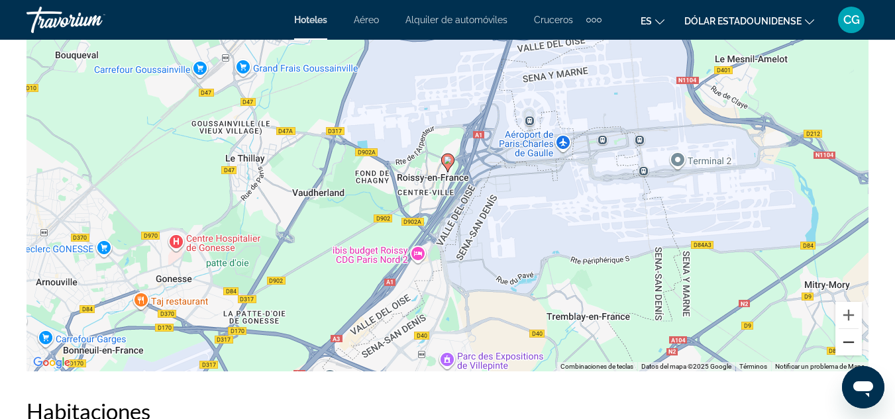
click at [856, 347] on button "Reducir" at bounding box center [848, 342] width 26 height 26
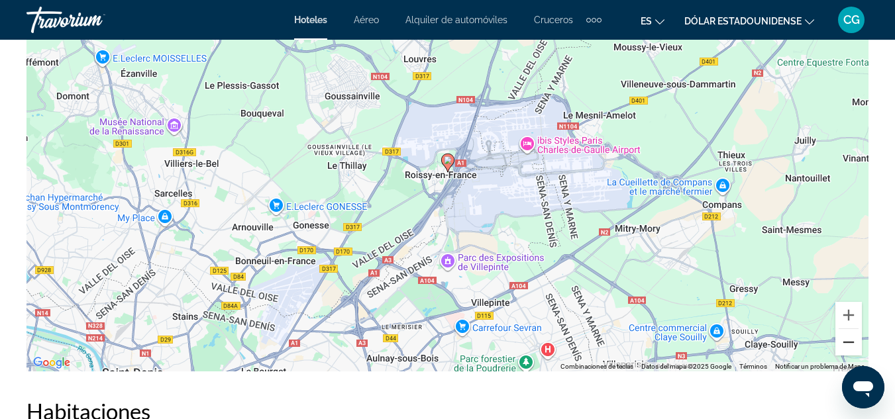
click at [855, 347] on button "Reducir" at bounding box center [848, 342] width 26 height 26
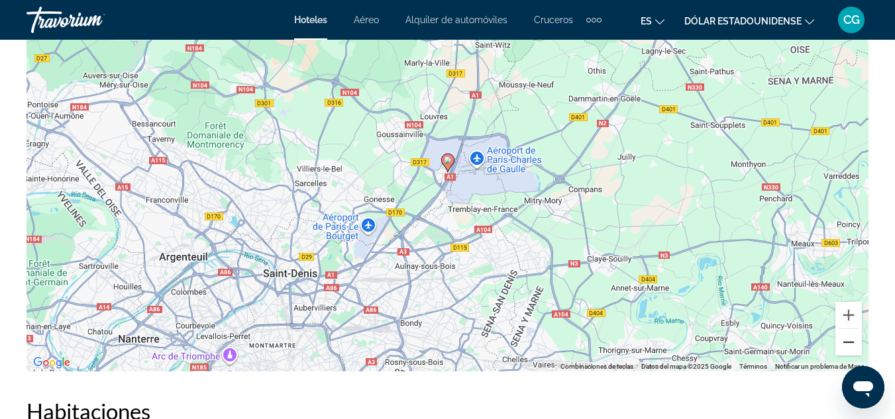
click at [854, 346] on button "Reducir" at bounding box center [848, 342] width 26 height 26
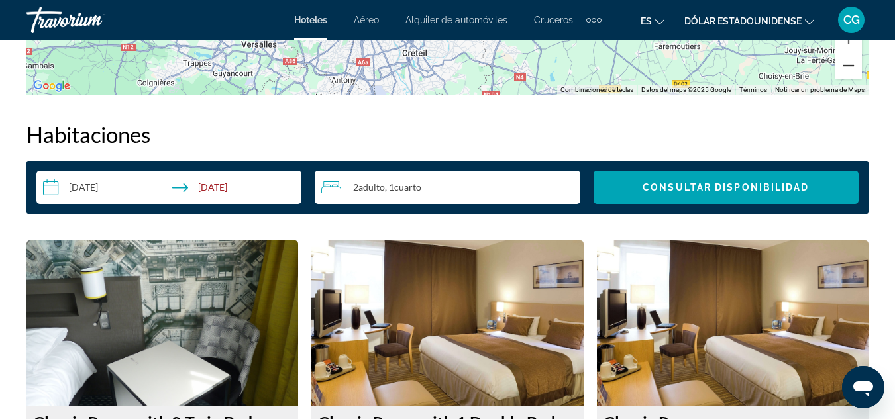
scroll to position [1855, 0]
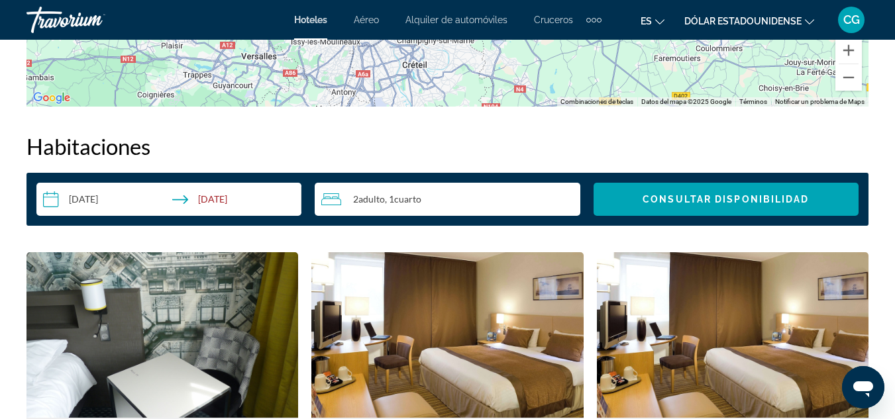
click at [121, 194] on input "**********" at bounding box center [171, 201] width 270 height 37
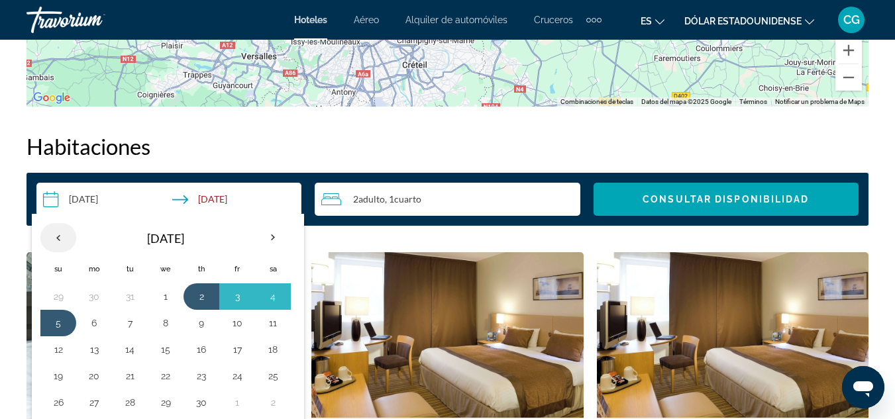
click at [54, 246] on th "Previous month" at bounding box center [58, 237] width 36 height 29
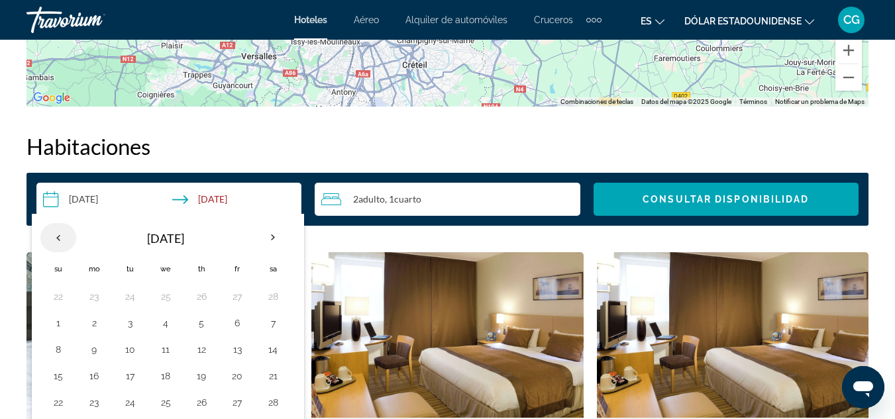
click at [65, 235] on th "Previous month" at bounding box center [58, 237] width 36 height 29
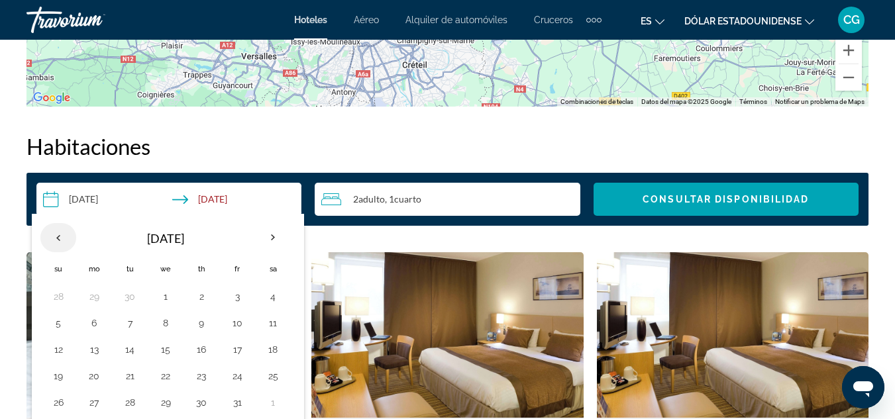
click at [65, 235] on th "Previous month" at bounding box center [58, 237] width 36 height 29
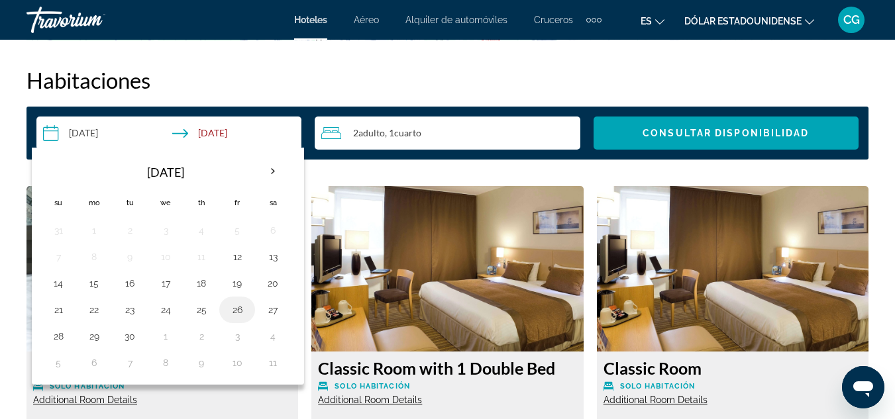
click at [234, 313] on button "26" at bounding box center [237, 310] width 21 height 19
click at [62, 336] on button "28" at bounding box center [58, 336] width 21 height 19
type input "**********"
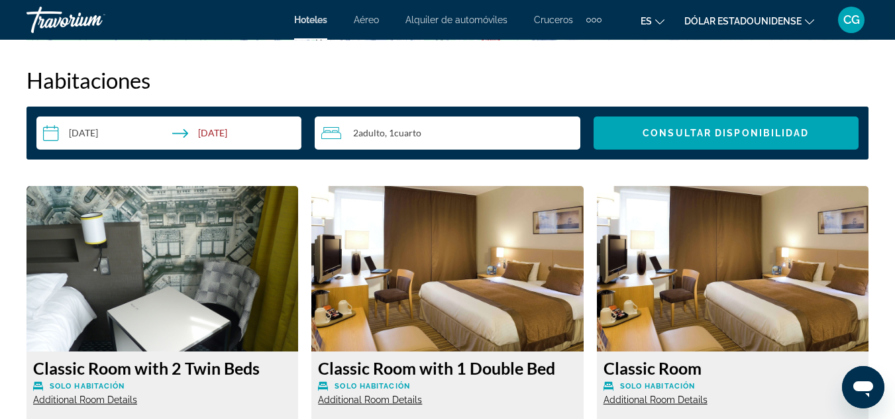
click at [353, 134] on span "2 Adulto Adulto" at bounding box center [369, 133] width 32 height 11
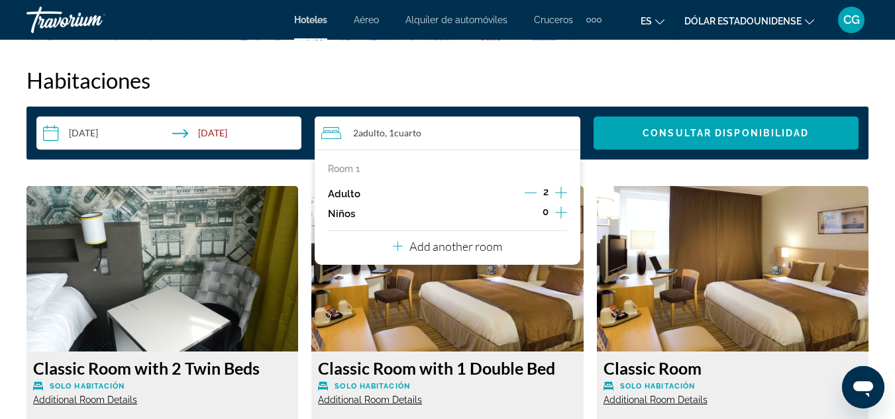
click at [558, 187] on icon "Increment adults" at bounding box center [561, 193] width 12 height 16
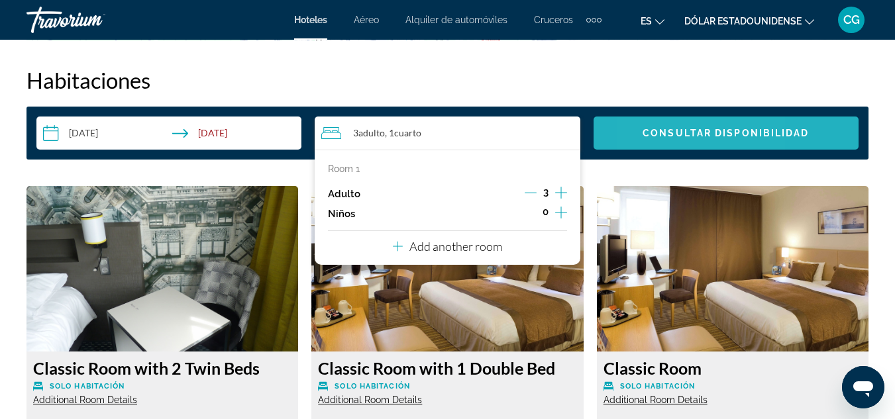
click at [654, 129] on span "Consultar disponibilidad" at bounding box center [726, 133] width 166 height 11
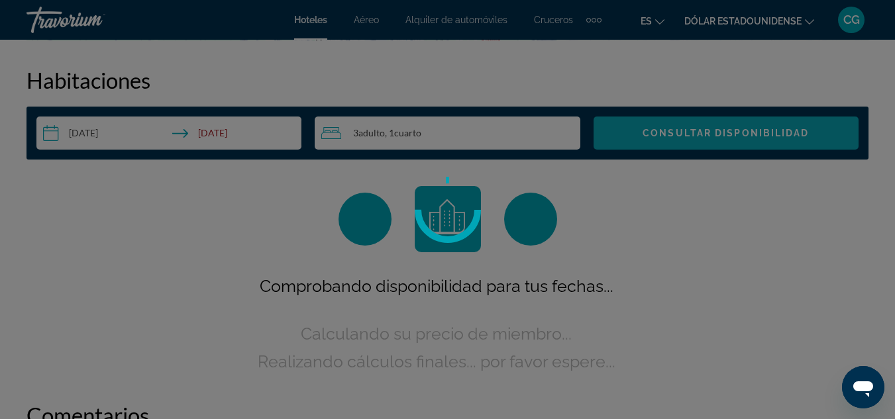
scroll to position [1908, 0]
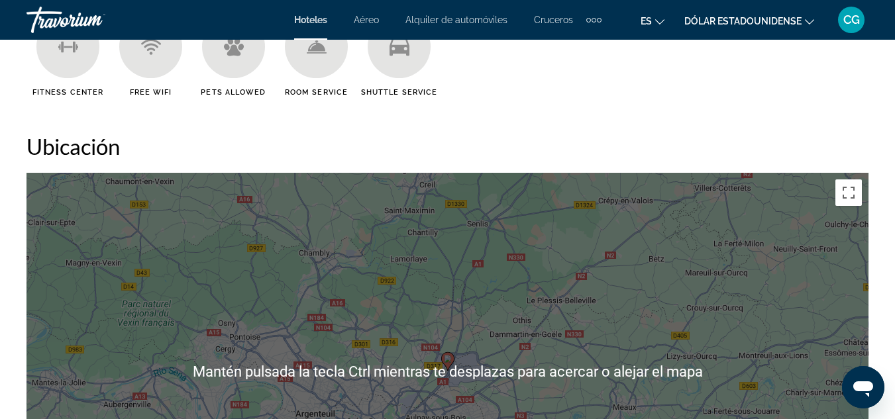
scroll to position [1192, 0]
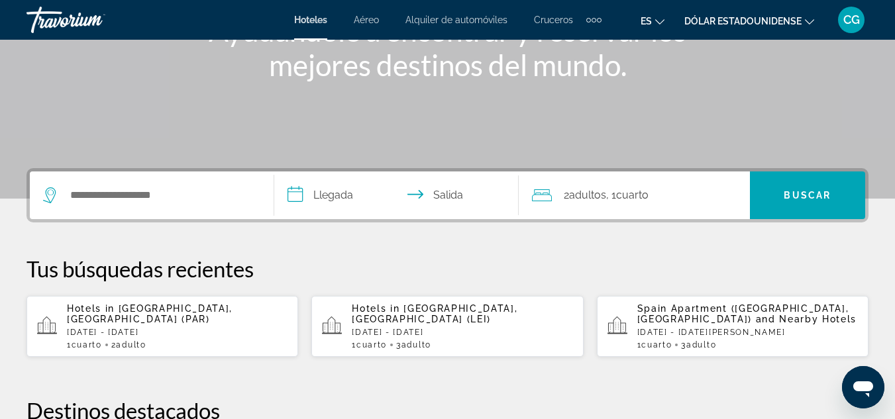
scroll to position [265, 0]
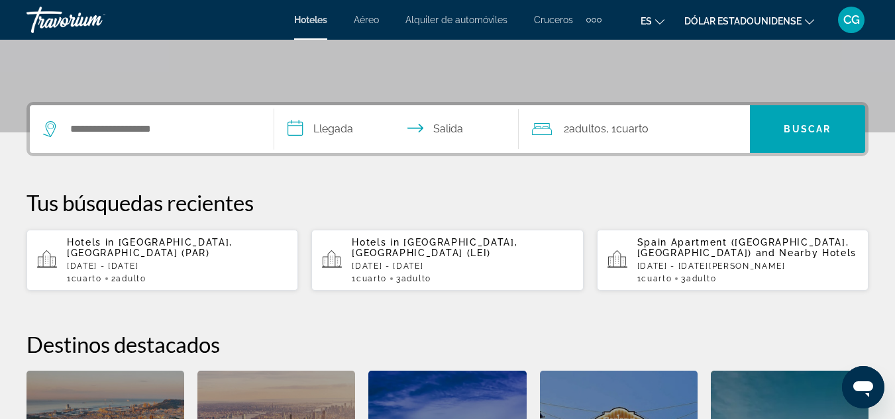
click at [129, 116] on div "Widget de búsqueda" at bounding box center [151, 129] width 217 height 48
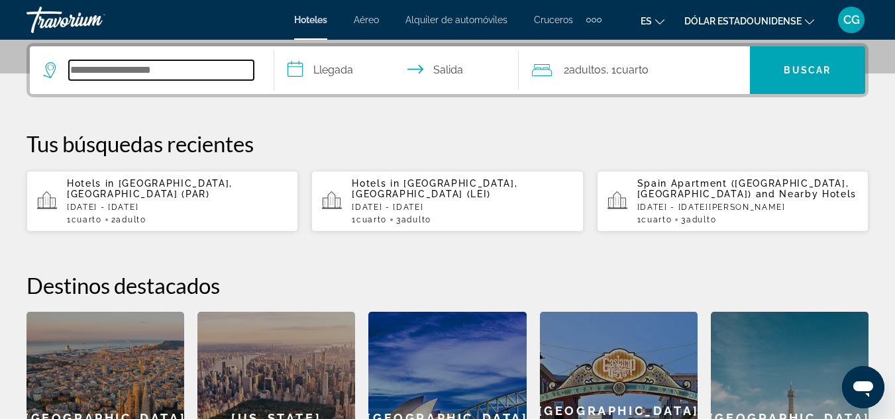
click at [132, 63] on input "Widget de búsqueda" at bounding box center [161, 70] width 185 height 20
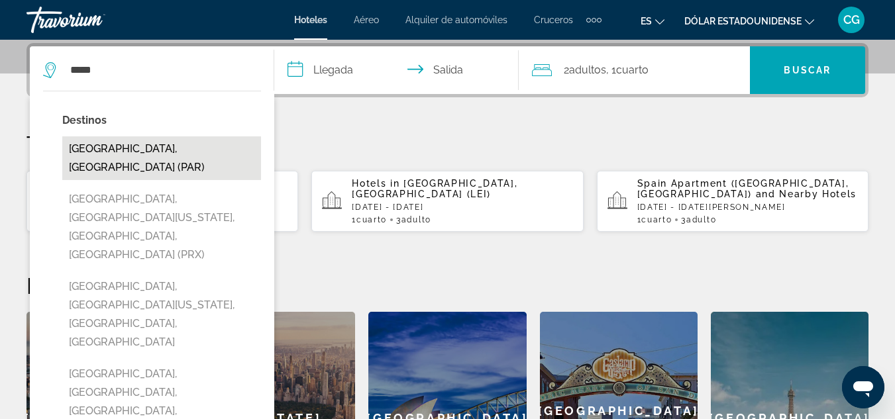
click at [134, 144] on button "Paris, France (PAR)" at bounding box center [161, 158] width 199 height 44
type input "**********"
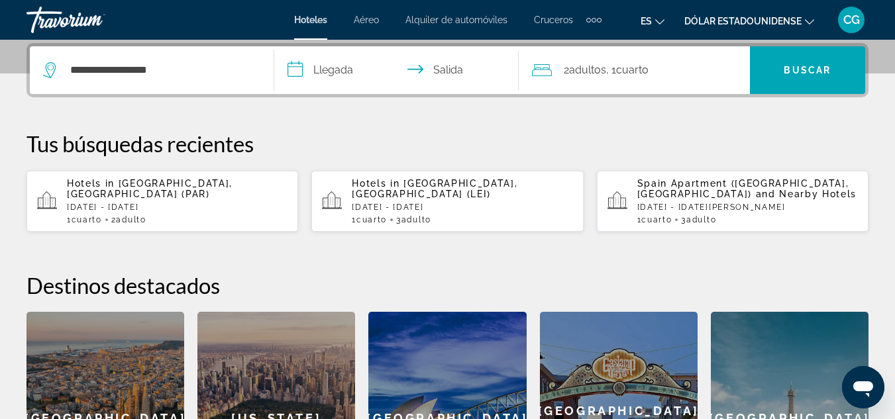
click at [336, 61] on input "**********" at bounding box center [399, 72] width 250 height 52
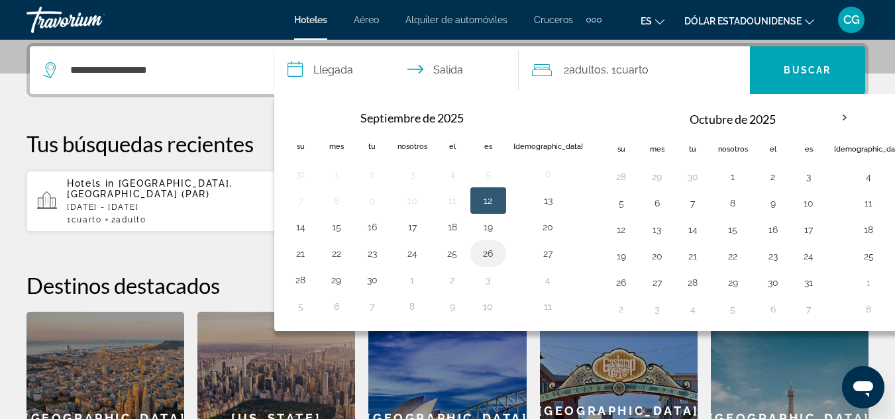
click at [486, 254] on button "26" at bounding box center [488, 253] width 21 height 19
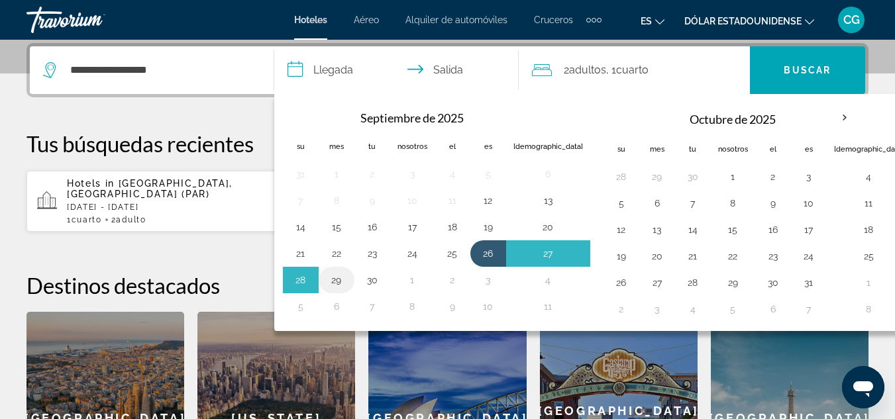
click at [348, 282] on td "29" at bounding box center [337, 280] width 36 height 26
click at [338, 278] on button "29" at bounding box center [336, 280] width 21 height 19
type input "**********"
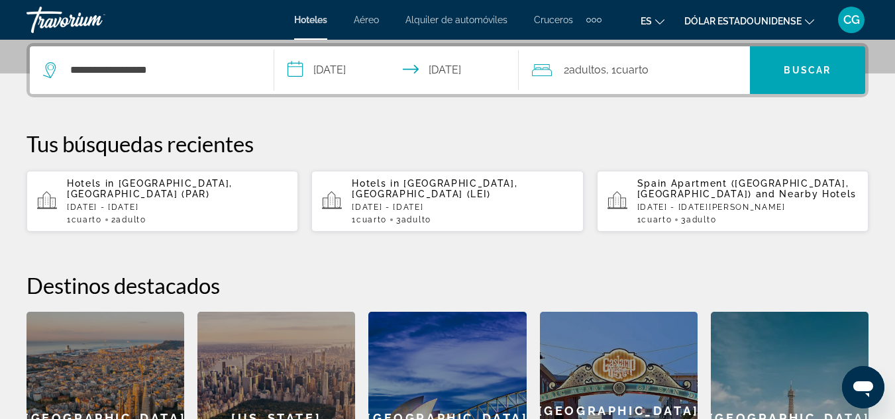
click at [569, 75] on font "2" at bounding box center [566, 70] width 5 height 13
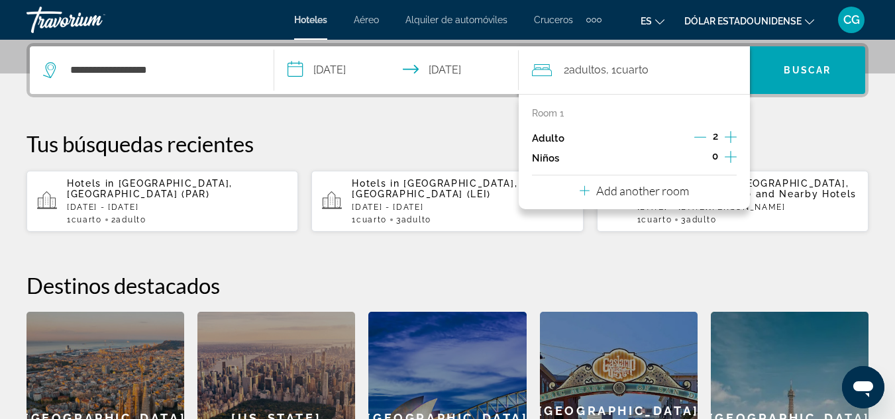
click at [727, 130] on icon "Increment adults" at bounding box center [731, 137] width 12 height 16
click at [731, 138] on icon "Increment adults" at bounding box center [731, 137] width 12 height 12
click at [697, 140] on icon "Decrement adults" at bounding box center [700, 137] width 12 height 12
click at [658, 80] on div "2 adultos Adulto , 1 Cuarto habitaciones" at bounding box center [641, 70] width 218 height 48
click at [576, 63] on span "2 adultos Adulto" at bounding box center [585, 70] width 42 height 19
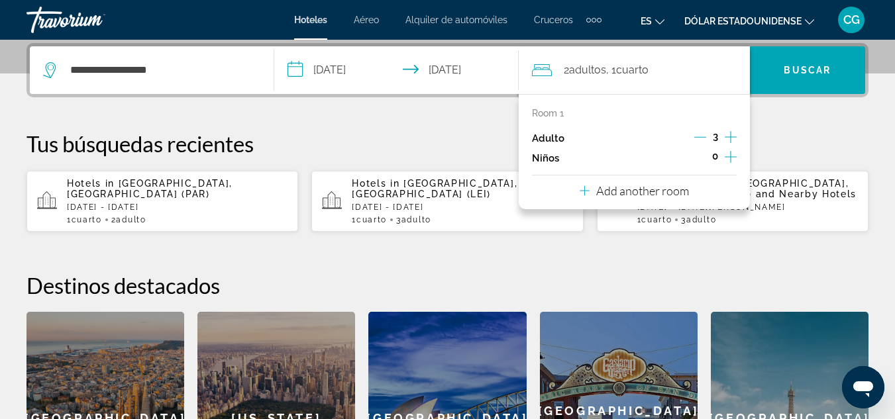
click at [464, 147] on p "Tus búsquedas recientes" at bounding box center [447, 143] width 842 height 26
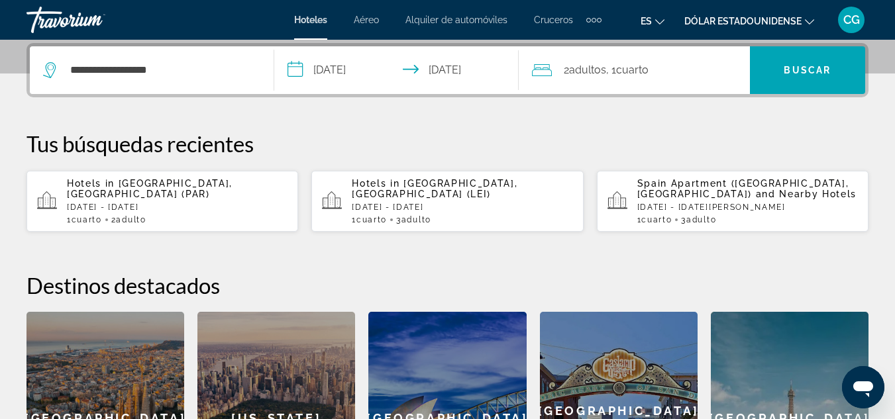
click at [595, 64] on font "adultos" at bounding box center [587, 70] width 37 height 13
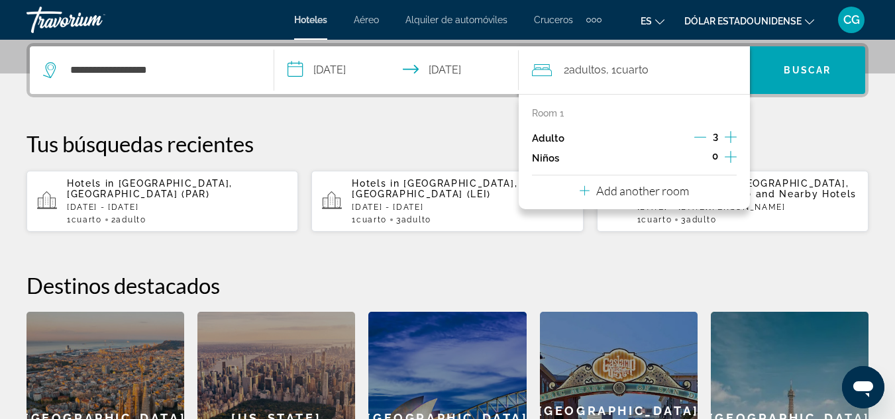
click at [698, 133] on icon "Decrement adults" at bounding box center [700, 137] width 12 height 12
click at [731, 140] on icon "Increment adults" at bounding box center [731, 137] width 12 height 12
click at [427, 156] on p "Tus búsquedas recientes" at bounding box center [447, 143] width 842 height 26
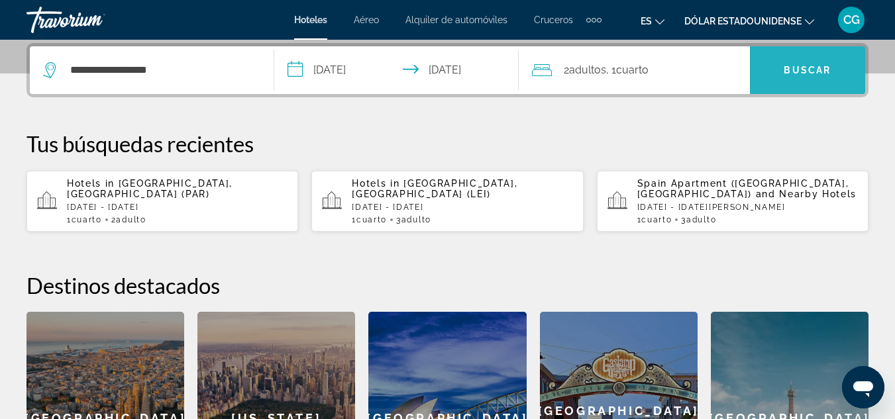
click at [824, 64] on span "Widget de búsqueda" at bounding box center [807, 70] width 115 height 32
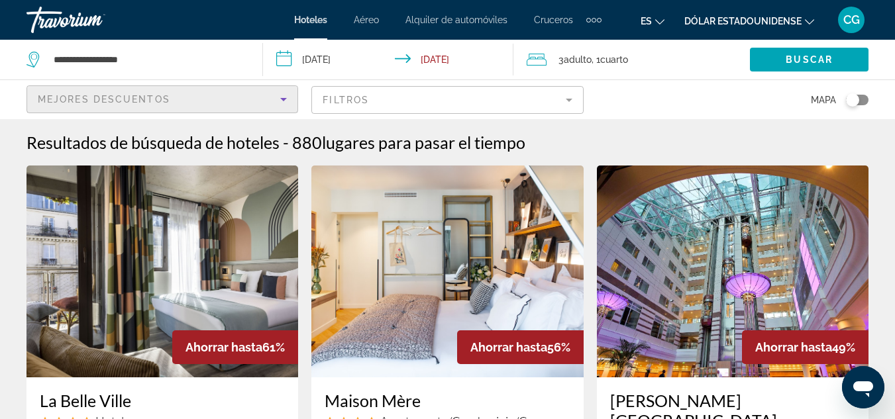
click at [283, 99] on icon "Sort by" at bounding box center [283, 99] width 7 height 3
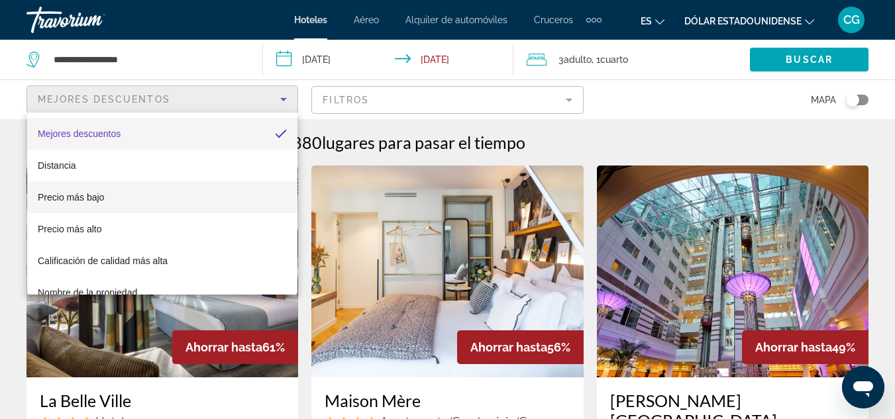
click at [231, 198] on mat-option "Precio más bajo" at bounding box center [162, 197] width 270 height 32
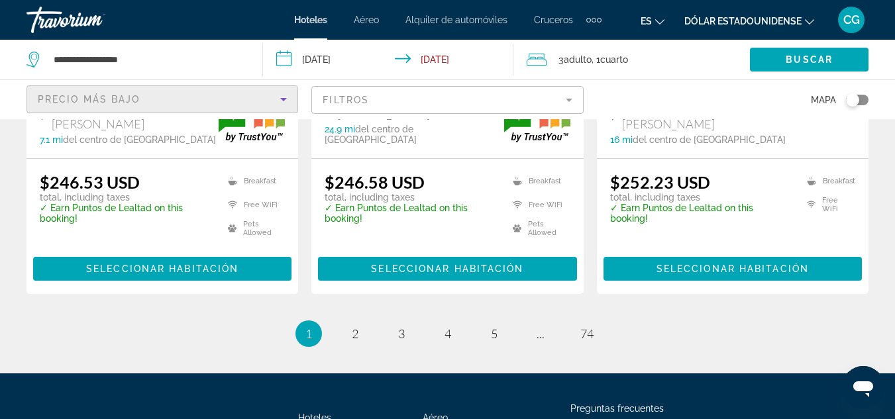
scroll to position [1987, 0]
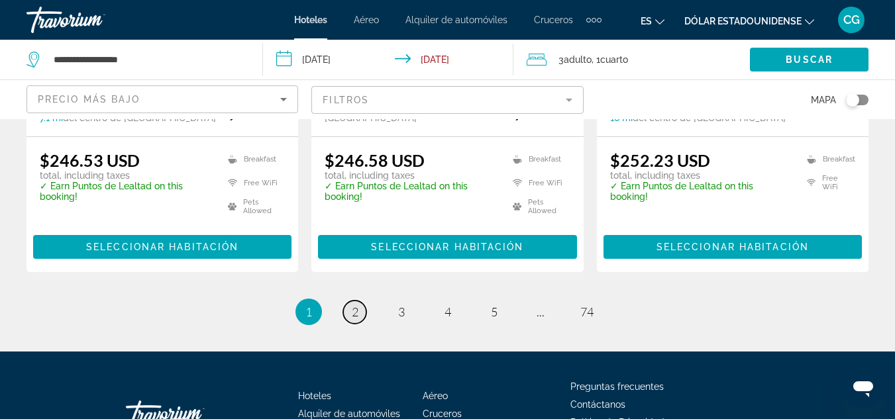
click at [355, 305] on span "2" at bounding box center [355, 312] width 7 height 15
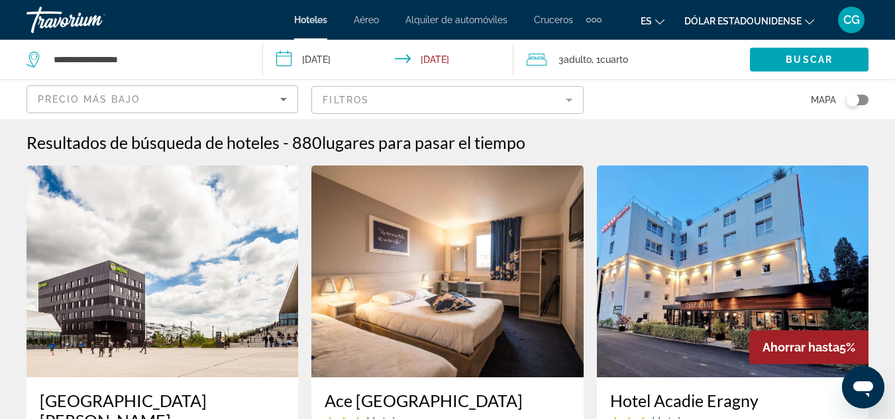
click at [152, 267] on img "Contenido principal" at bounding box center [162, 272] width 272 height 212
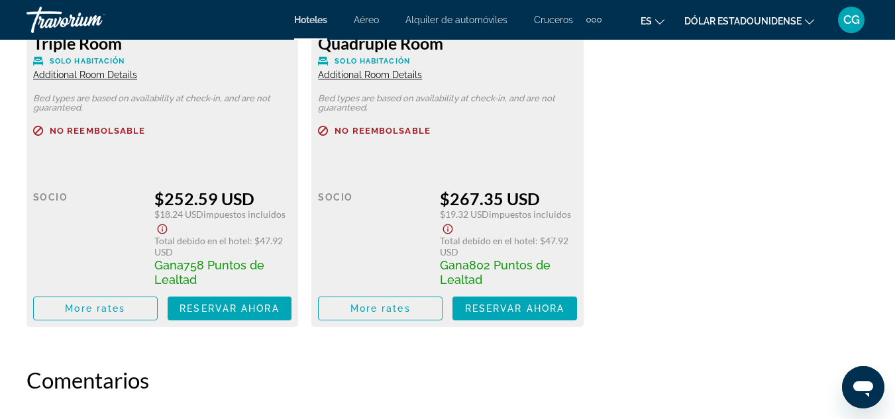
scroll to position [2252, 0]
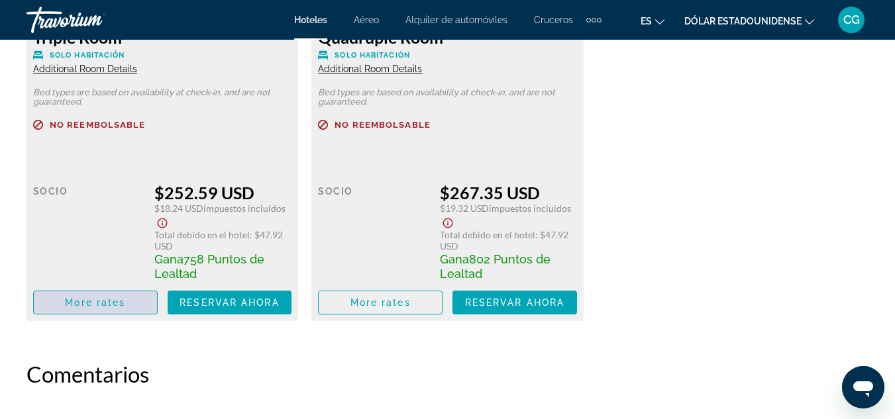
click at [123, 300] on span "More rates" at bounding box center [95, 302] width 60 height 11
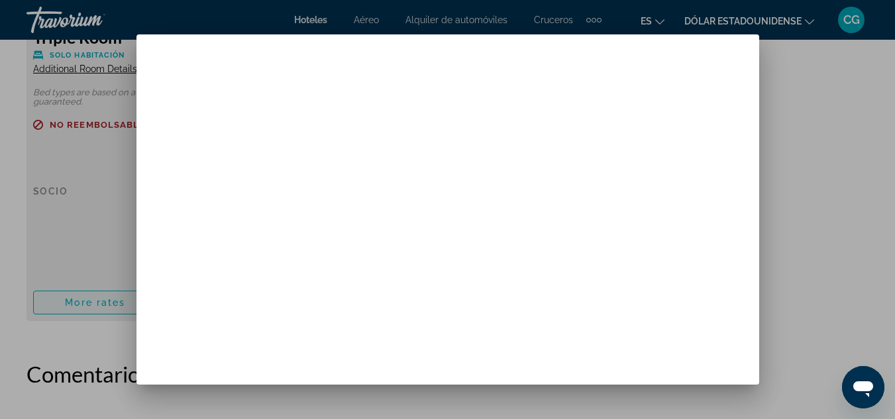
scroll to position [0, 0]
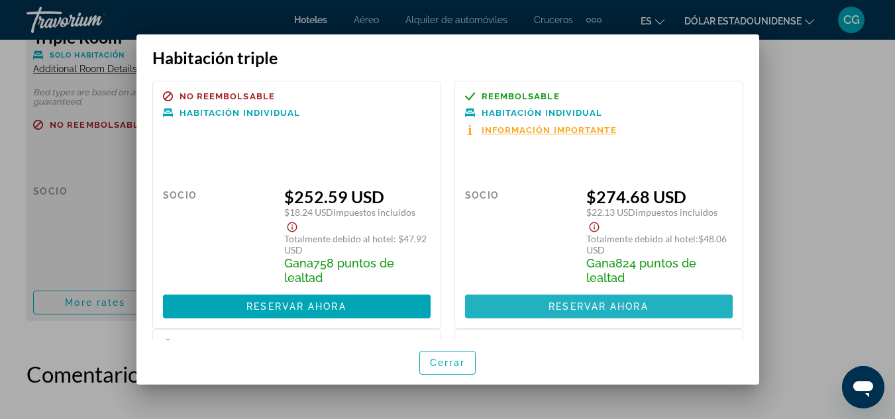
click at [616, 305] on font "Reservar ahora" at bounding box center [597, 306] width 99 height 11
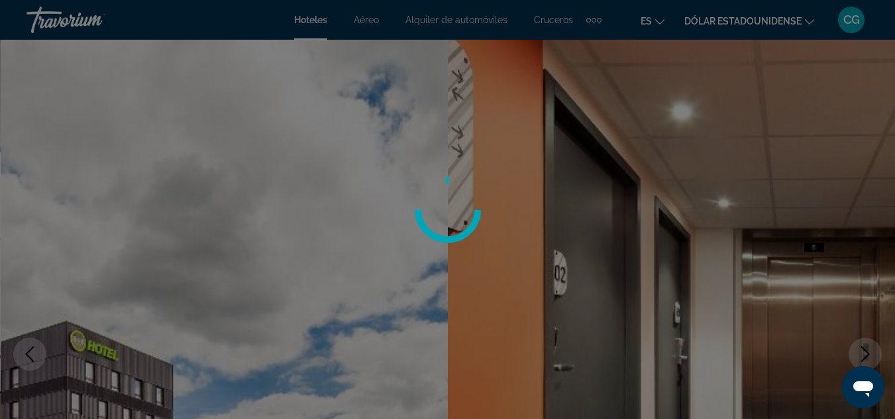
scroll to position [2252, 0]
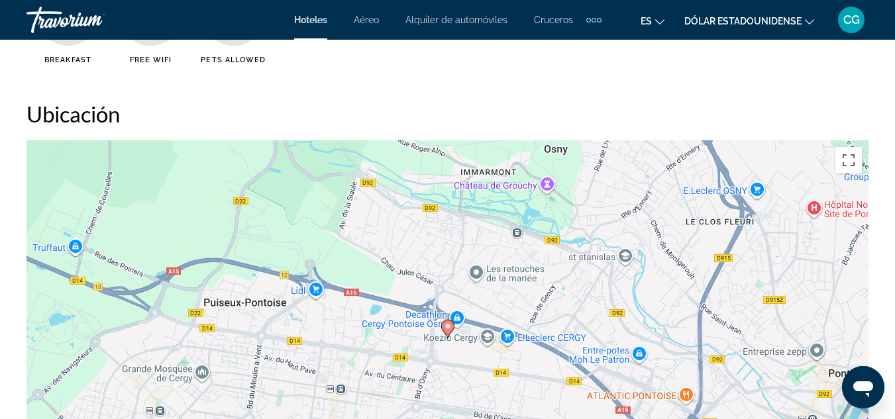
scroll to position [1524, 0]
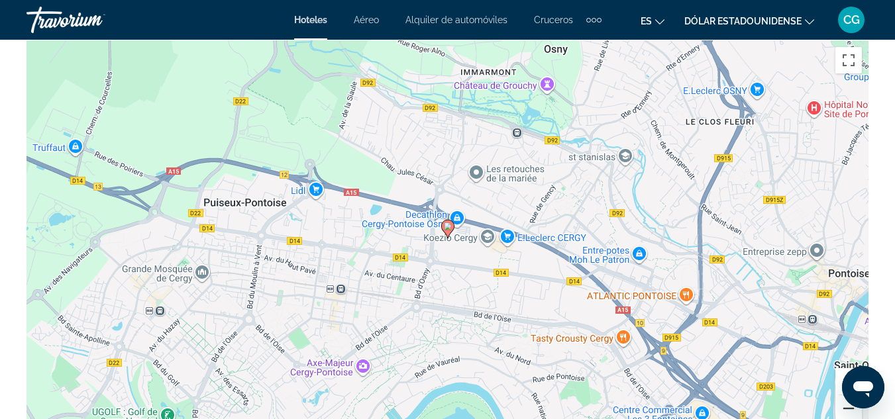
click at [845, 405] on button "Reducir" at bounding box center [848, 408] width 26 height 26
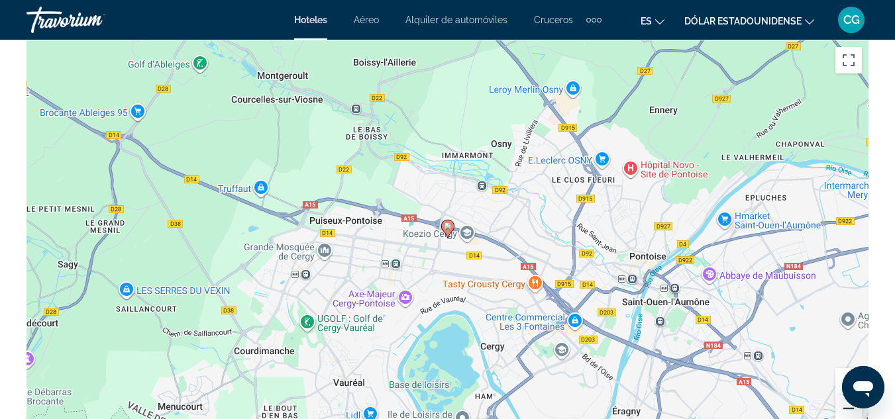
click at [845, 405] on button "Reducir" at bounding box center [848, 408] width 26 height 26
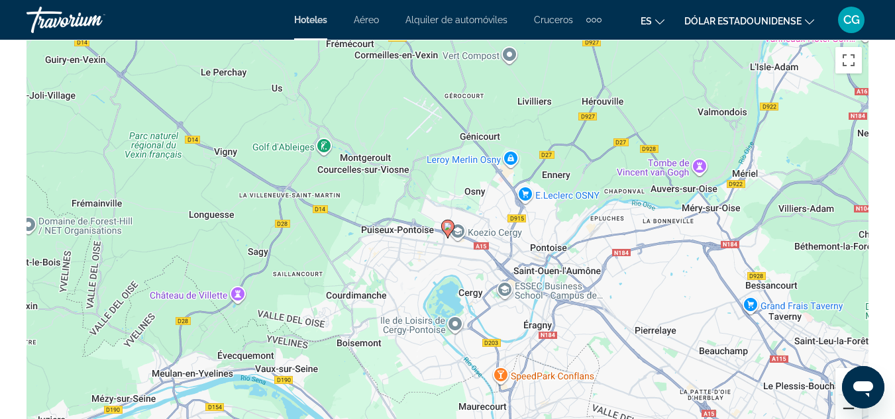
click at [845, 405] on button "Reducir" at bounding box center [848, 408] width 26 height 26
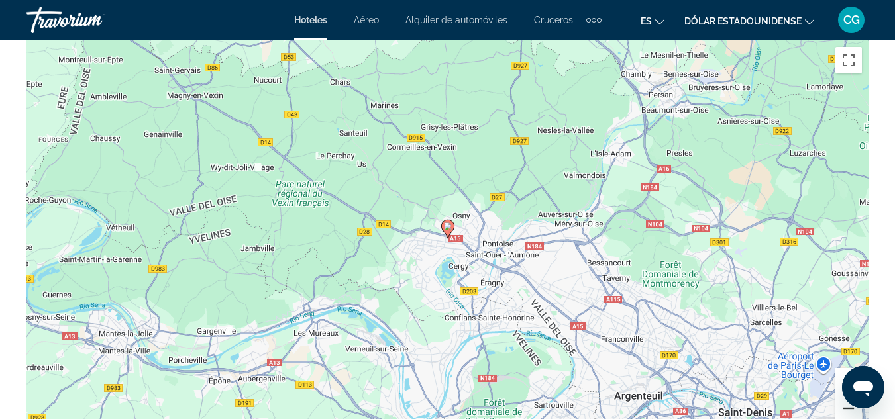
click at [845, 405] on button "Reducir" at bounding box center [848, 408] width 26 height 26
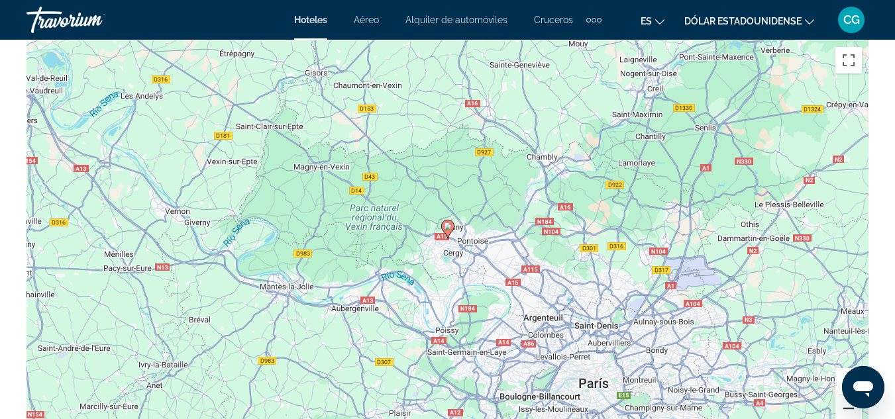
click at [845, 405] on button "Reducir" at bounding box center [848, 408] width 26 height 26
